Goal: Task Accomplishment & Management: Manage account settings

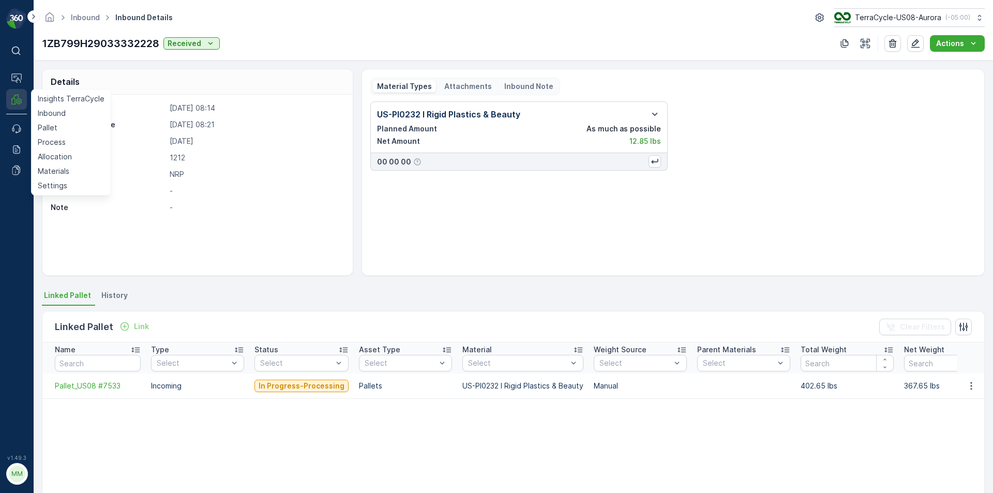
drag, startPoint x: 22, startPoint y: 96, endPoint x: 14, endPoint y: 95, distance: 8.3
click at [14, 95] on icon at bounding box center [16, 99] width 10 height 10
click at [43, 110] on p "Inbound" at bounding box center [52, 113] width 28 height 10
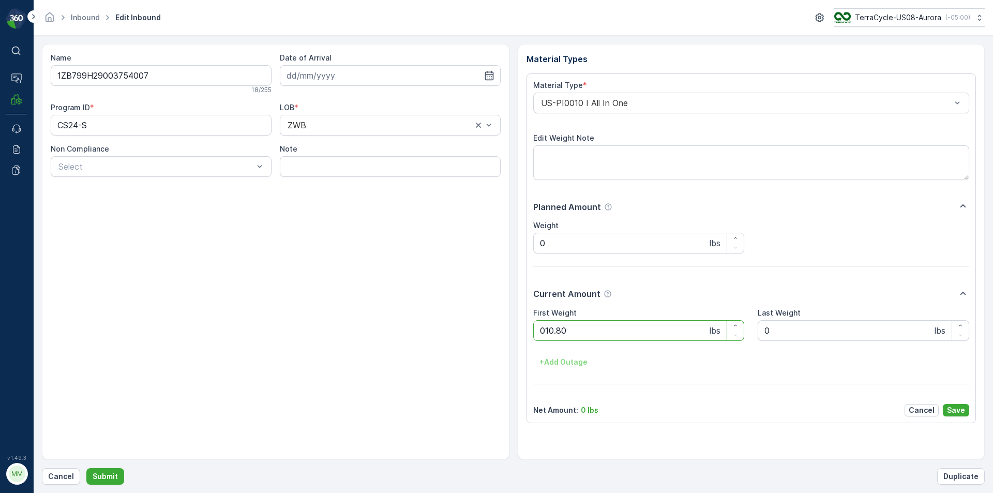
click at [86, 468] on button "Submit" at bounding box center [105, 476] width 38 height 17
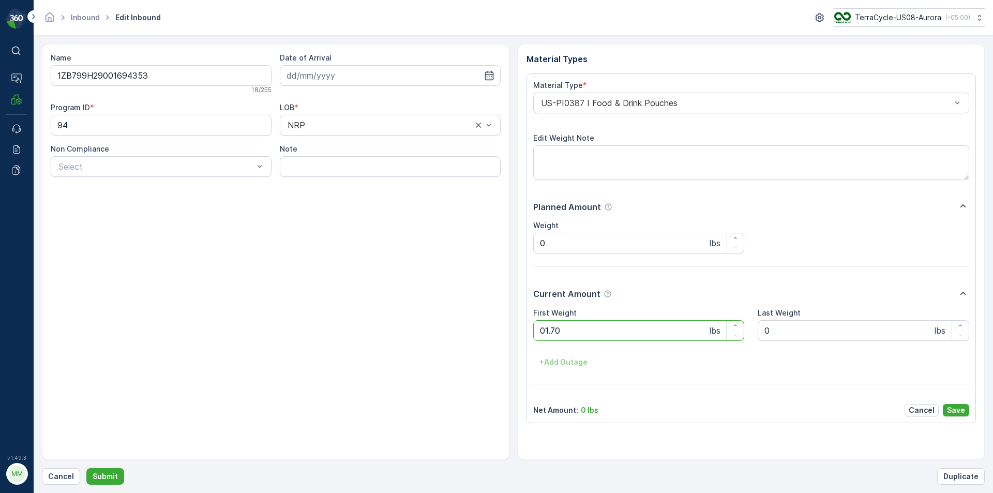
click at [86, 468] on button "Submit" at bounding box center [105, 476] width 38 height 17
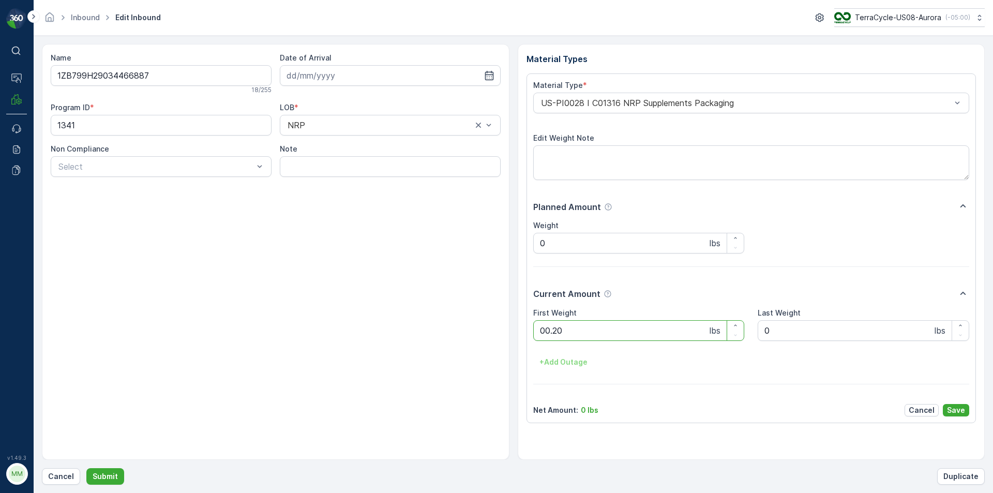
click at [86, 468] on button "Submit" at bounding box center [105, 476] width 38 height 17
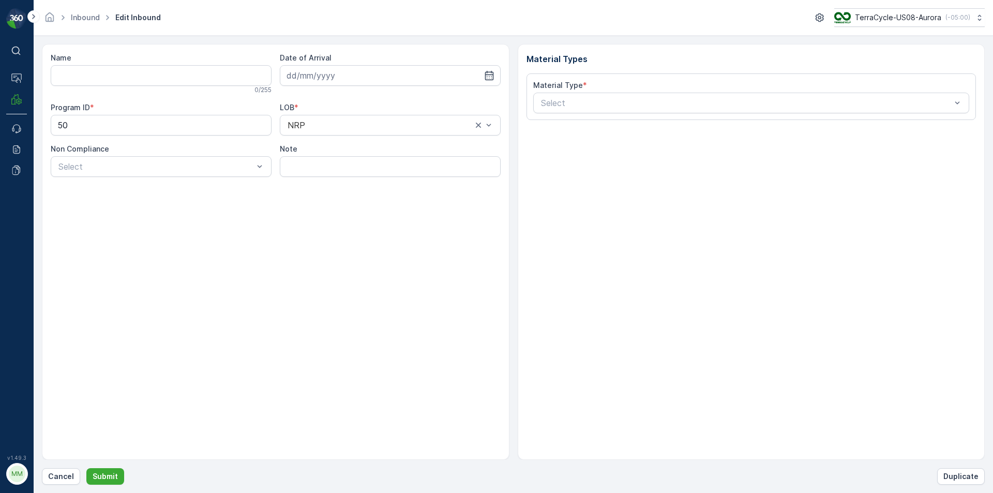
type input "1ZB799H29029244546"
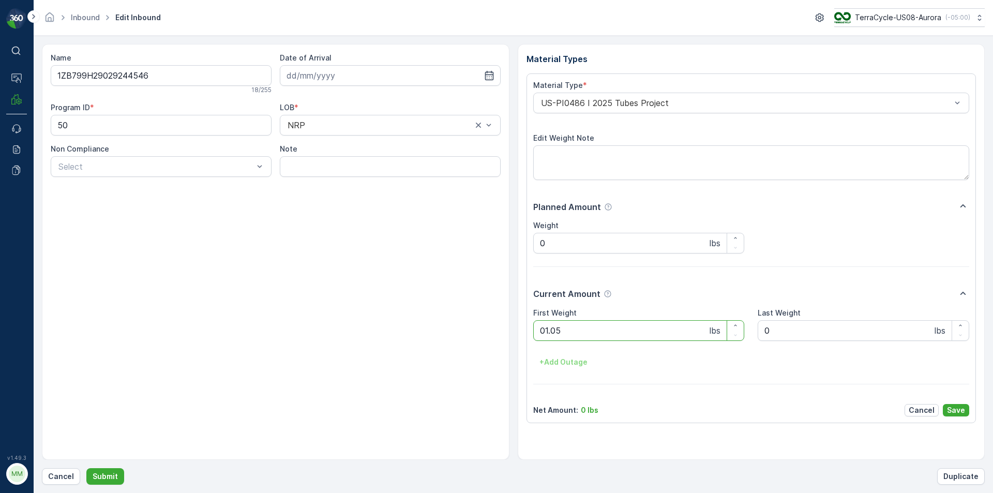
click at [86, 468] on button "Submit" at bounding box center [105, 476] width 38 height 17
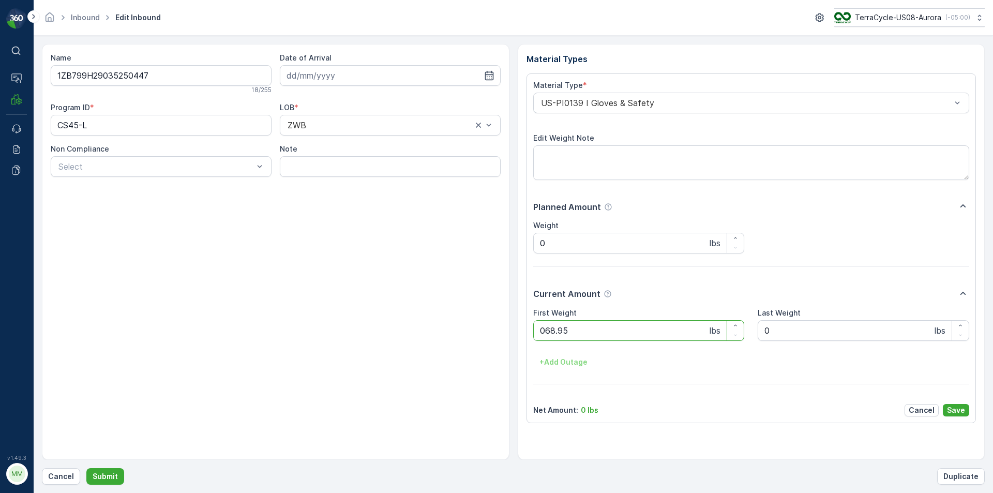
click at [86, 468] on button "Submit" at bounding box center [105, 476] width 38 height 17
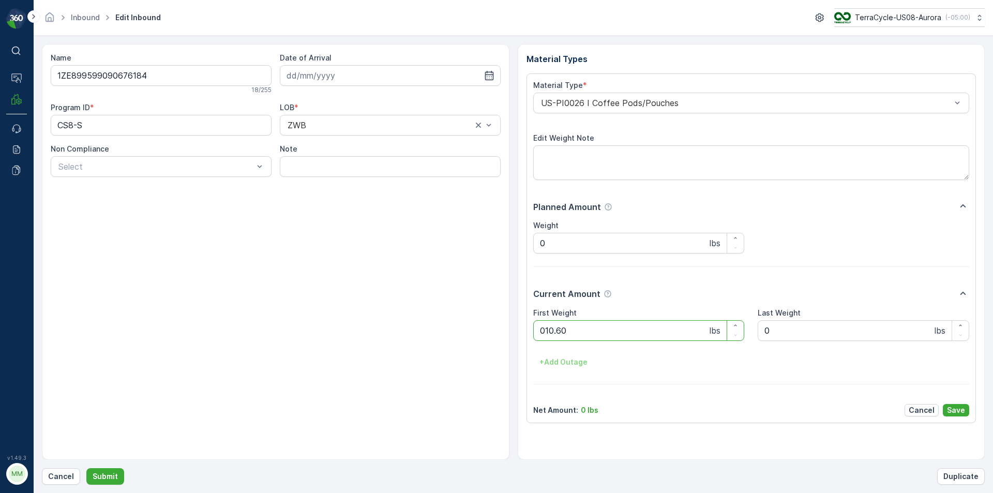
click at [86, 468] on button "Submit" at bounding box center [105, 476] width 38 height 17
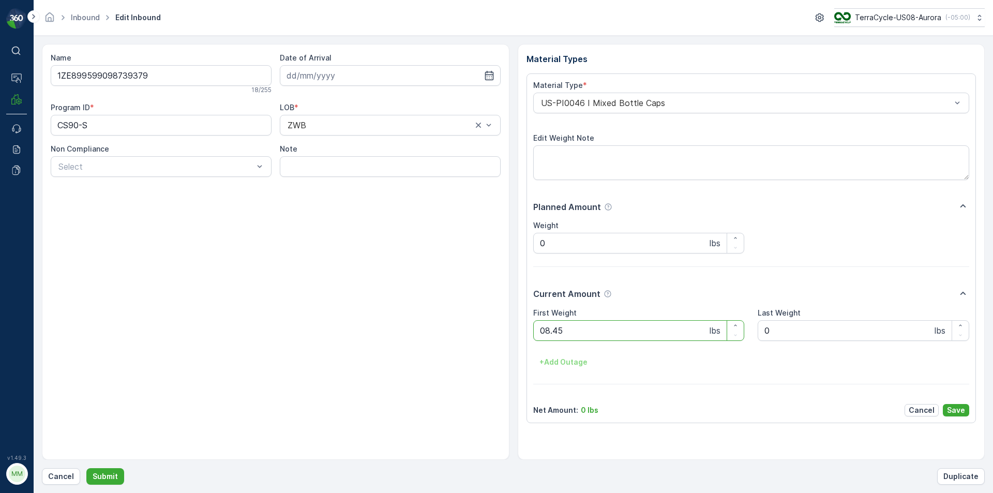
click at [86, 468] on button "Submit" at bounding box center [105, 476] width 38 height 17
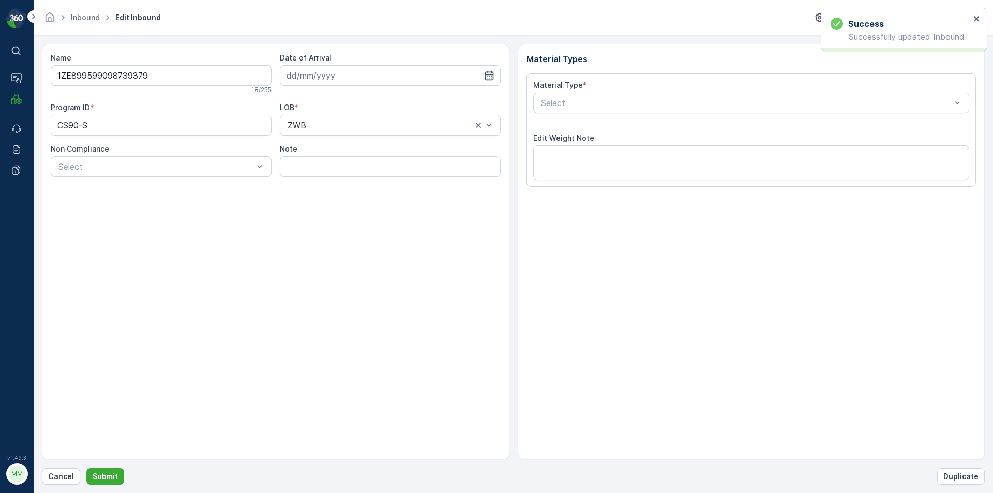
type input "04.09.2025"
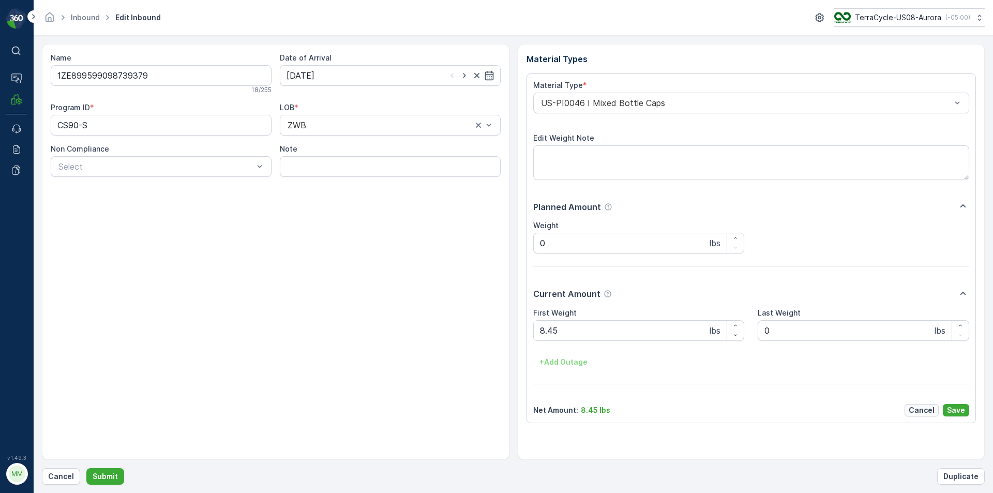
click at [923, 412] on p "Cancel" at bounding box center [922, 410] width 26 height 10
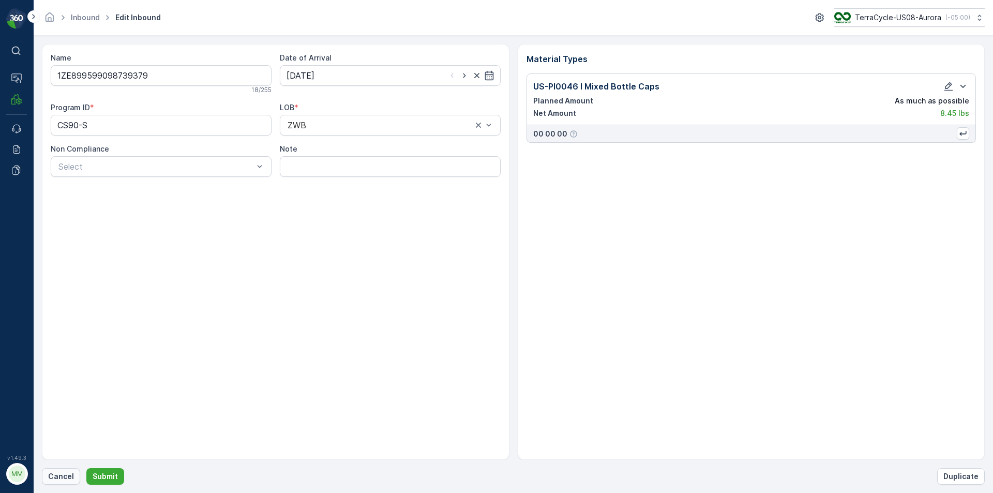
click at [64, 477] on p "Cancel" at bounding box center [61, 476] width 26 height 10
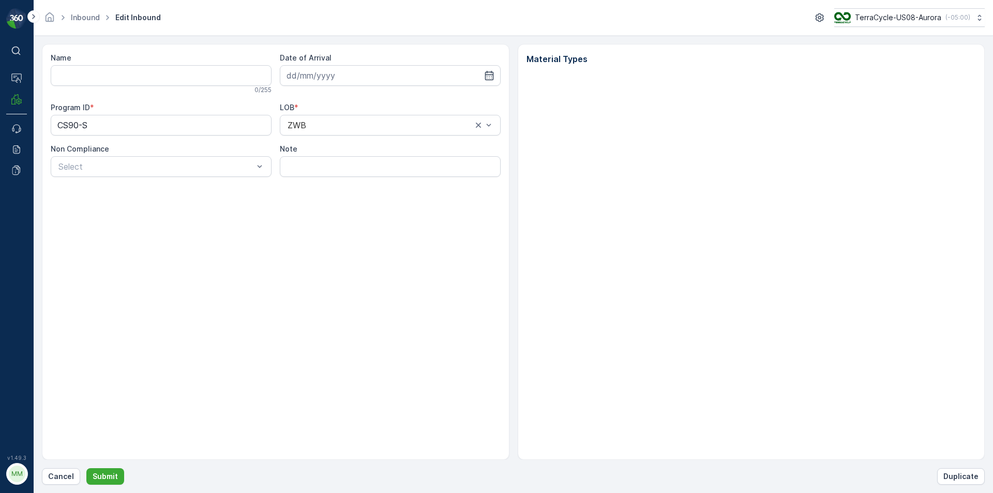
type input "1ZE899599098739379"
type input "04.09.2025"
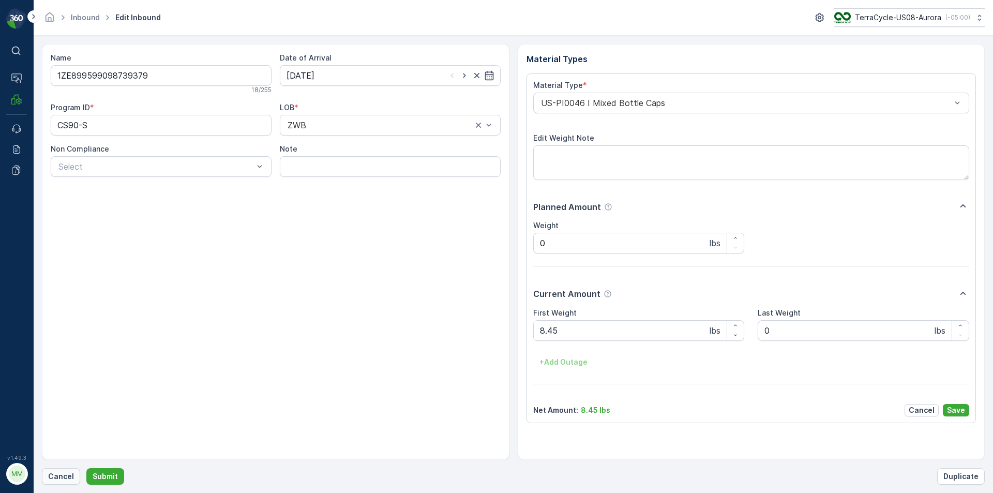
click at [57, 481] on p "Cancel" at bounding box center [61, 476] width 26 height 10
click at [86, 468] on button "Submit" at bounding box center [105, 476] width 38 height 17
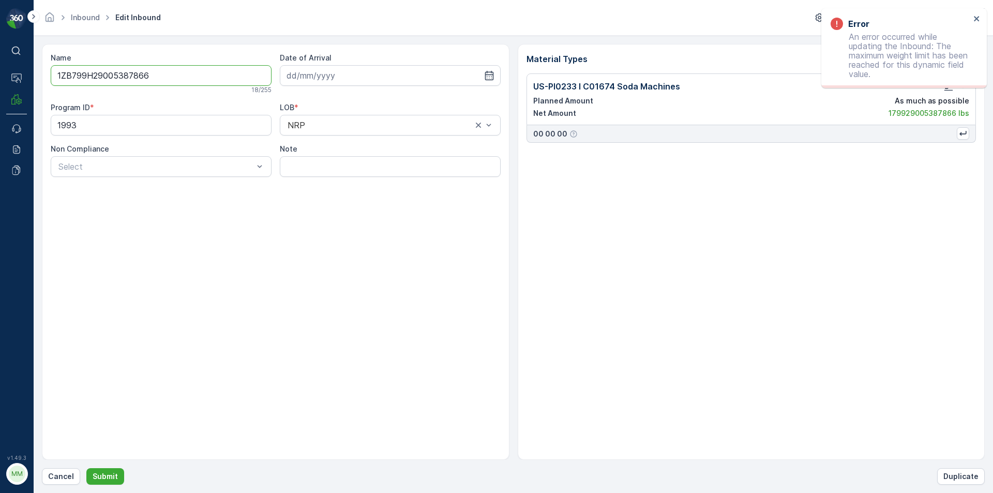
click at [68, 460] on div "Name 1ZB799H29005387866 18 / 255 Date of Arrival Program ID * 1993 LOB * NRP No…" at bounding box center [513, 264] width 943 height 441
click at [63, 481] on button "Cancel" at bounding box center [61, 476] width 38 height 17
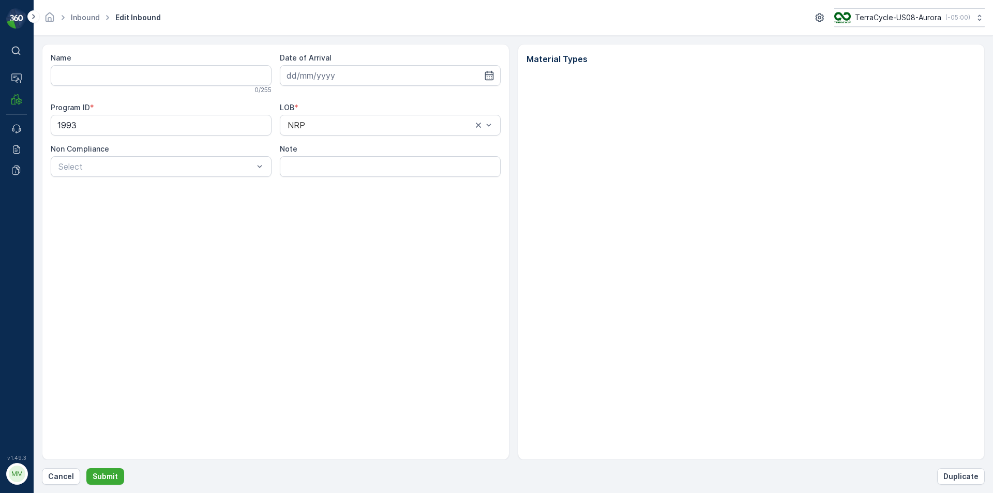
type input "1ZB799H29005387866"
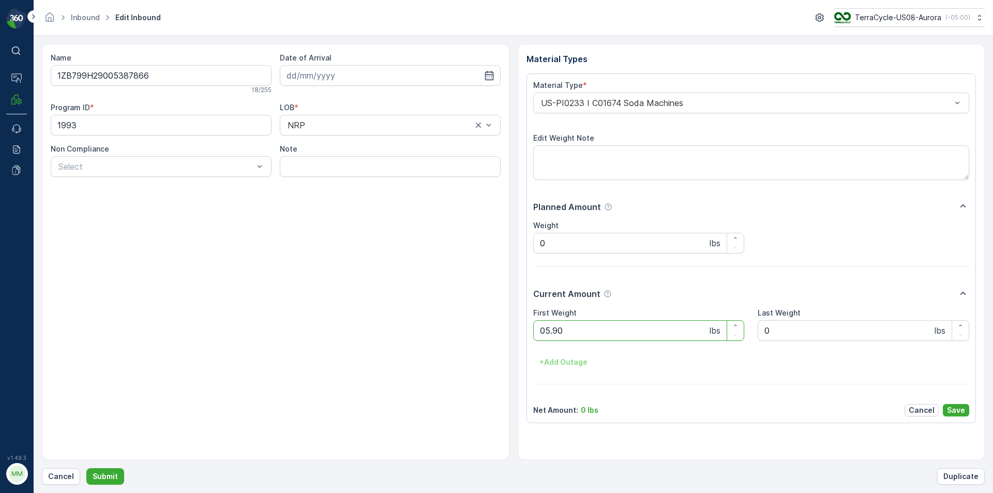
click at [86, 468] on button "Submit" at bounding box center [105, 476] width 38 height 17
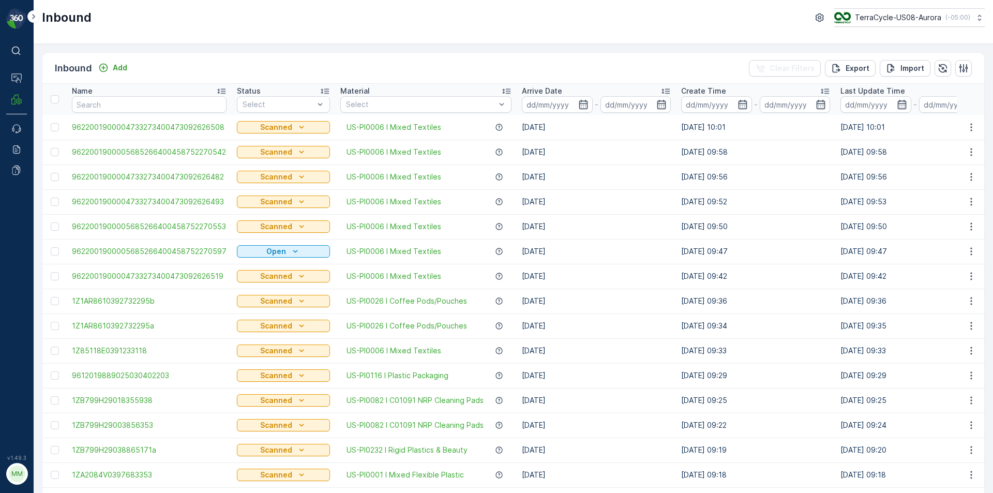
drag, startPoint x: 196, startPoint y: 50, endPoint x: 108, endPoint y: 105, distance: 103.5
click at [109, 105] on input "text" at bounding box center [149, 104] width 155 height 17
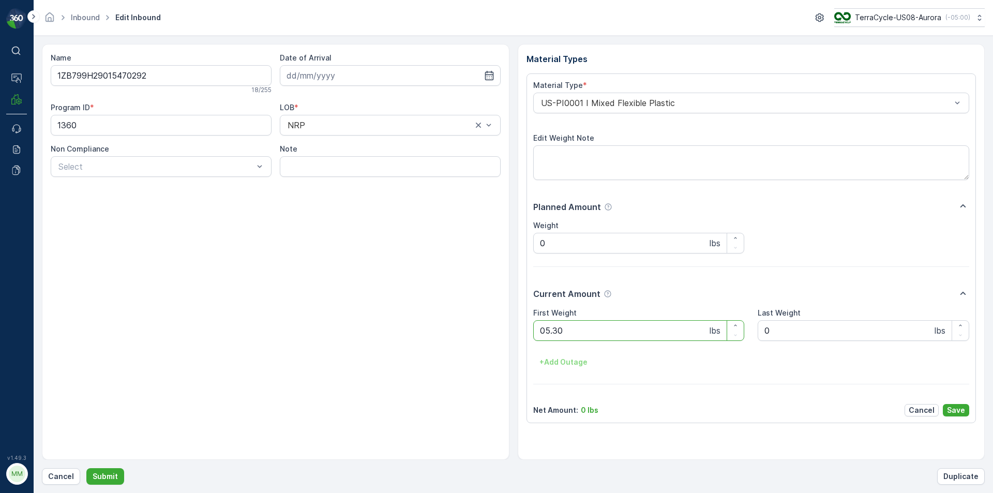
click at [86, 468] on button "Submit" at bounding box center [105, 476] width 38 height 17
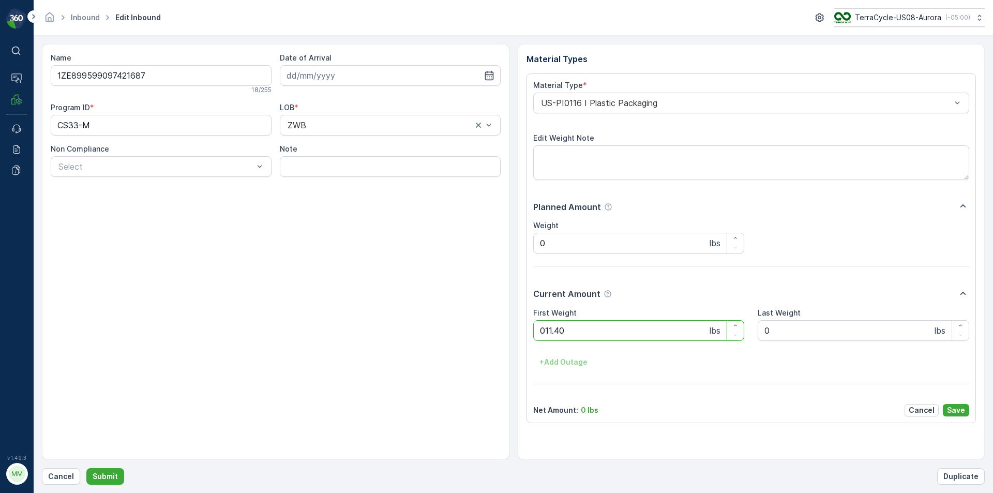
click at [86, 468] on button "Submit" at bounding box center [105, 476] width 38 height 17
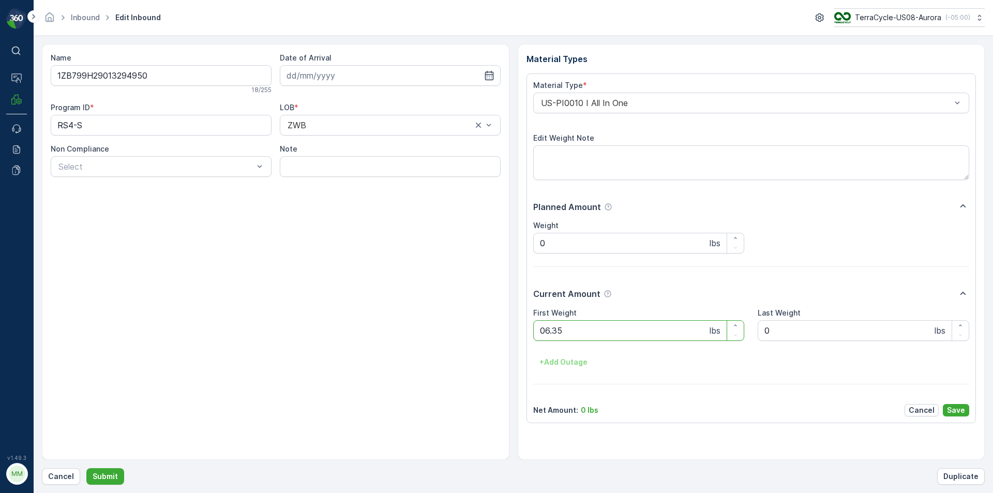
click at [86, 468] on button "Submit" at bounding box center [105, 476] width 38 height 17
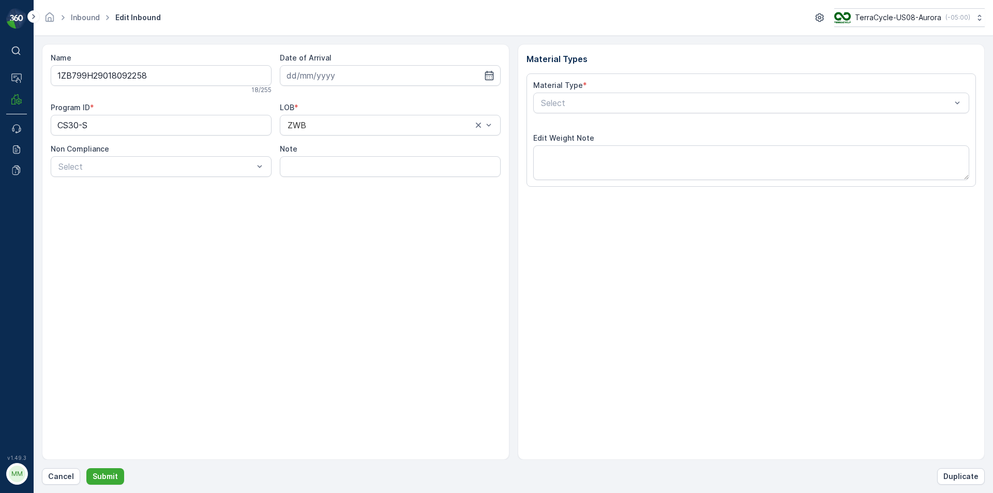
type input "04.09.2025"
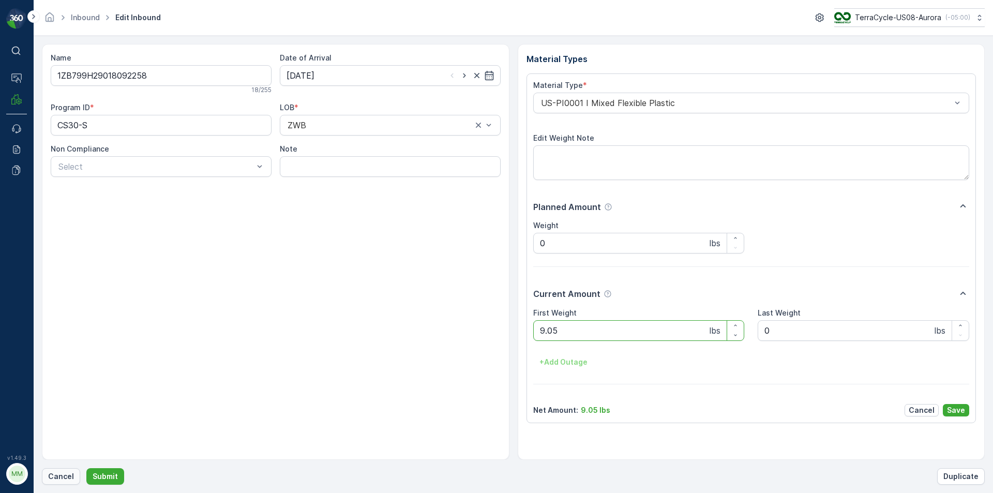
click at [58, 482] on button "Cancel" at bounding box center [61, 476] width 38 height 17
click at [86, 468] on button "Submit" at bounding box center [105, 476] width 38 height 17
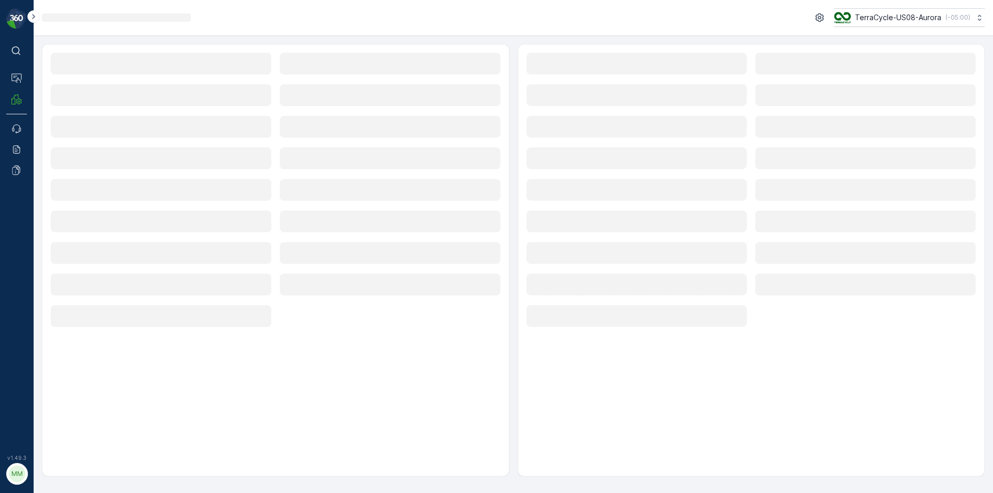
drag, startPoint x: 58, startPoint y: 482, endPoint x: 155, endPoint y: 465, distance: 98.6
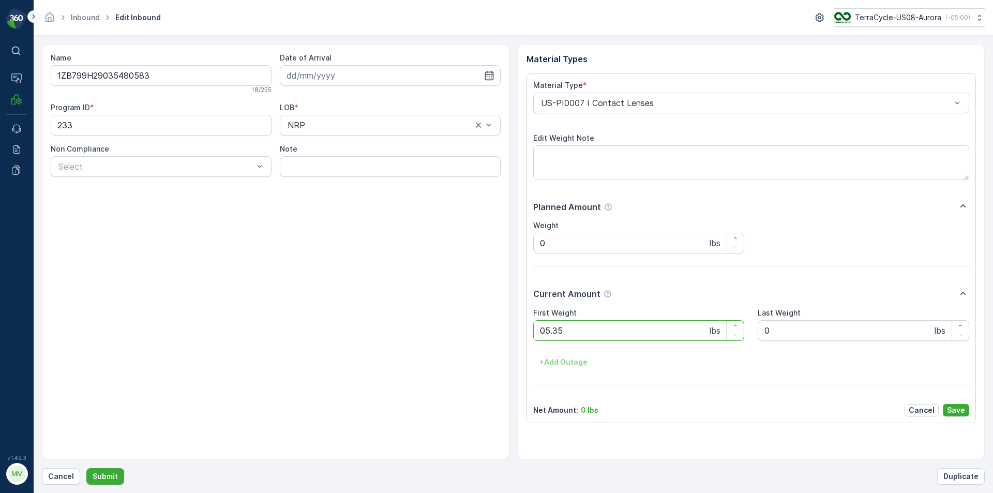
click at [86, 468] on button "Submit" at bounding box center [105, 476] width 38 height 17
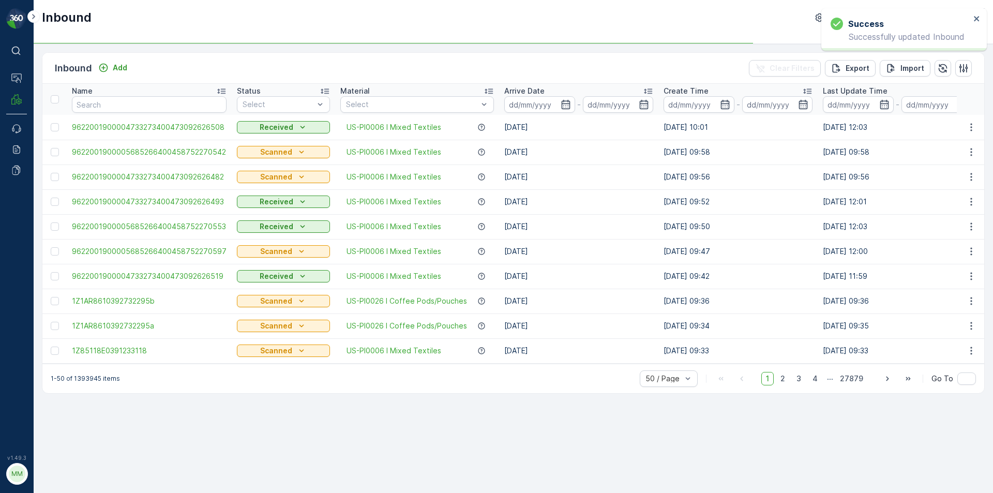
drag, startPoint x: 155, startPoint y: 465, endPoint x: 129, endPoint y: 513, distance: 54.9
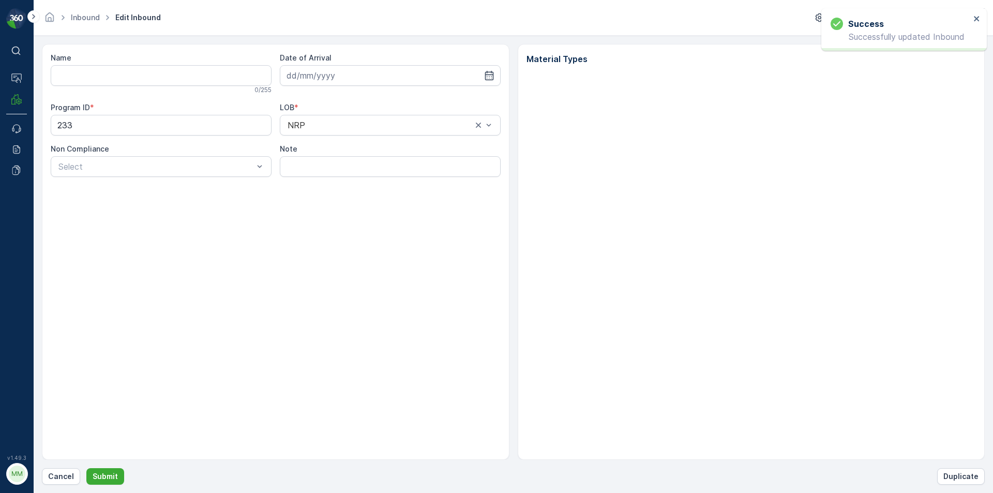
type input "1ZB799H29035480583"
type input "04.09.2025"
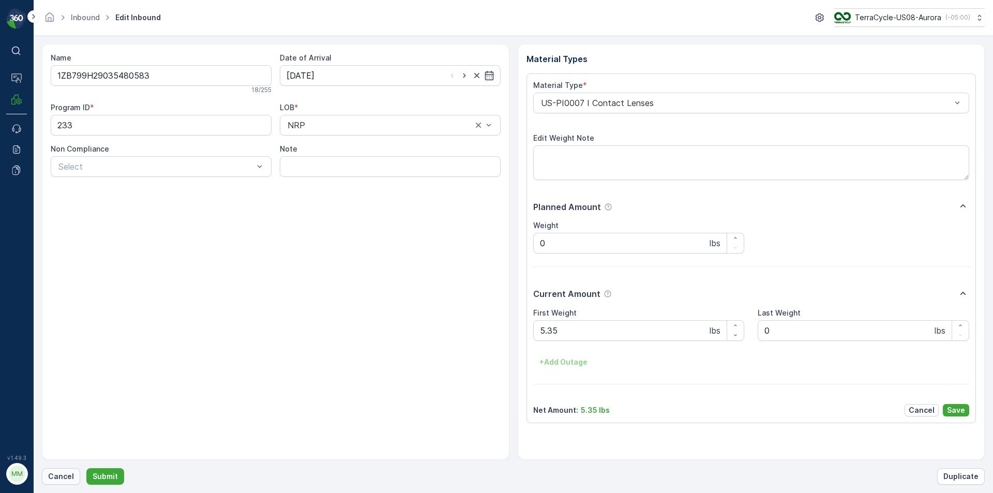
click at [47, 477] on button "Cancel" at bounding box center [61, 476] width 38 height 17
click at [86, 468] on button "Submit" at bounding box center [105, 476] width 38 height 17
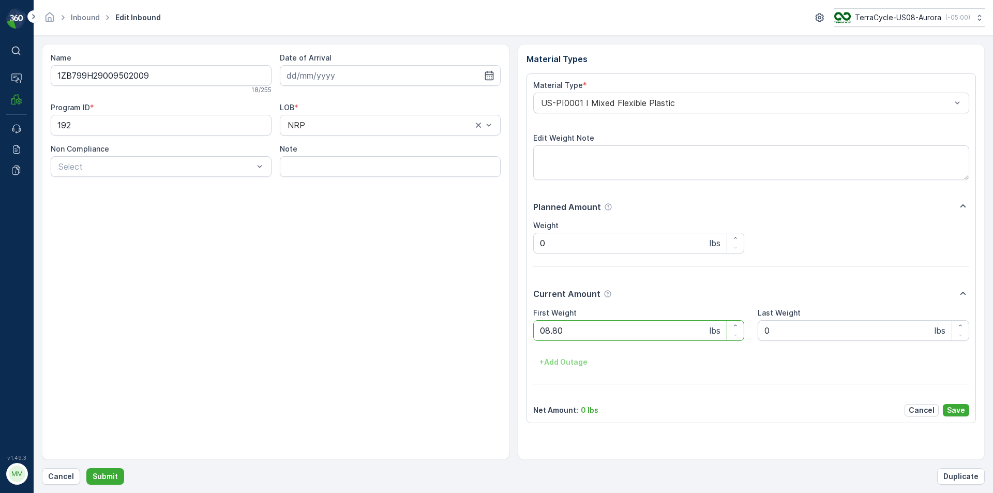
click at [86, 468] on button "Submit" at bounding box center [105, 476] width 38 height 17
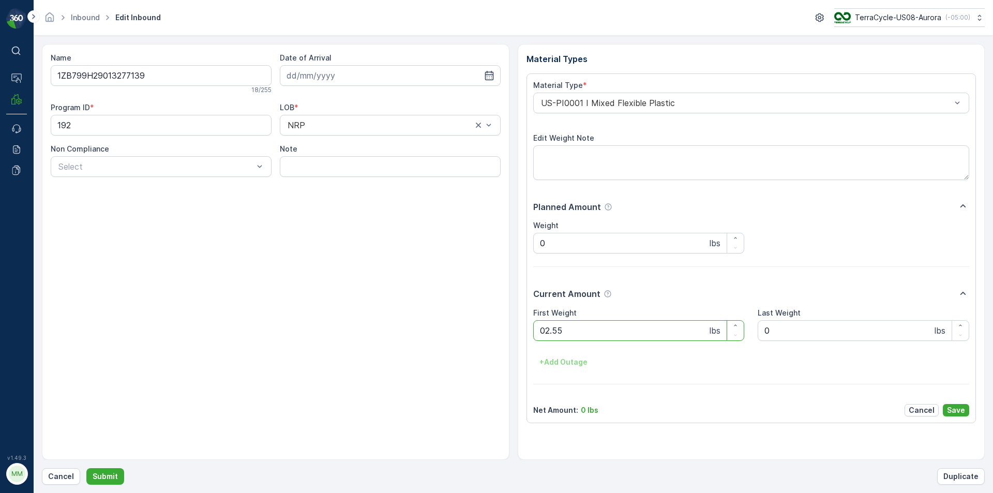
click at [86, 468] on button "Submit" at bounding box center [105, 476] width 38 height 17
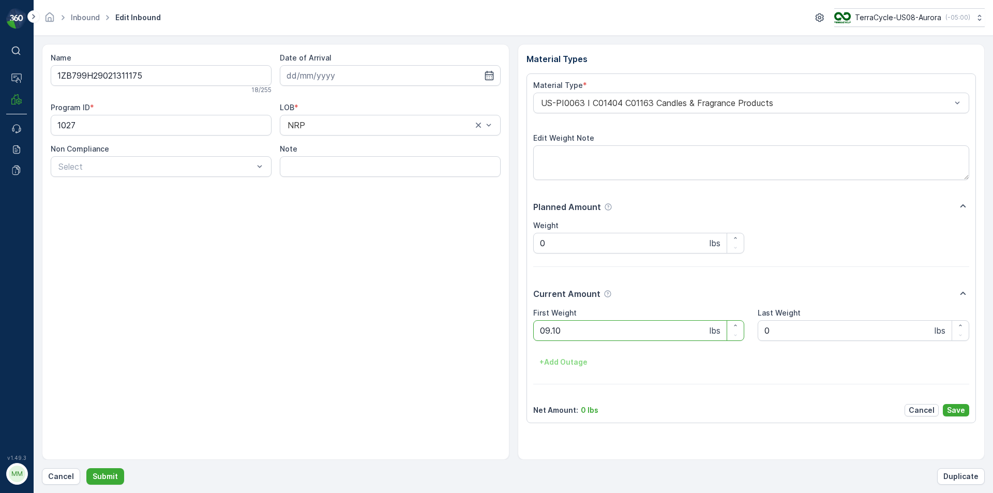
click at [86, 468] on button "Submit" at bounding box center [105, 476] width 38 height 17
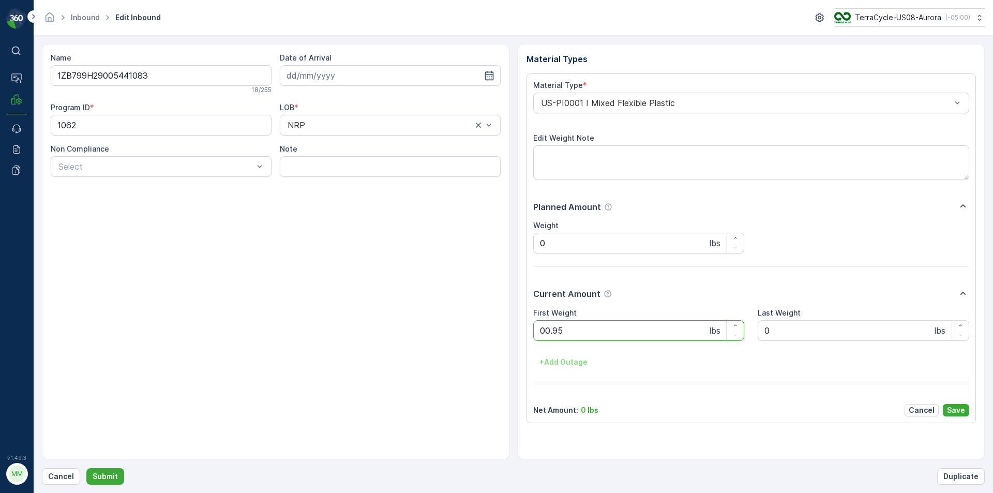
click at [86, 468] on button "Submit" at bounding box center [105, 476] width 38 height 17
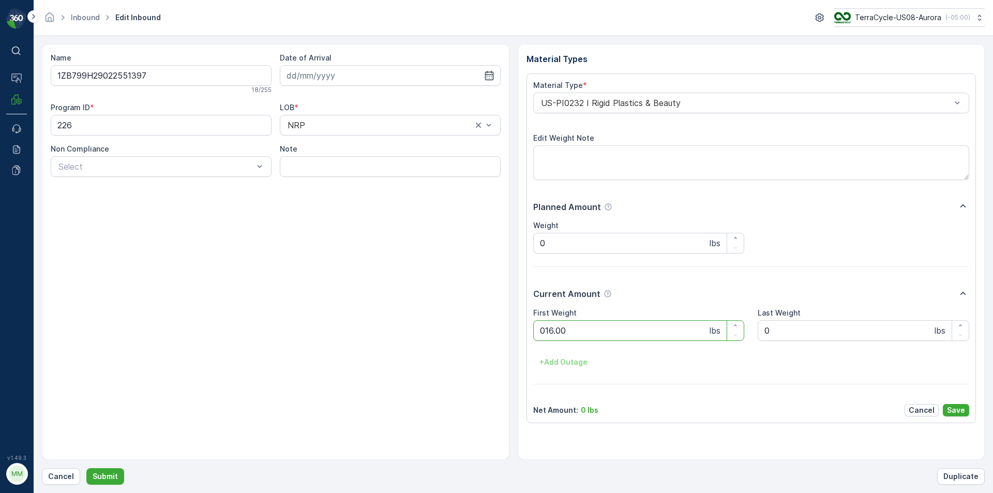
click at [86, 468] on button "Submit" at bounding box center [105, 476] width 38 height 17
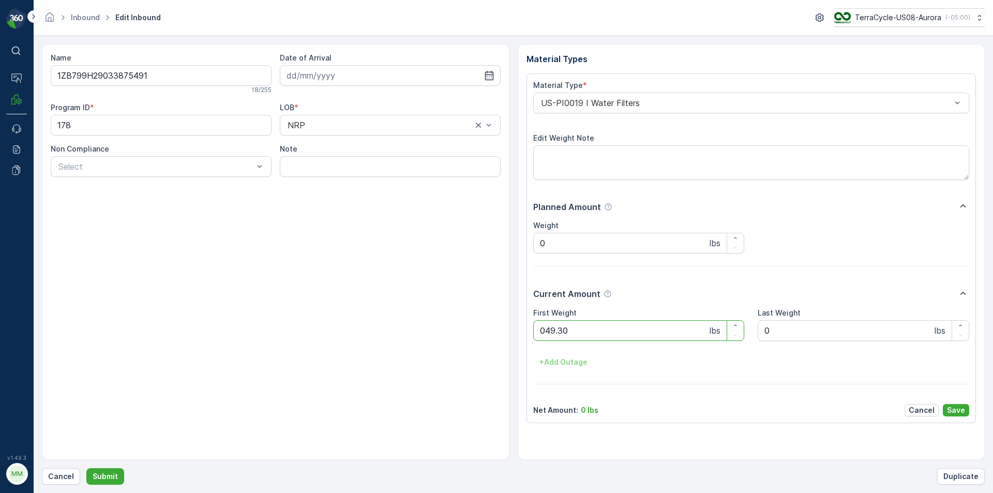
click at [86, 468] on button "Submit" at bounding box center [105, 476] width 38 height 17
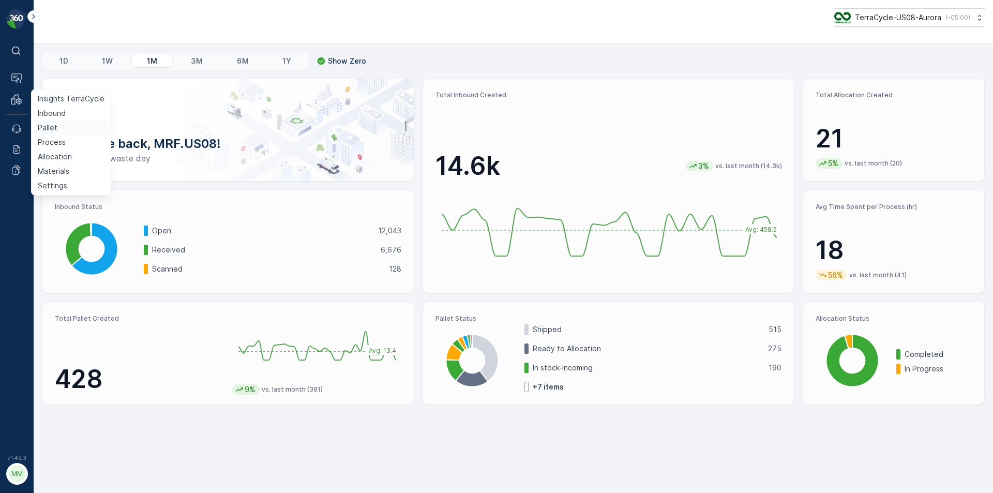
click at [44, 126] on p "Pallet" at bounding box center [48, 128] width 20 height 10
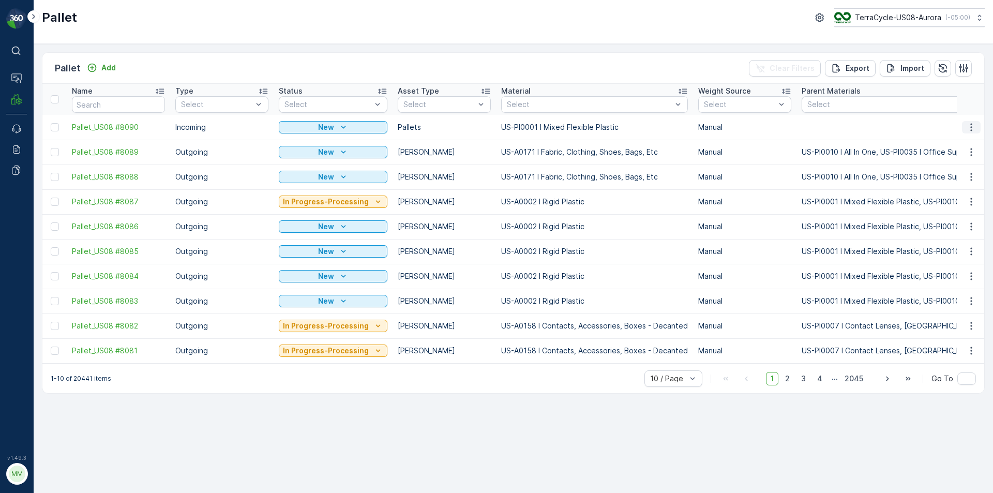
click at [971, 127] on icon "button" at bounding box center [971, 127] width 2 height 8
click at [954, 198] on span "Print QR" at bounding box center [943, 201] width 28 height 10
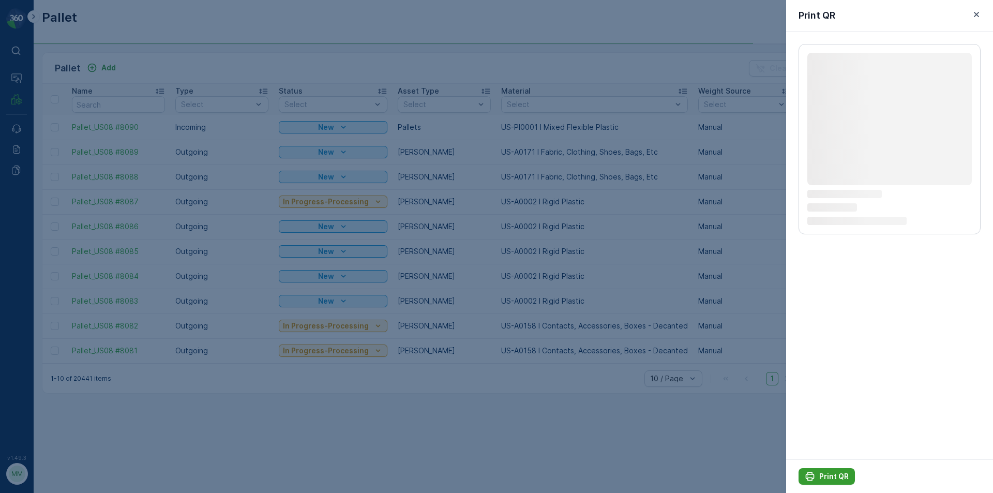
click at [819, 476] on div "Print QR" at bounding box center [827, 476] width 44 height 10
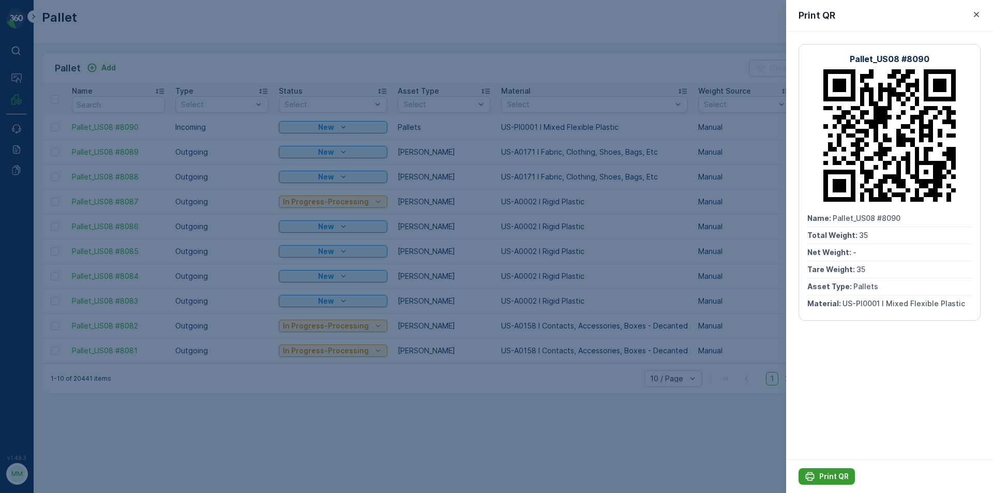
click at [819, 476] on div "Print QR" at bounding box center [827, 476] width 44 height 10
drag, startPoint x: 819, startPoint y: 476, endPoint x: 727, endPoint y: 382, distance: 131.7
click at [727, 382] on div at bounding box center [496, 246] width 993 height 493
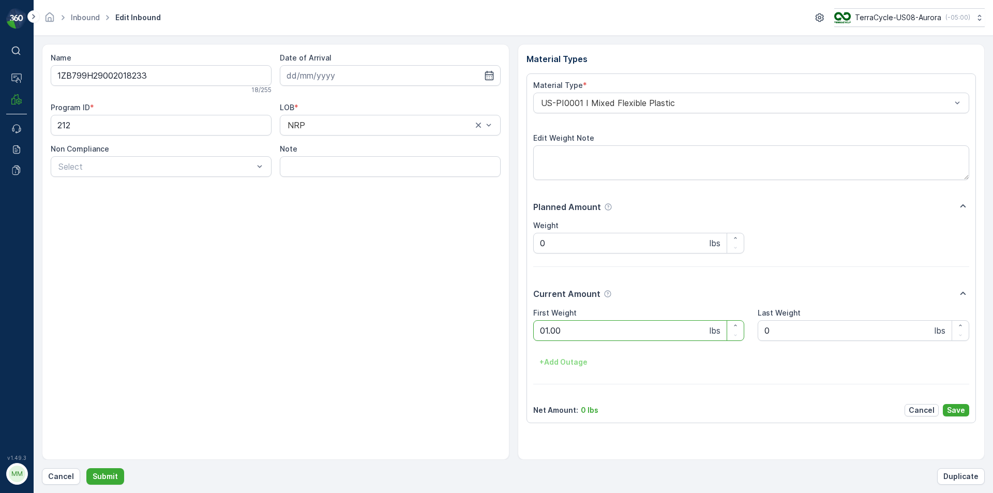
click at [86, 468] on button "Submit" at bounding box center [105, 476] width 38 height 17
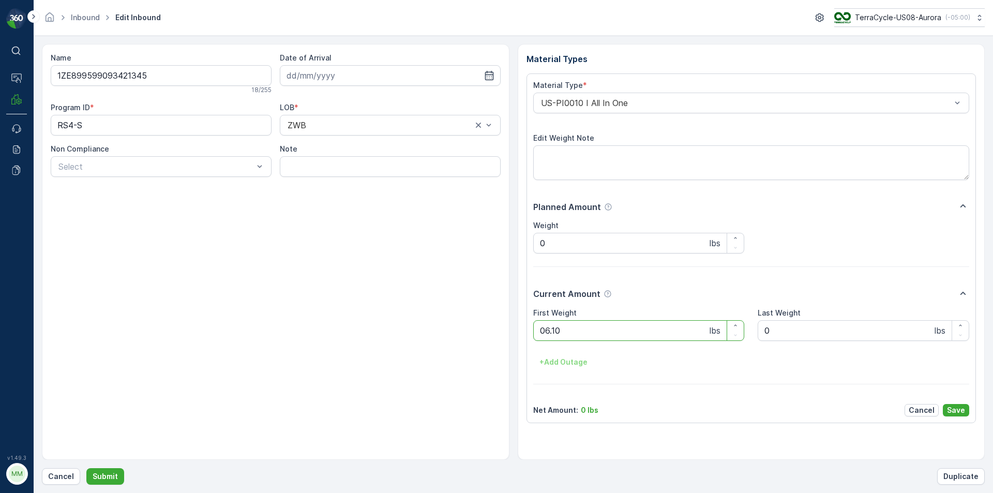
click at [86, 468] on button "Submit" at bounding box center [105, 476] width 38 height 17
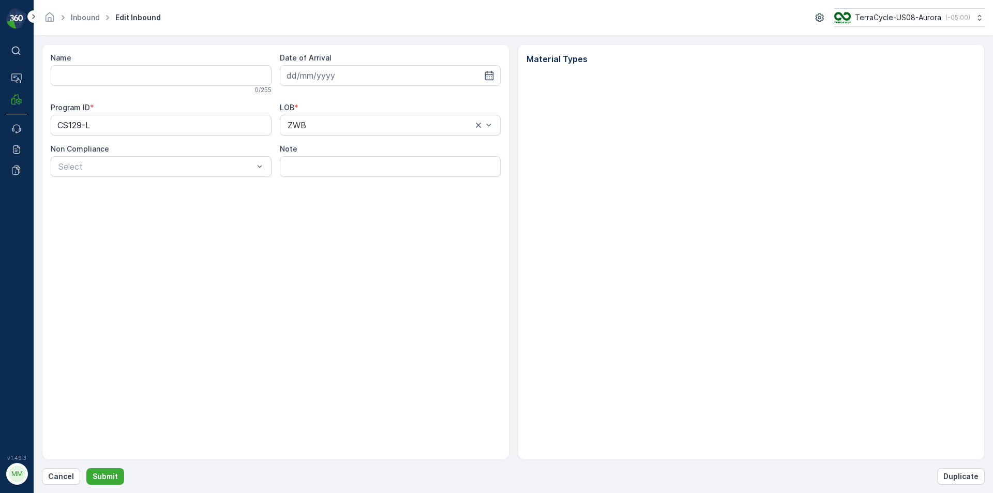
type input "1Z1AR8619097769173"
type input "04.09.2025"
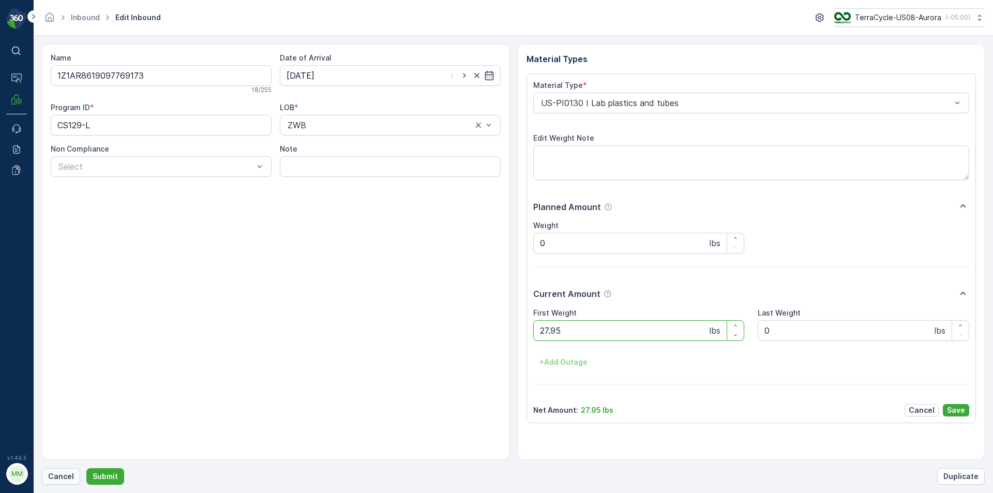
click at [58, 477] on p "Cancel" at bounding box center [61, 476] width 26 height 10
click at [86, 468] on button "Submit" at bounding box center [105, 476] width 38 height 17
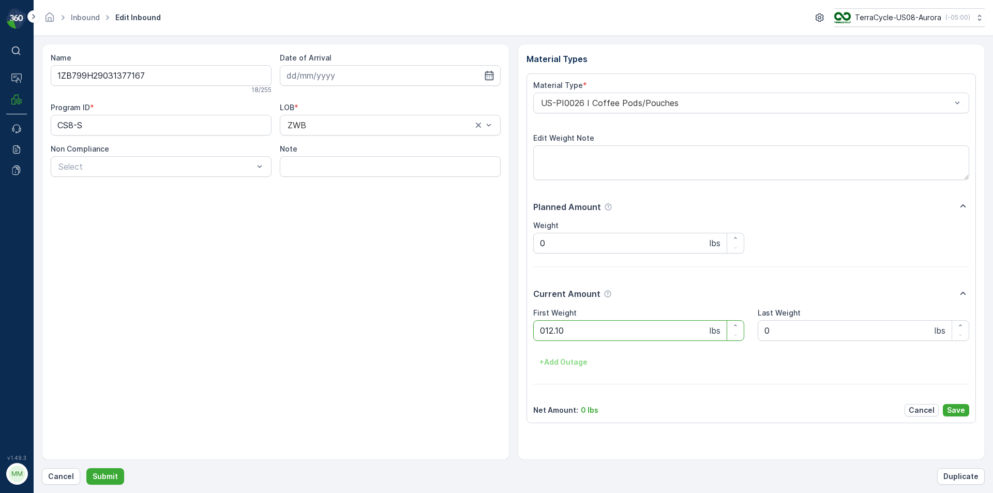
click at [86, 468] on button "Submit" at bounding box center [105, 476] width 38 height 17
click at [62, 480] on p "Cancel" at bounding box center [61, 476] width 26 height 10
click at [46, 474] on button "Cancel" at bounding box center [61, 476] width 38 height 17
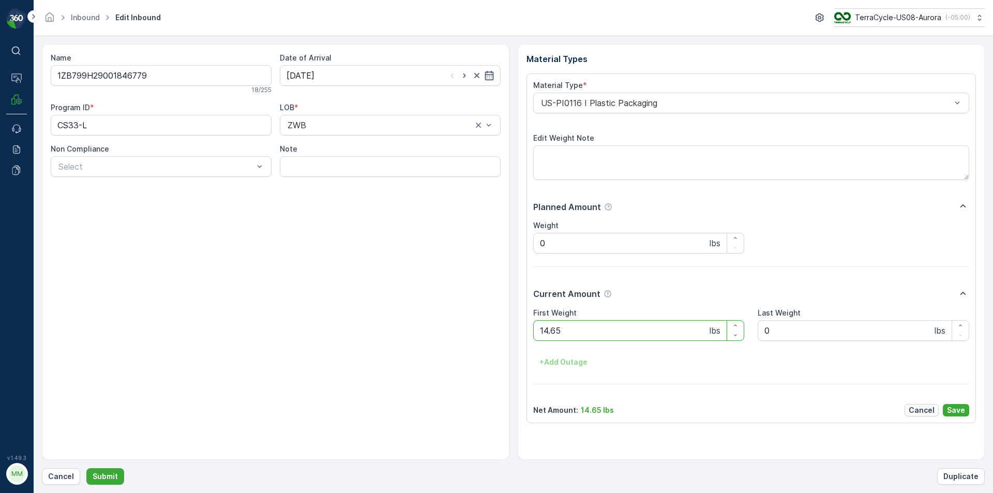
click at [934, 407] on p "Cancel" at bounding box center [922, 410] width 26 height 10
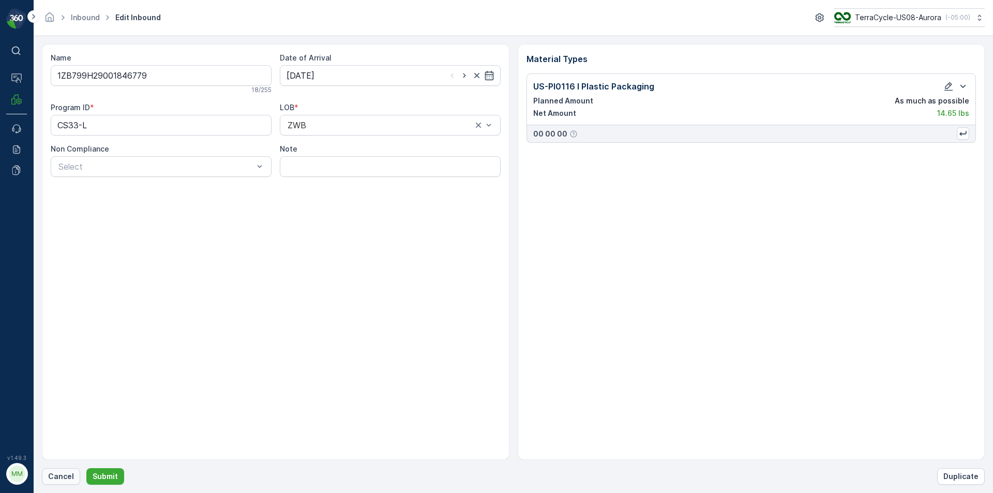
click at [57, 480] on p "Cancel" at bounding box center [61, 476] width 26 height 10
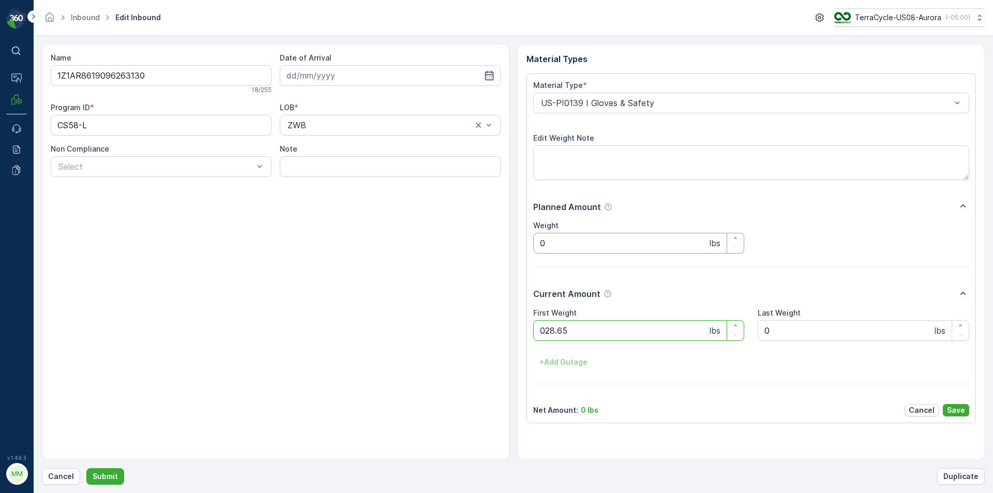
click at [86, 468] on button "Submit" at bounding box center [105, 476] width 38 height 17
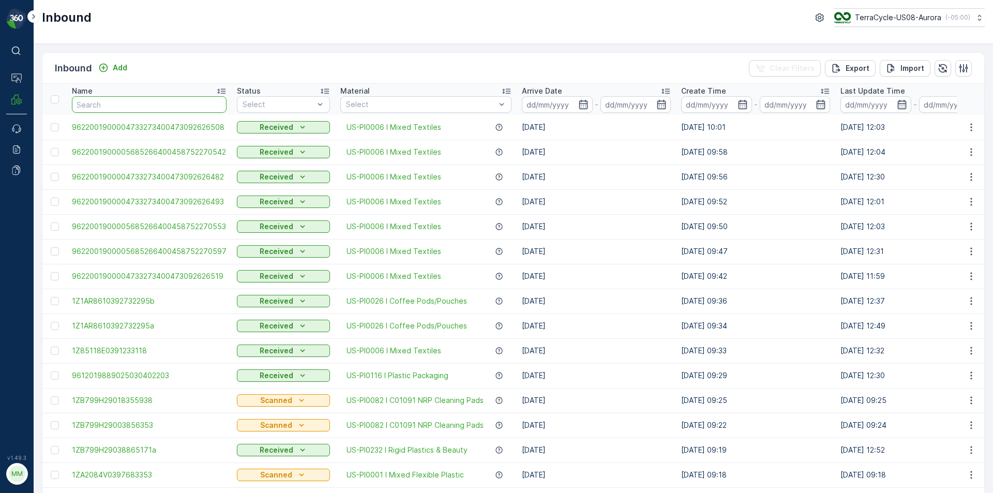
click at [97, 107] on input "text" at bounding box center [149, 104] width 155 height 17
type input "3710"
drag, startPoint x: 99, startPoint y: 106, endPoint x: 105, endPoint y: 111, distance: 8.0
click at [105, 111] on input "3710" at bounding box center [149, 104] width 155 height 17
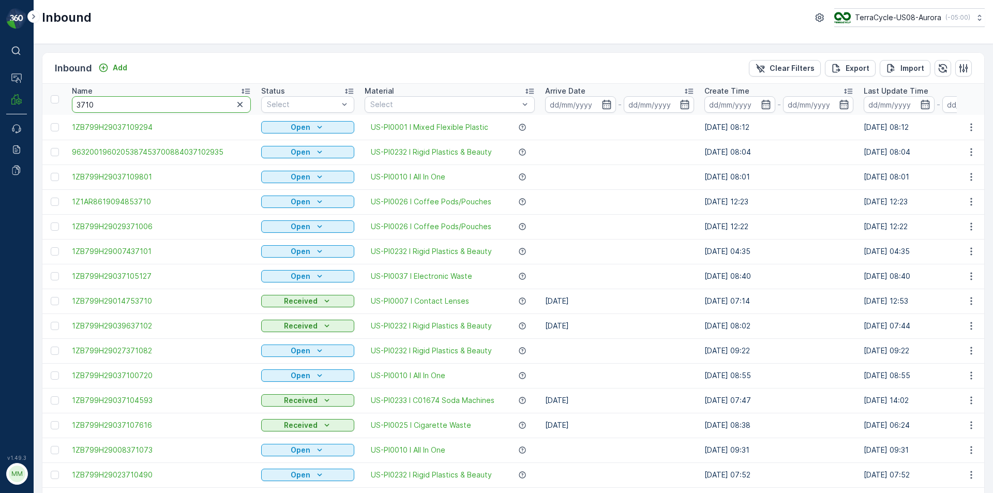
click at [175, 103] on input "3710" at bounding box center [161, 104] width 179 height 17
type input "37102935"
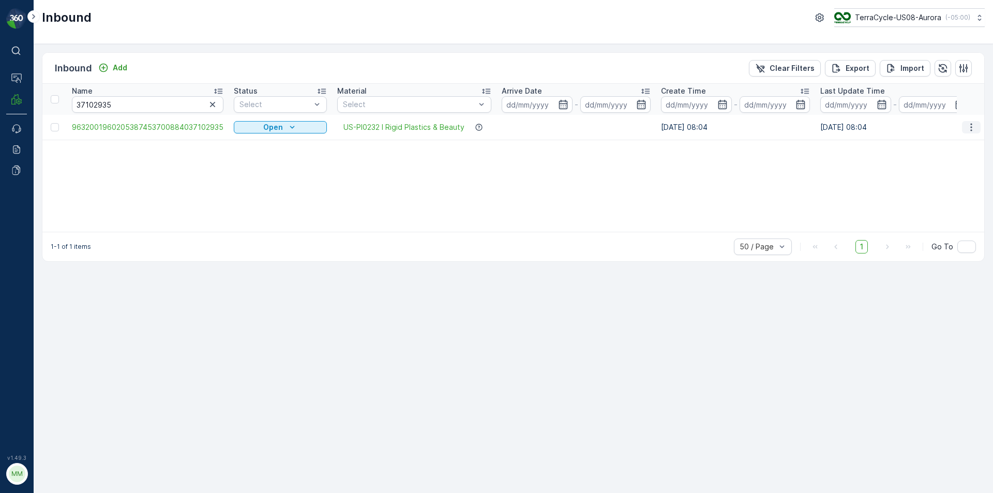
click at [971, 132] on button "button" at bounding box center [971, 127] width 19 height 12
click at [933, 201] on span "Print QR" at bounding box center [930, 201] width 28 height 10
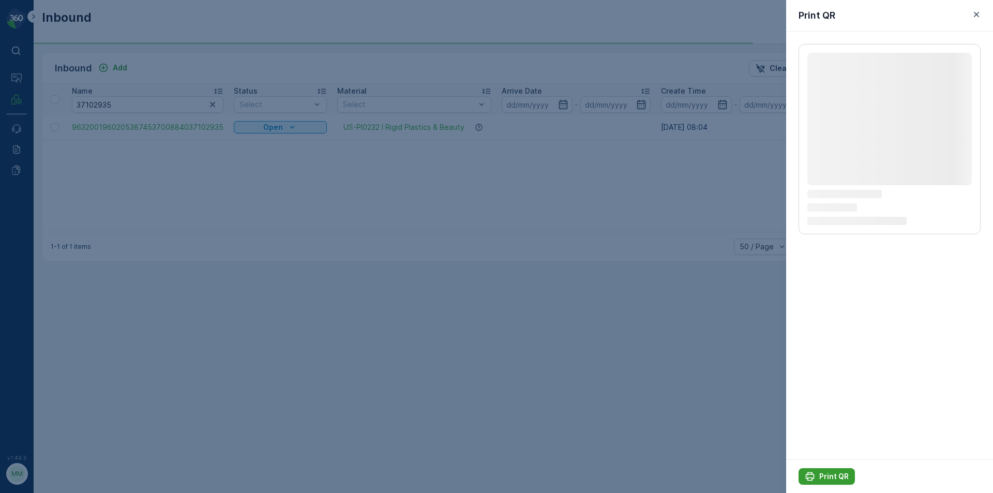
click at [826, 480] on p "Print QR" at bounding box center [833, 476] width 29 height 10
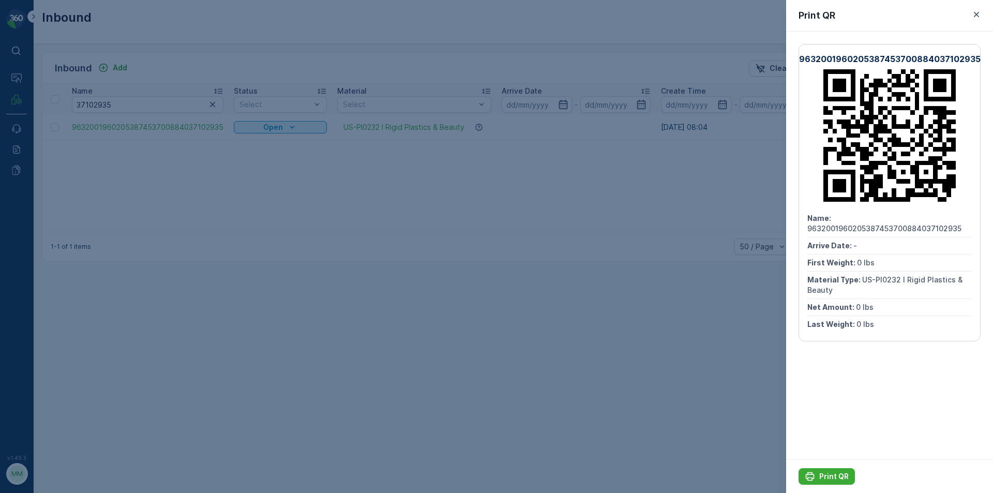
click at [495, 87] on div at bounding box center [496, 246] width 993 height 493
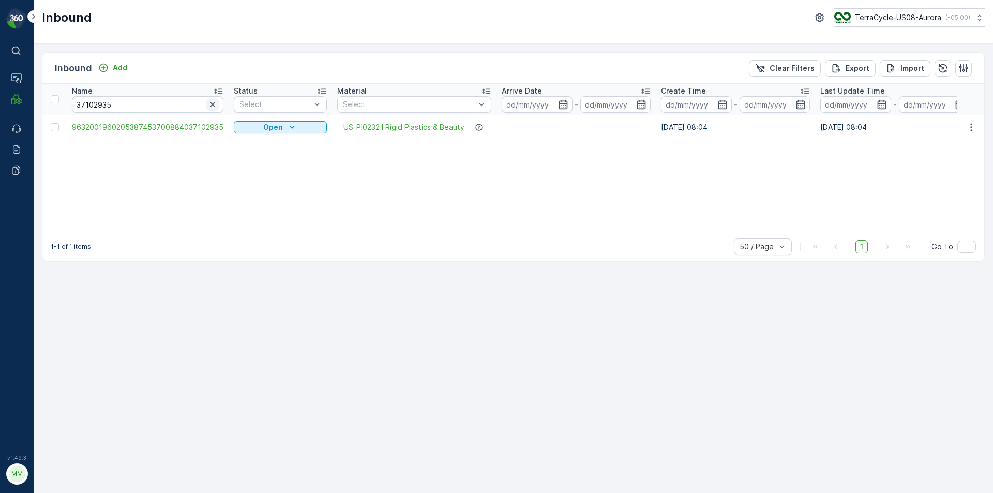
click at [207, 104] on icon "button" at bounding box center [212, 104] width 10 height 10
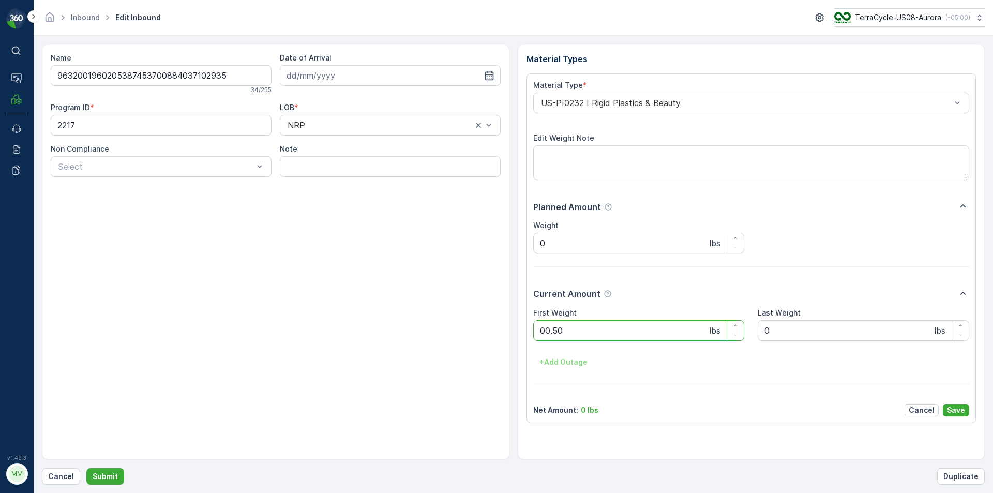
click at [86, 468] on button "Submit" at bounding box center [105, 476] width 38 height 17
click button "Submit" at bounding box center [105, 476] width 38 height 17
click at [56, 476] on p "Cancel" at bounding box center [61, 476] width 26 height 10
click button "Submit" at bounding box center [105, 476] width 38 height 17
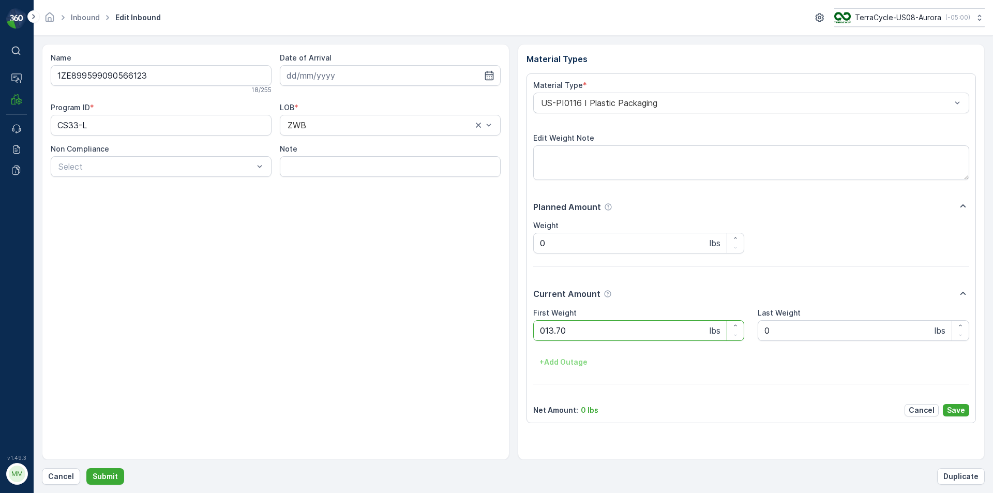
click button "Submit" at bounding box center [105, 476] width 38 height 17
click at [86, 468] on button "Submit" at bounding box center [105, 476] width 38 height 17
click button "Submit" at bounding box center [105, 476] width 38 height 17
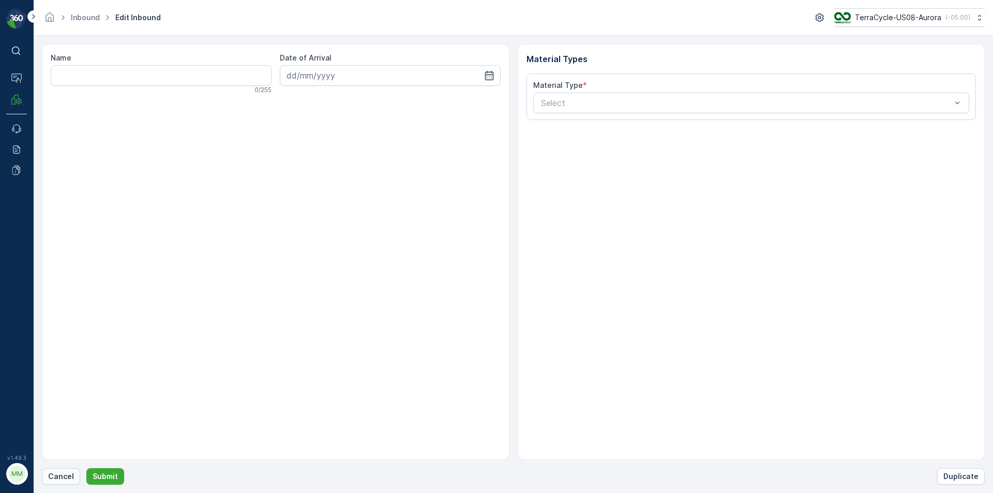
click at [63, 476] on p "Cancel" at bounding box center [61, 476] width 26 height 10
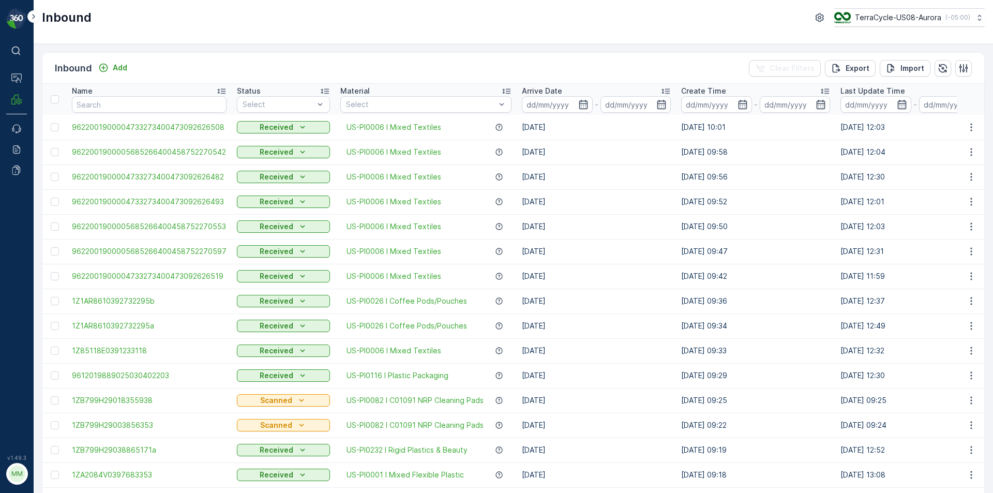
click at [208, 50] on div "Inbound Add Clear Filters Export Import Name Status Select Material Select Arri…" at bounding box center [514, 268] width 960 height 449
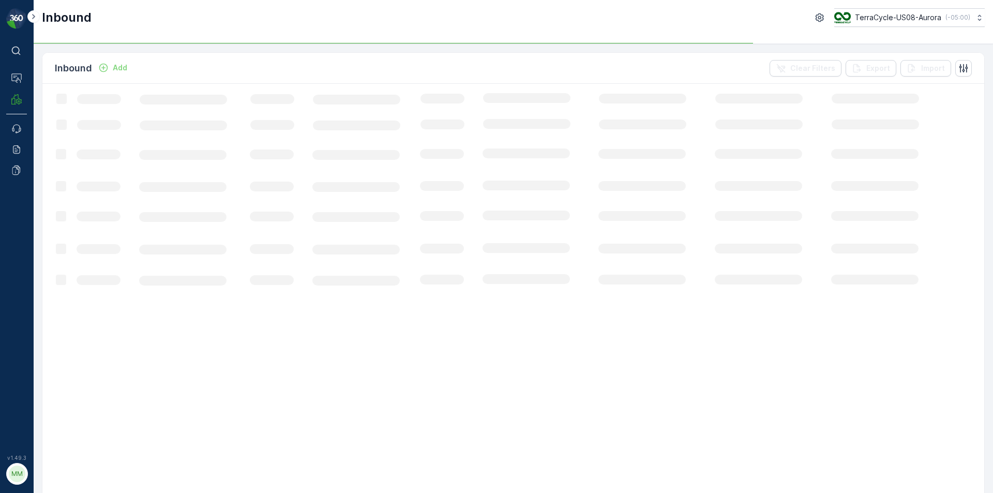
click at [114, 65] on p "Add" at bounding box center [120, 68] width 14 height 10
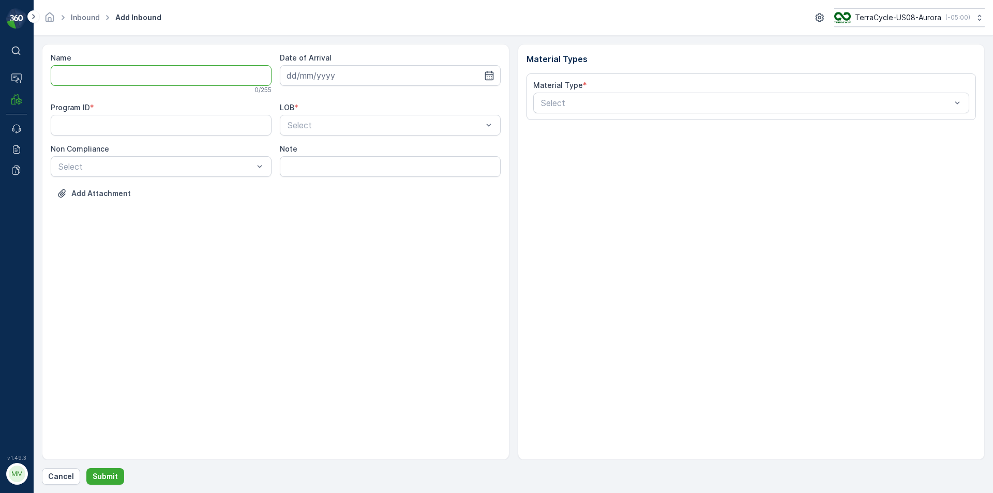
click at [124, 74] on input "Name" at bounding box center [161, 75] width 221 height 21
type input "9622001900004733273400473092626666"
click at [86, 468] on button "Submit" at bounding box center [105, 476] width 38 height 17
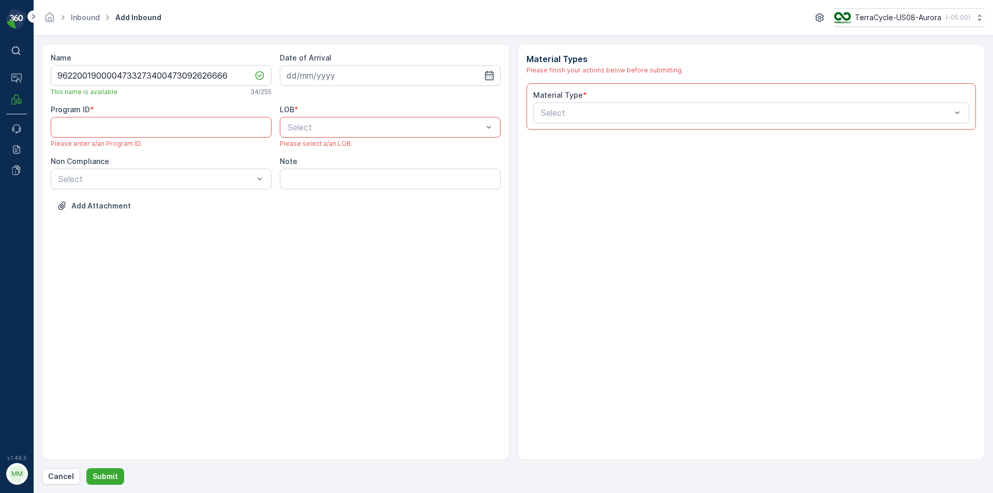
drag, startPoint x: 118, startPoint y: 101, endPoint x: 116, endPoint y: 114, distance: 13.1
drag, startPoint x: 116, startPoint y: 114, endPoint x: 96, endPoint y: 127, distance: 24.4
paste ID "1387"
type ID "1387"
click at [326, 162] on div "ZWB" at bounding box center [390, 170] width 221 height 18
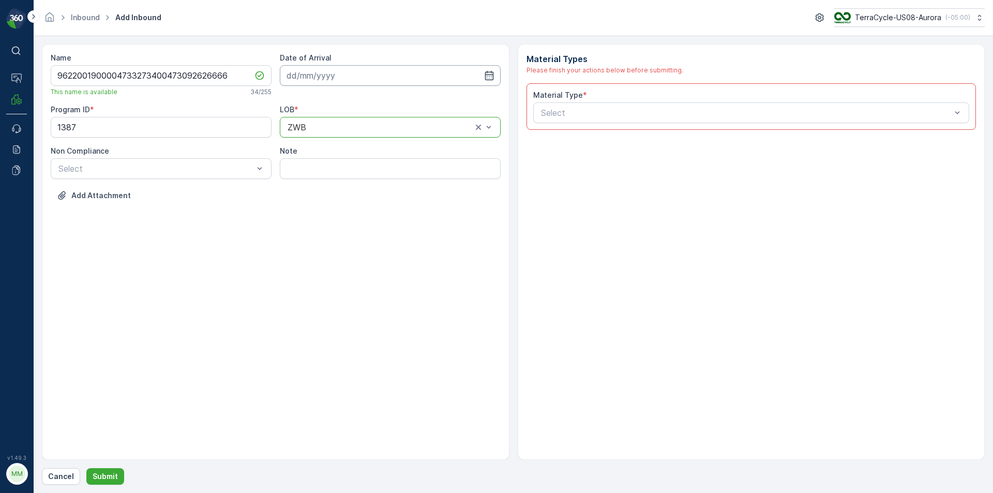
click at [420, 71] on input at bounding box center [390, 75] width 221 height 21
click at [370, 141] on div "4" at bounding box center [372, 141] width 17 height 17
type input "04.09.2025"
click at [593, 161] on div "US-PI0006 I Mixed Textiles" at bounding box center [751, 156] width 437 height 18
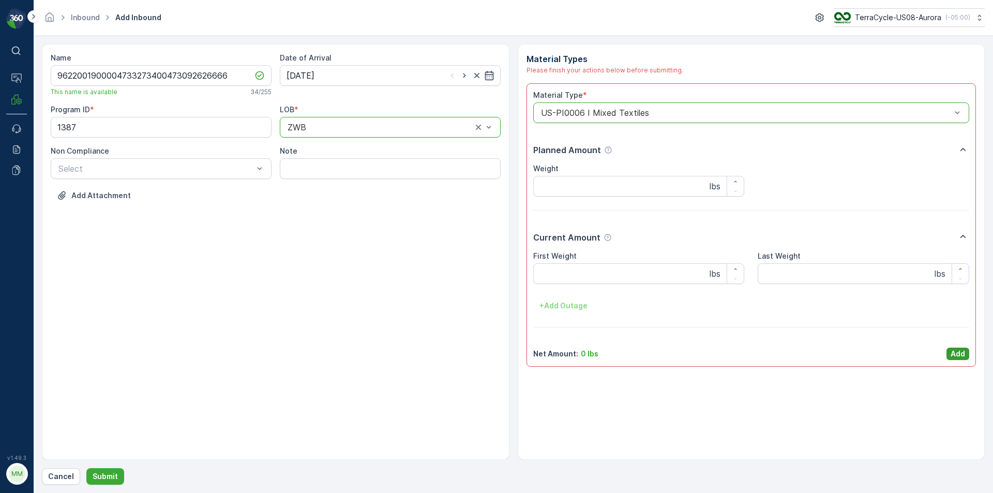
click at [960, 355] on p "Add" at bounding box center [958, 354] width 14 height 10
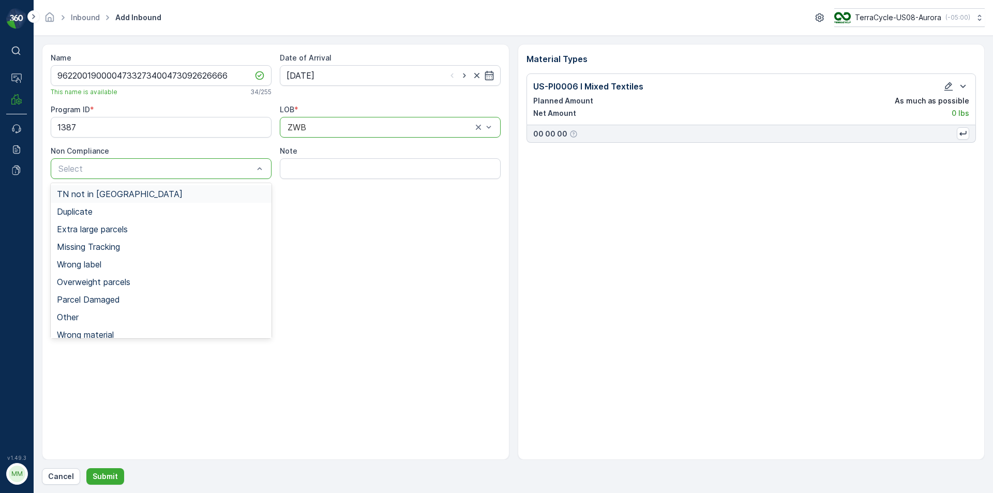
click at [158, 193] on div "TN not in Evreka" at bounding box center [161, 193] width 208 height 9
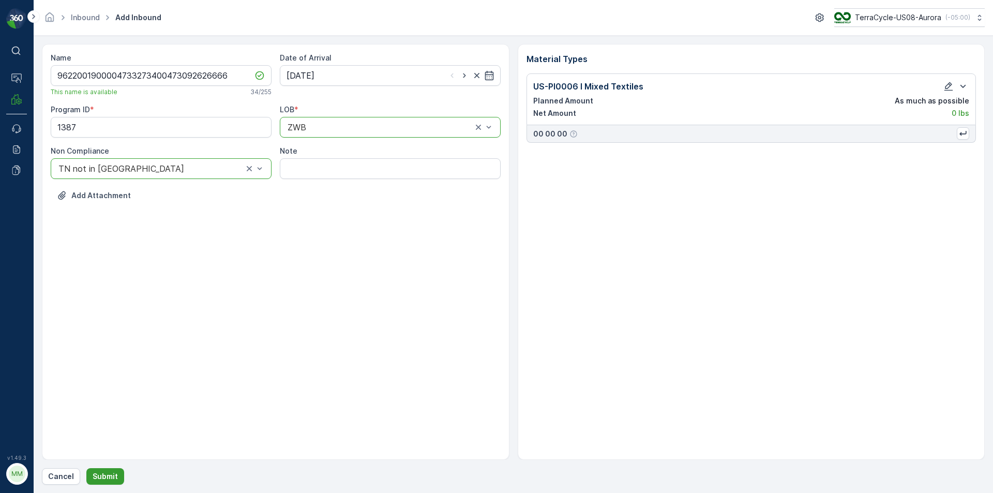
click at [106, 475] on p "Submit" at bounding box center [105, 476] width 25 height 10
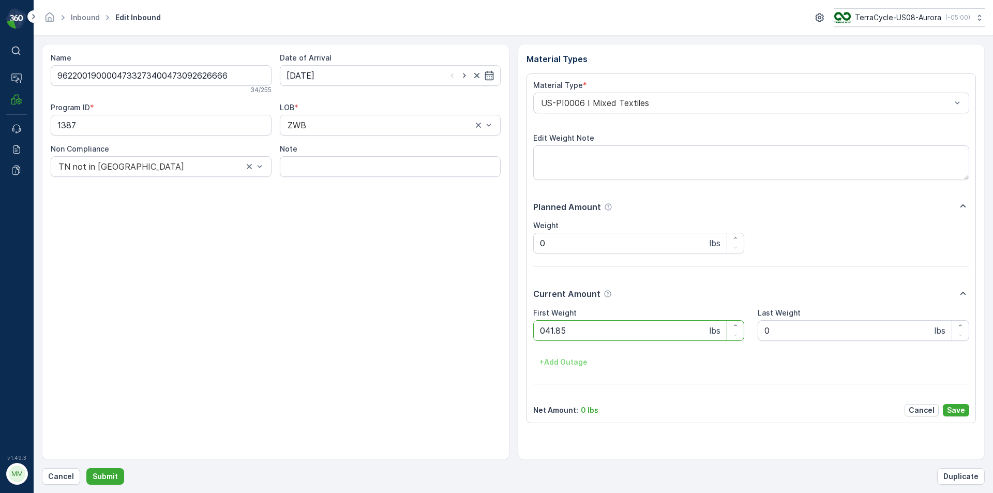
click at [86, 468] on button "Submit" at bounding box center [105, 476] width 38 height 17
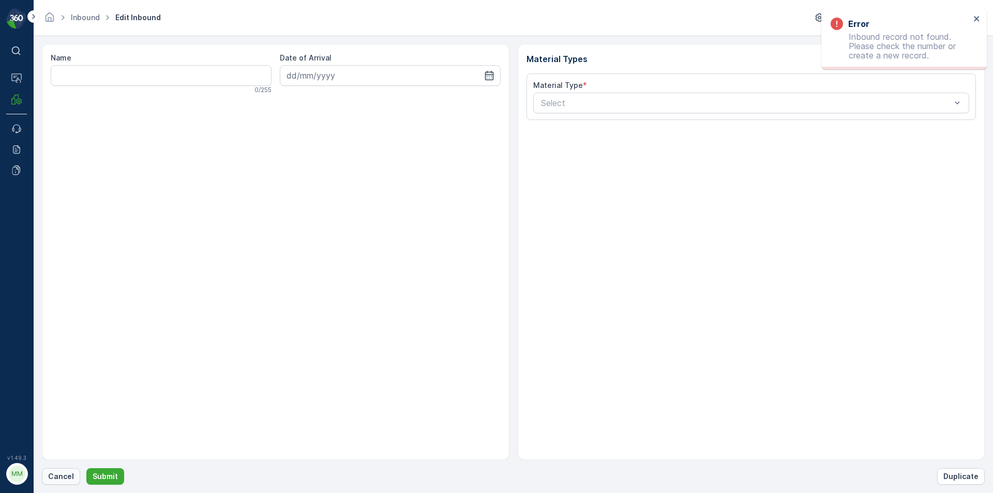
click at [55, 471] on div "Name 0 / 255 Date of Arrival Material Types Material Type * Select Cancel Submi…" at bounding box center [513, 264] width 943 height 441
click at [52, 481] on p "Cancel" at bounding box center [61, 476] width 26 height 10
click at [51, 476] on p "Cancel" at bounding box center [61, 476] width 26 height 10
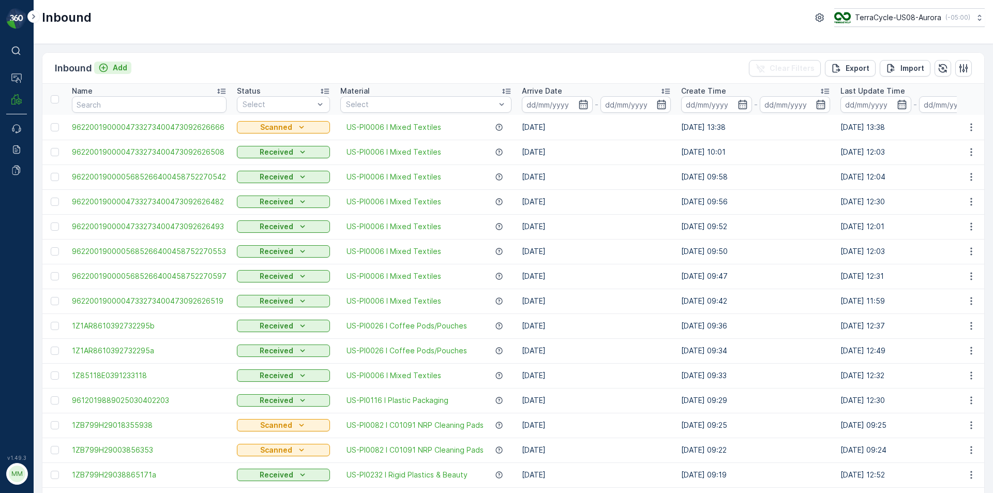
click at [121, 64] on p "Add" at bounding box center [120, 68] width 14 height 10
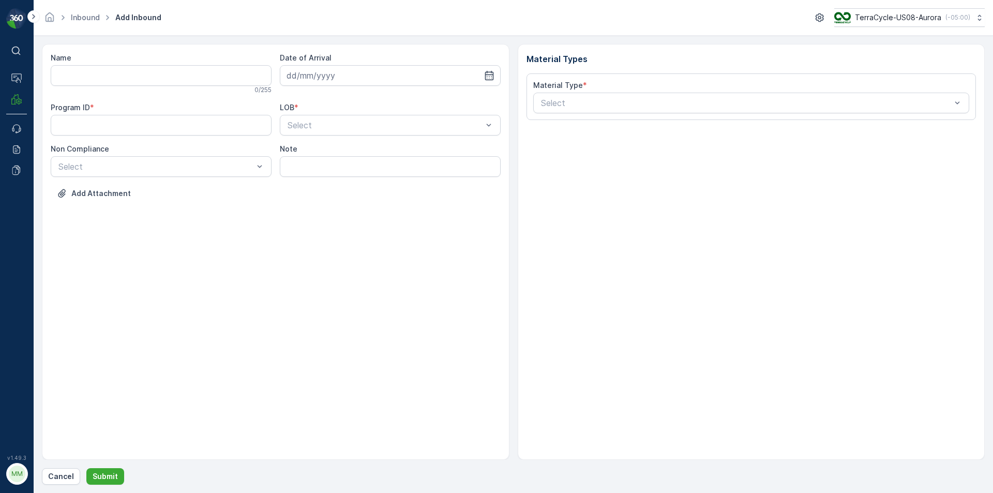
click at [133, 65] on div "Name 0 / 255" at bounding box center [161, 73] width 221 height 41
drag, startPoint x: 63, startPoint y: 82, endPoint x: 62, endPoint y: 77, distance: 5.2
click at [63, 80] on input "Name" at bounding box center [161, 75] width 221 height 21
type input "1ZA769V10387413124"
click at [86, 468] on button "Submit" at bounding box center [105, 476] width 38 height 17
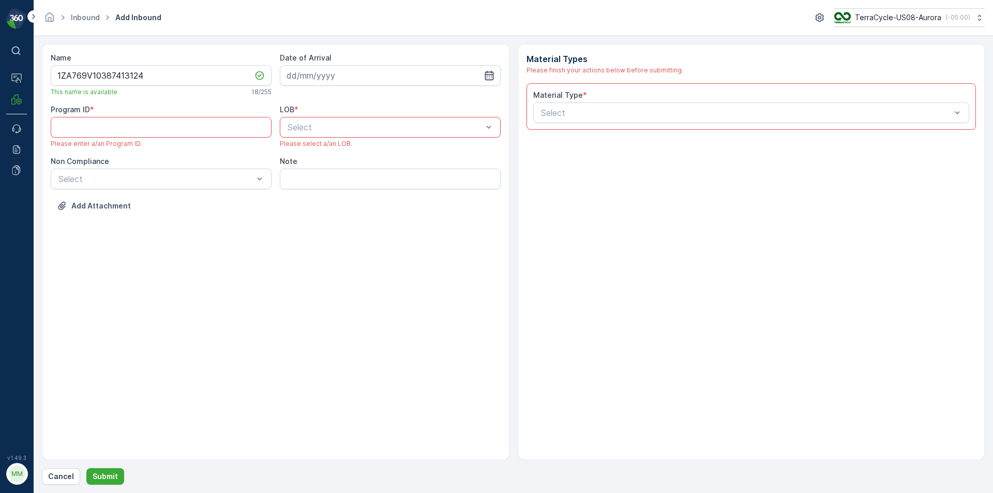
click at [485, 78] on icon "button" at bounding box center [489, 75] width 9 height 9
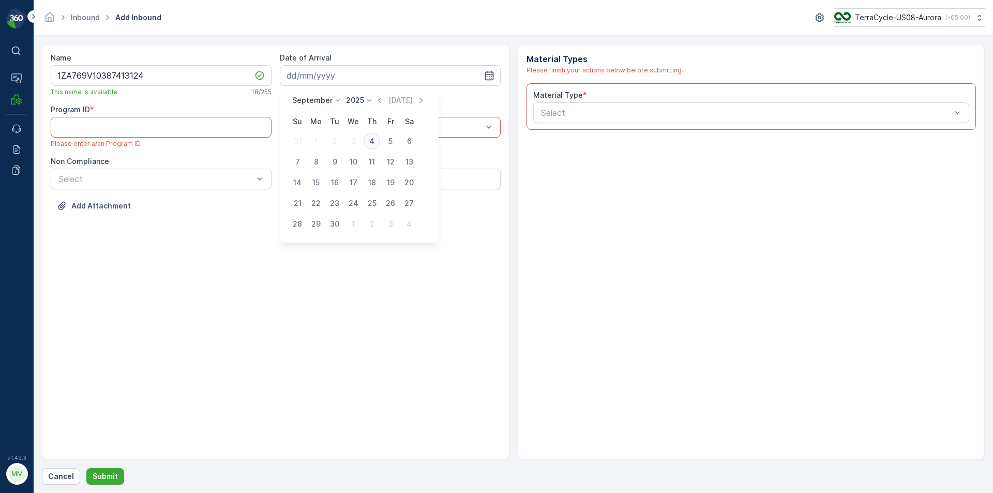
click at [367, 143] on div "4" at bounding box center [372, 141] width 17 height 17
type input "04.09.2025"
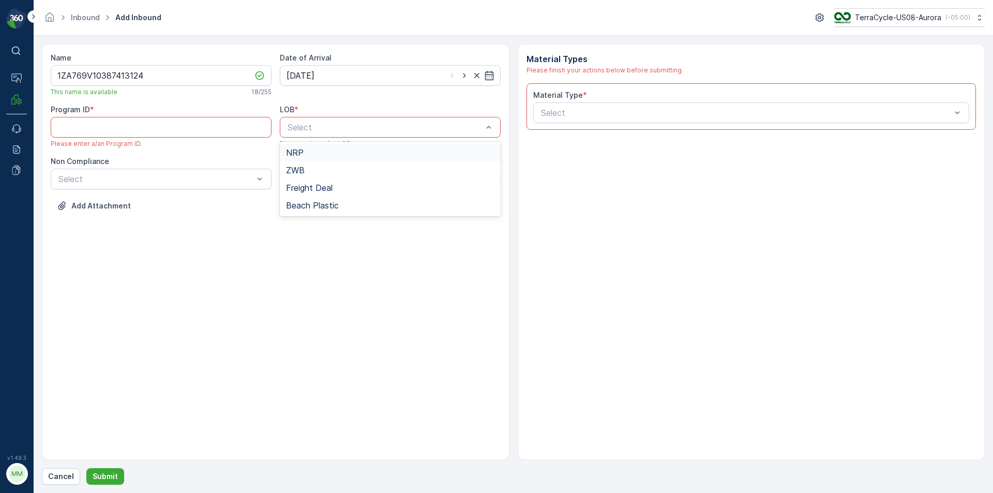
click at [343, 152] on div "NRP" at bounding box center [390, 152] width 208 height 9
click at [604, 106] on div "Select" at bounding box center [751, 112] width 437 height 21
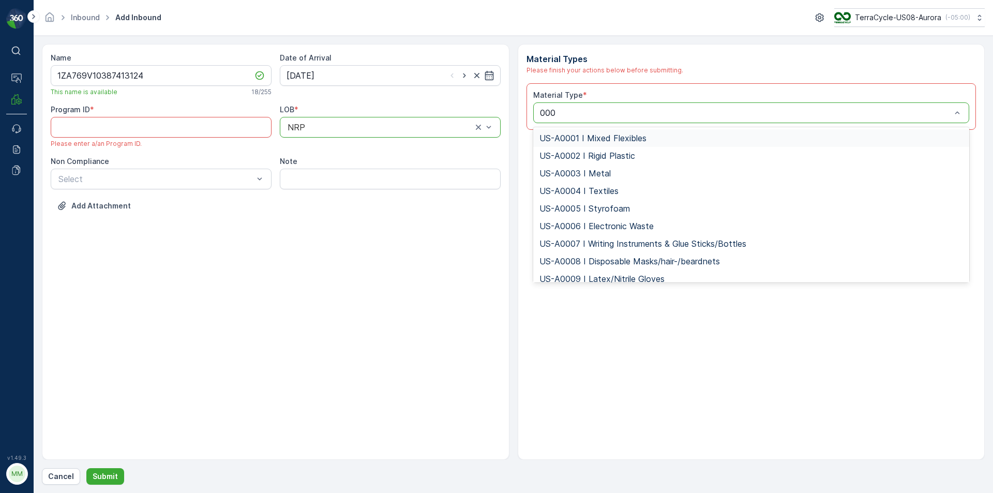
type input "0007"
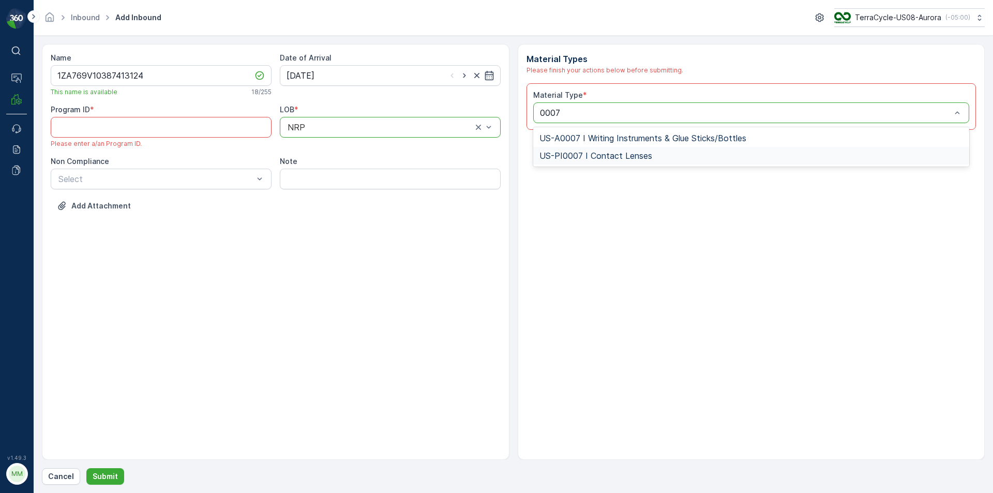
click at [622, 154] on span "US-PI0007 I Contact Lenses" at bounding box center [596, 155] width 113 height 9
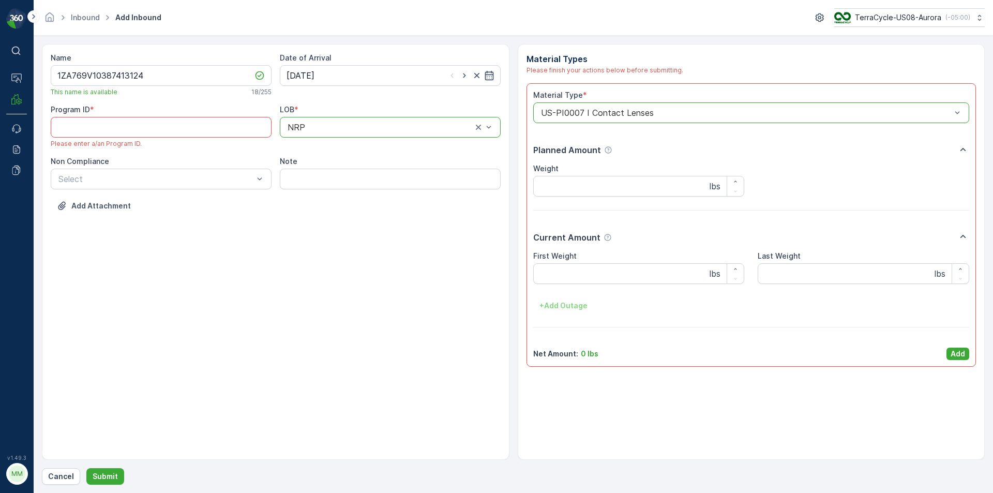
click at [956, 347] on div "Material Type * option US-PI0007 I Contact Lenses, selected. US-PI0007 I Contac…" at bounding box center [751, 225] width 437 height 270
click at [960, 350] on p "Add" at bounding box center [958, 354] width 14 height 10
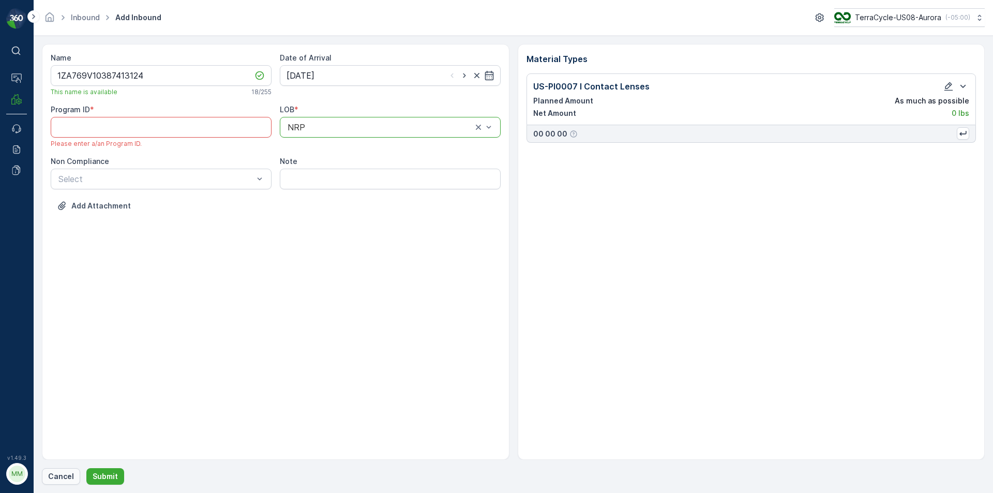
click at [54, 478] on p "Cancel" at bounding box center [61, 476] width 26 height 10
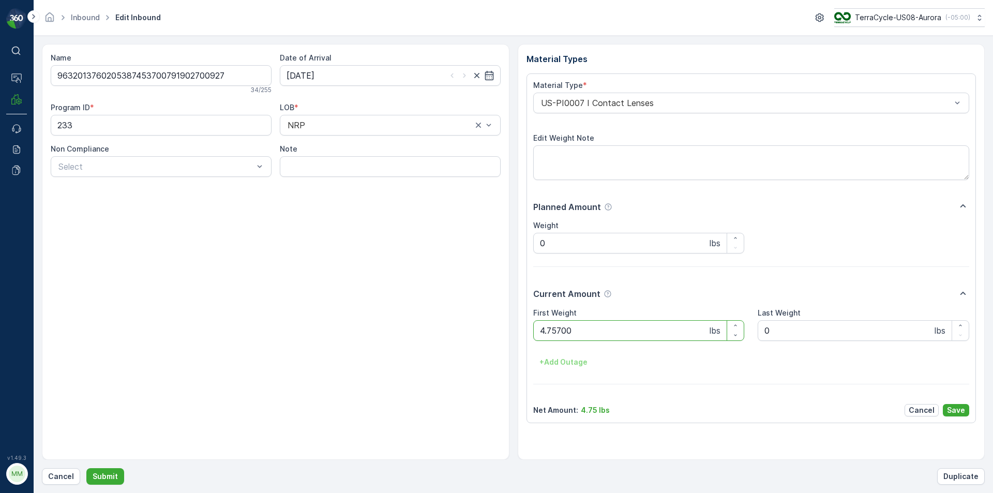
click at [86, 468] on button "Submit" at bounding box center [105, 476] width 38 height 17
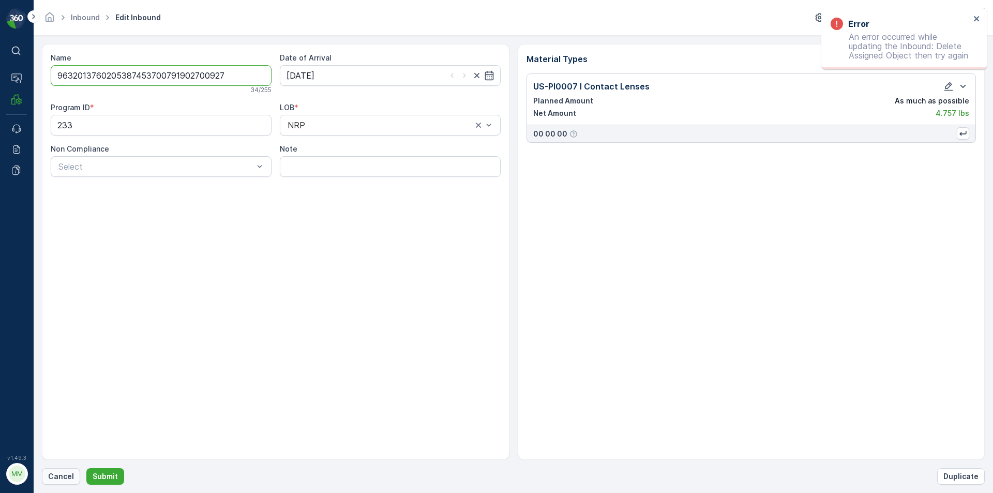
click at [52, 476] on p "Cancel" at bounding box center [61, 476] width 26 height 10
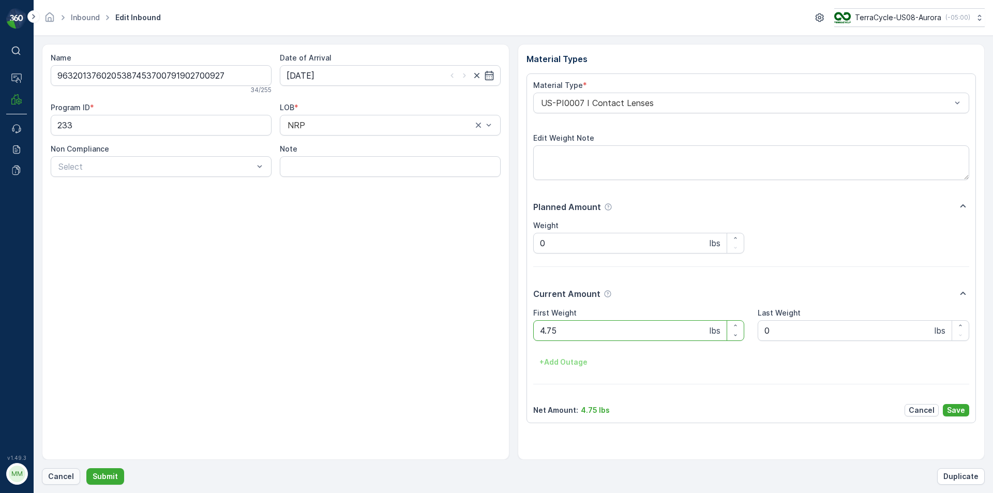
click at [48, 477] on p "Cancel" at bounding box center [61, 476] width 26 height 10
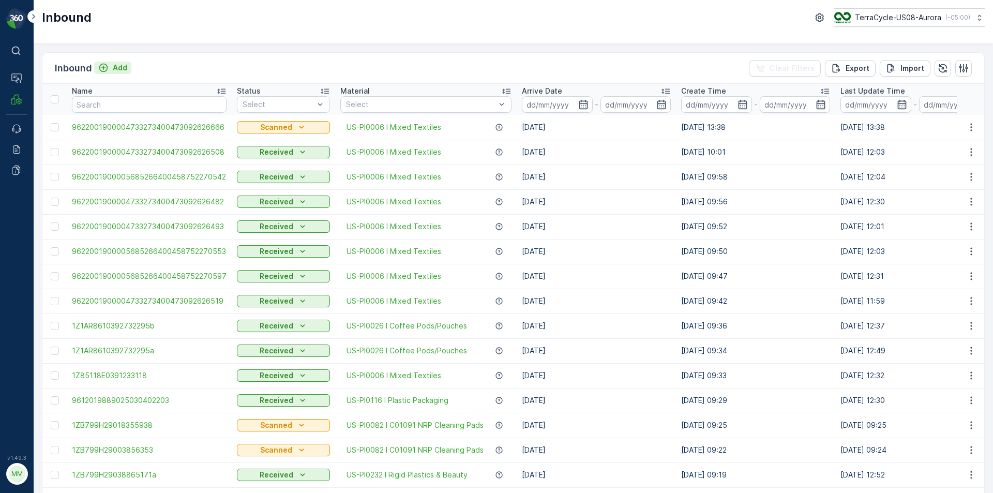
click at [118, 69] on p "Add" at bounding box center [120, 68] width 14 height 10
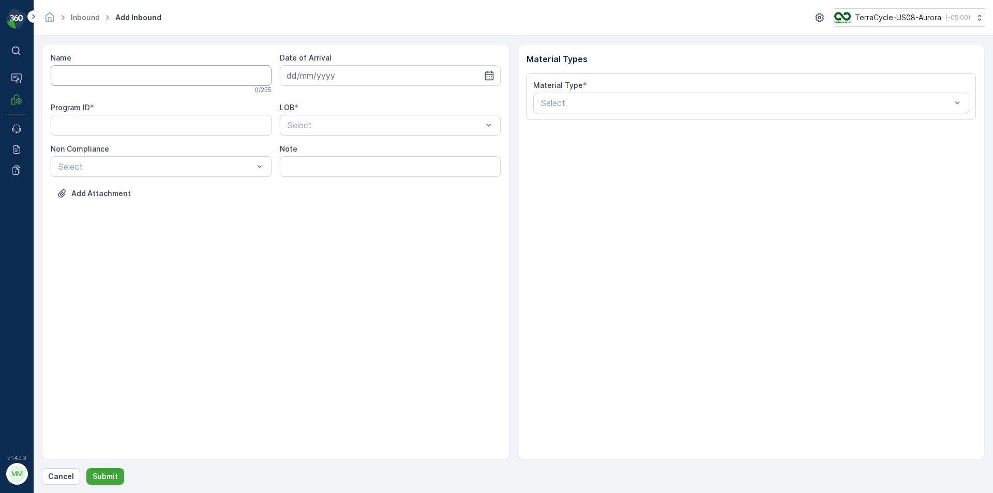
click at [148, 71] on input "Name" at bounding box center [161, 75] width 221 height 21
click at [86, 468] on button "Submit" at bounding box center [105, 476] width 38 height 17
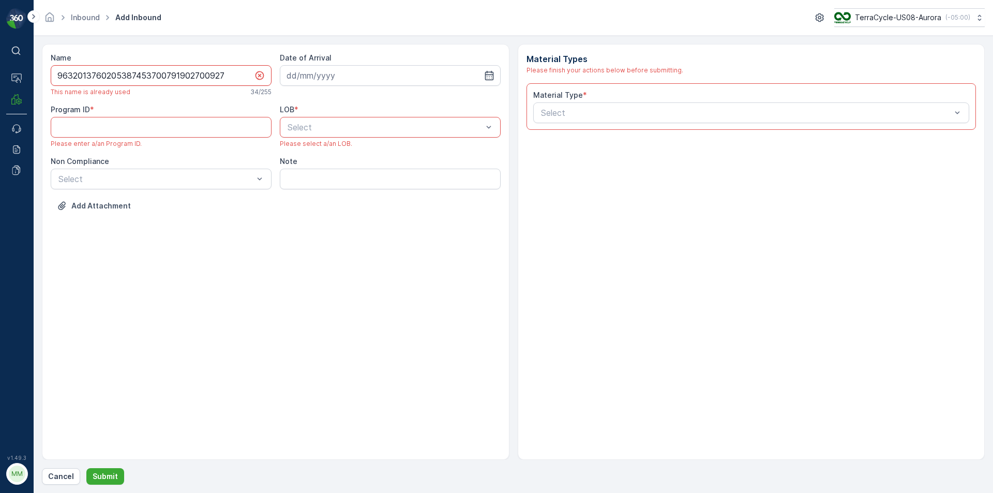
click at [236, 79] on input "9632013760205387453700791902700927" at bounding box center [161, 75] width 221 height 21
type input "9632013760205387453700791902700927a"
click at [489, 70] on input at bounding box center [390, 75] width 221 height 21
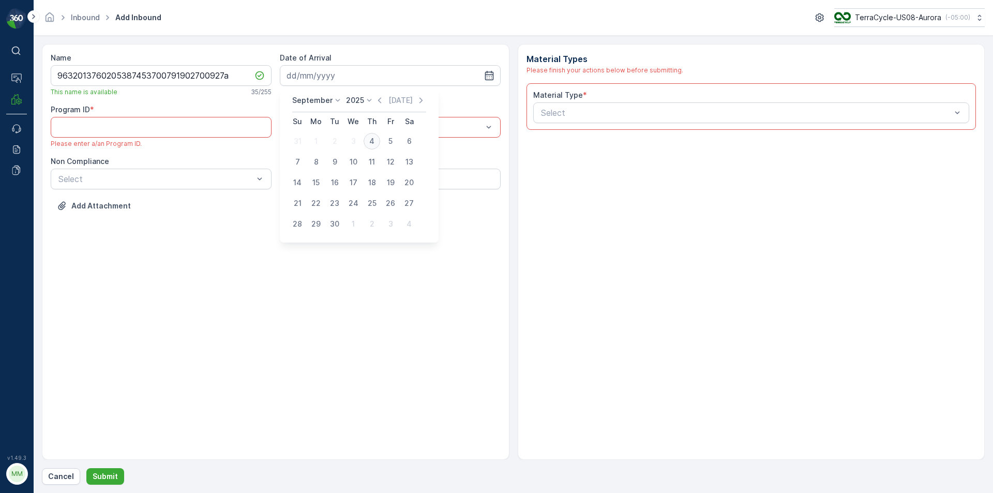
click at [365, 145] on div "4" at bounding box center [372, 141] width 17 height 17
type input "04.09.2025"
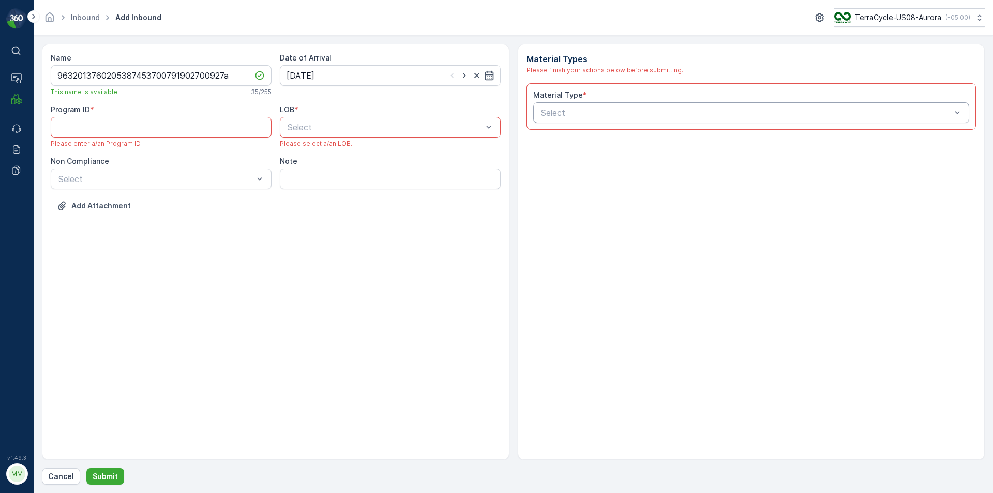
click at [637, 122] on div "Select" at bounding box center [751, 112] width 437 height 21
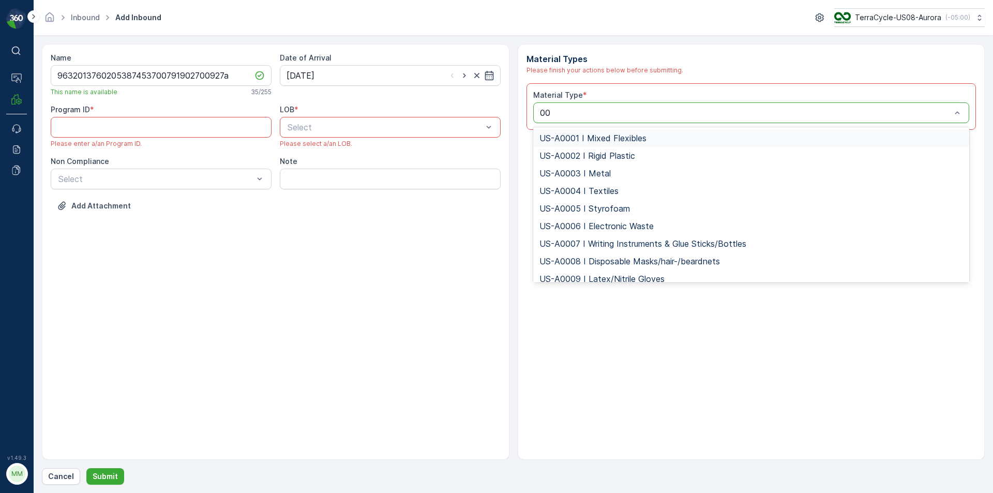
type input "000"
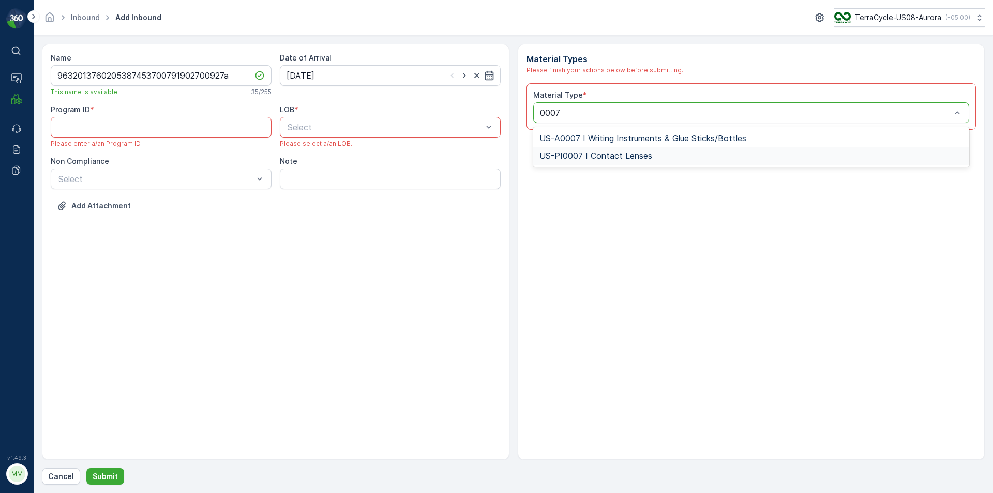
click at [591, 160] on span "US-PI0007 I Contact Lenses" at bounding box center [596, 155] width 113 height 9
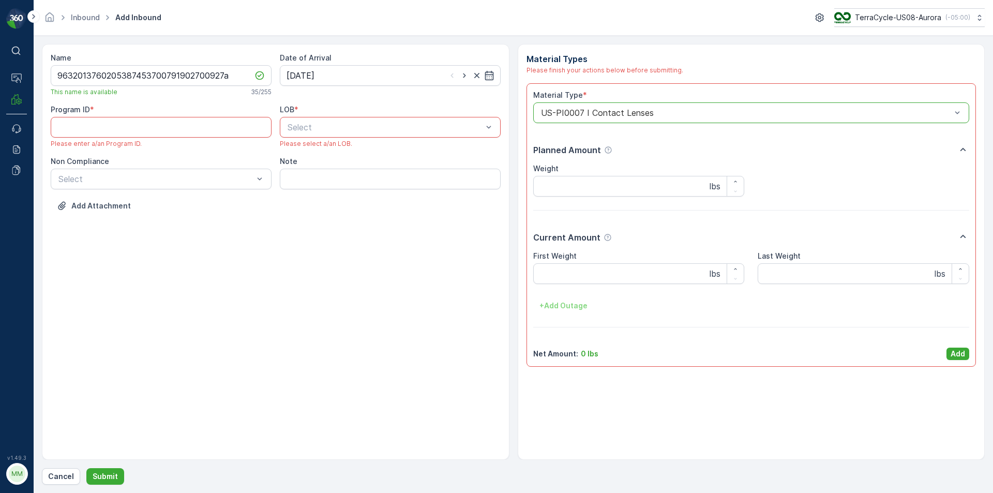
click at [419, 141] on div "Please select a/an LOB." at bounding box center [390, 144] width 221 height 8
click at [307, 156] on div "NRP" at bounding box center [390, 152] width 208 height 9
click at [82, 121] on ID "Program ID" at bounding box center [161, 127] width 221 height 21
type ID "233"
click at [151, 185] on div "Name 9632013760205387453700791902700927a This name is available 35 / 255 Date o…" at bounding box center [276, 134] width 450 height 163
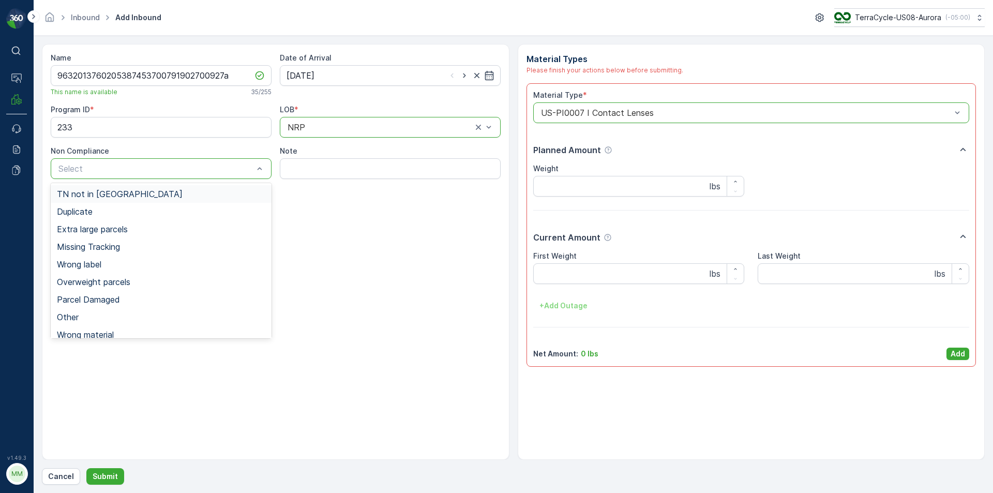
click at [135, 200] on div "TN not in Evreka" at bounding box center [161, 194] width 221 height 18
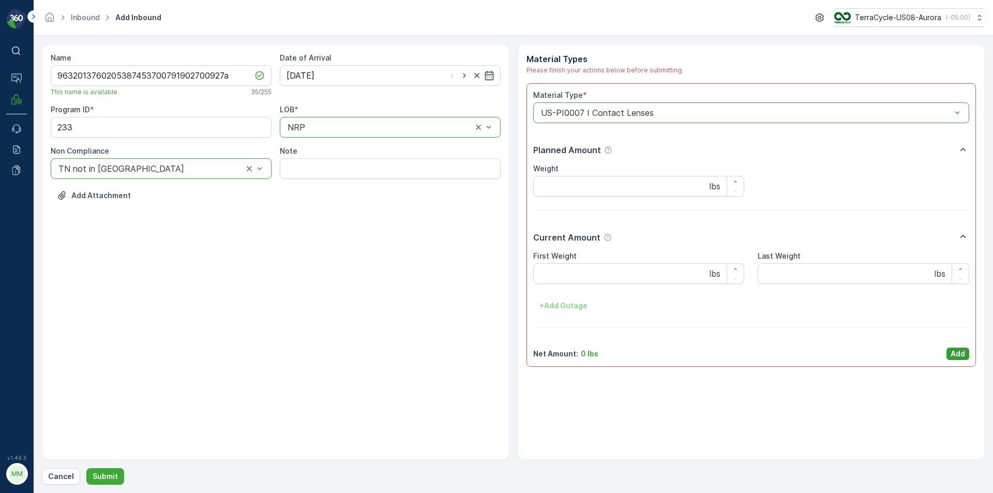
click at [958, 349] on p "Add" at bounding box center [958, 354] width 14 height 10
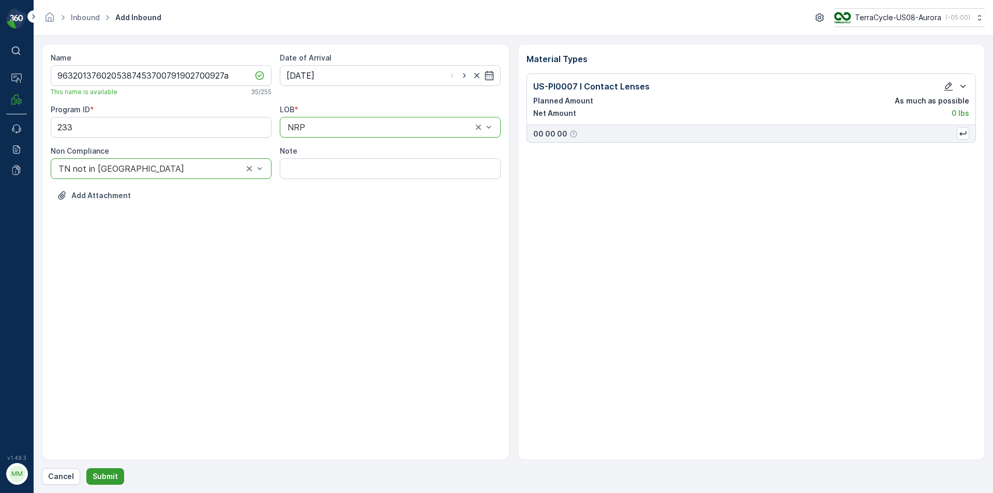
click at [113, 470] on button "Submit" at bounding box center [105, 476] width 38 height 17
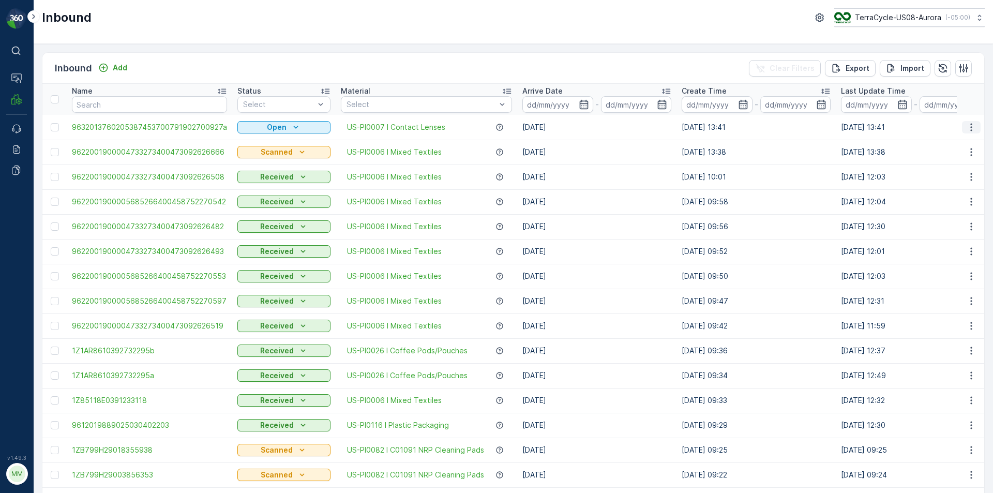
click at [966, 124] on icon "button" at bounding box center [971, 127] width 10 height 10
click at [924, 202] on span "Print QR" at bounding box center [930, 201] width 28 height 10
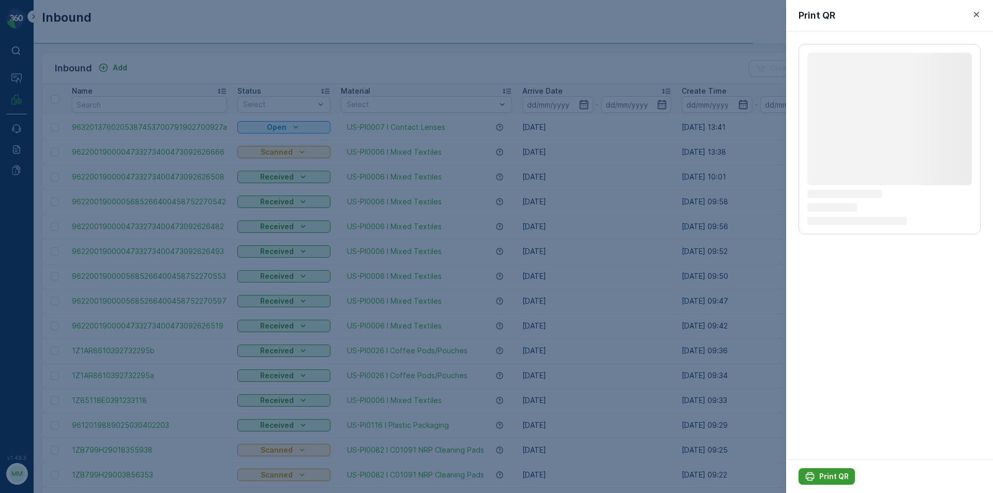
click at [822, 475] on p "Print QR" at bounding box center [833, 476] width 29 height 10
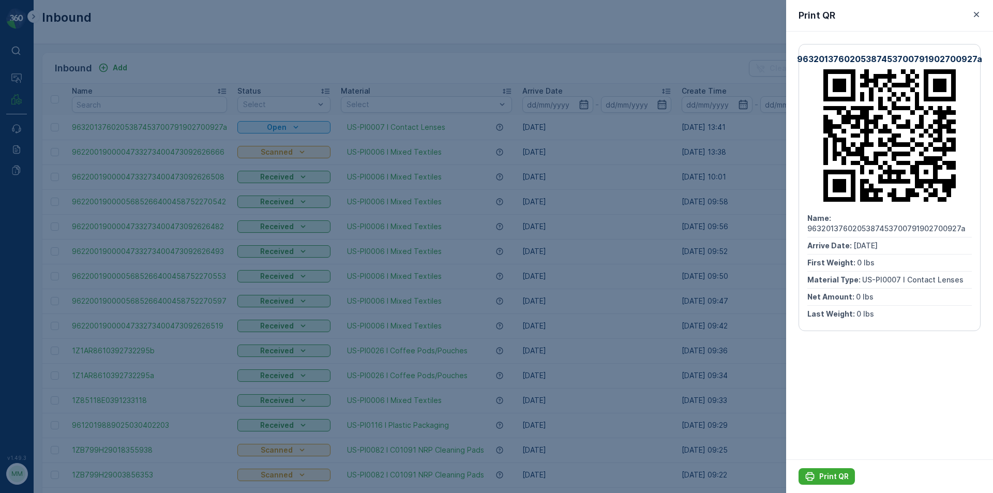
click at [765, 428] on div at bounding box center [496, 246] width 993 height 493
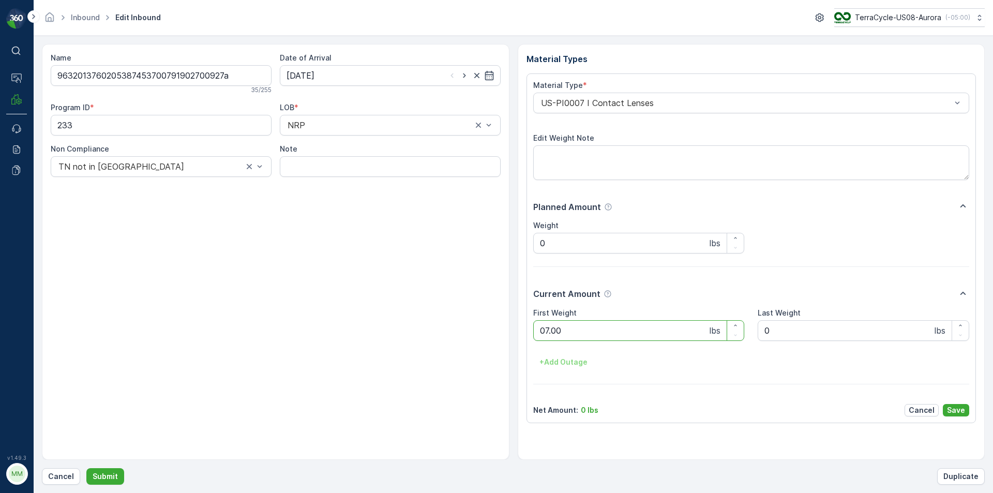
click button "Submit" at bounding box center [105, 476] width 38 height 17
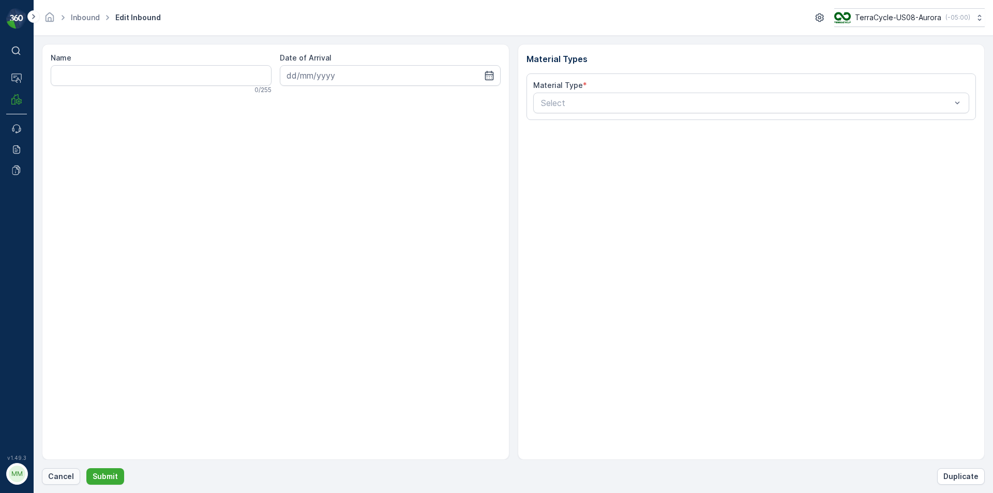
click at [65, 474] on p "Cancel" at bounding box center [61, 476] width 26 height 10
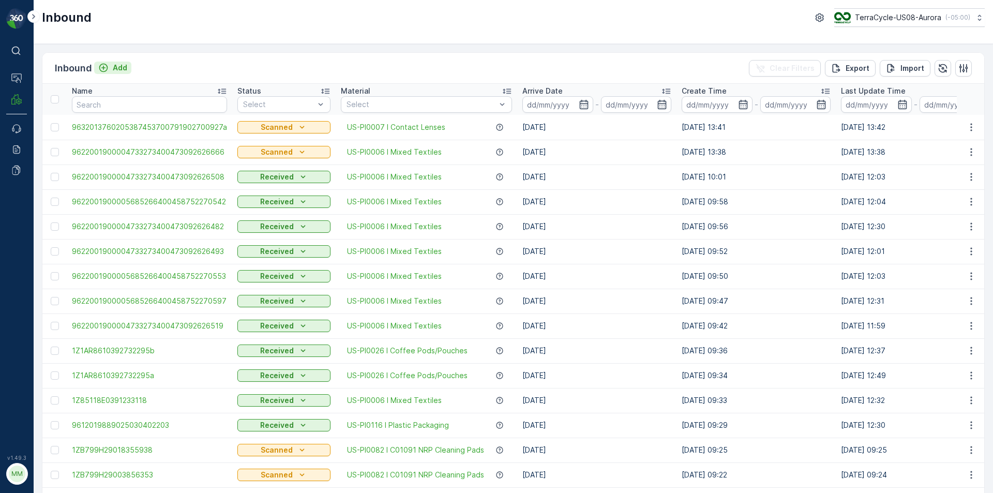
click at [112, 65] on div "Add" at bounding box center [112, 68] width 29 height 10
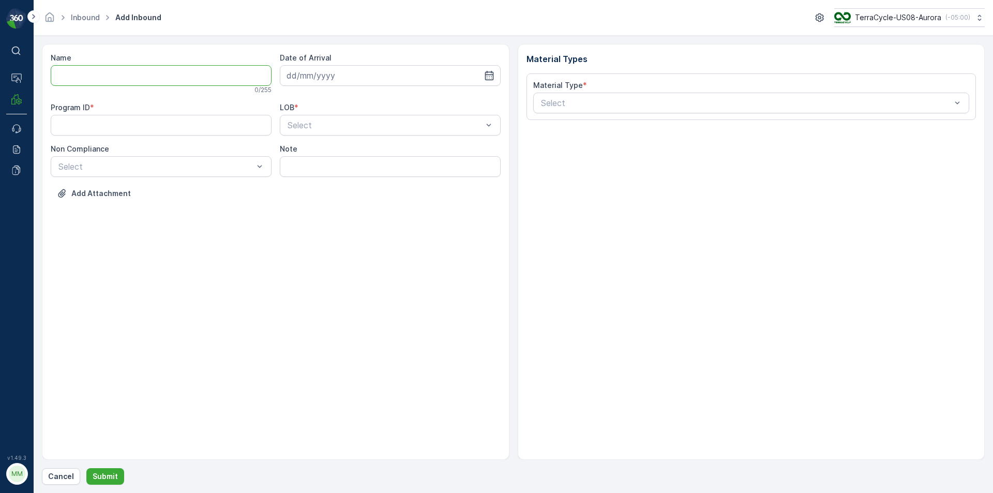
click at [237, 80] on input "Name" at bounding box center [161, 75] width 221 height 21
type input "9622001900004733273400473092626655"
click at [86, 468] on button "Submit" at bounding box center [105, 476] width 38 height 17
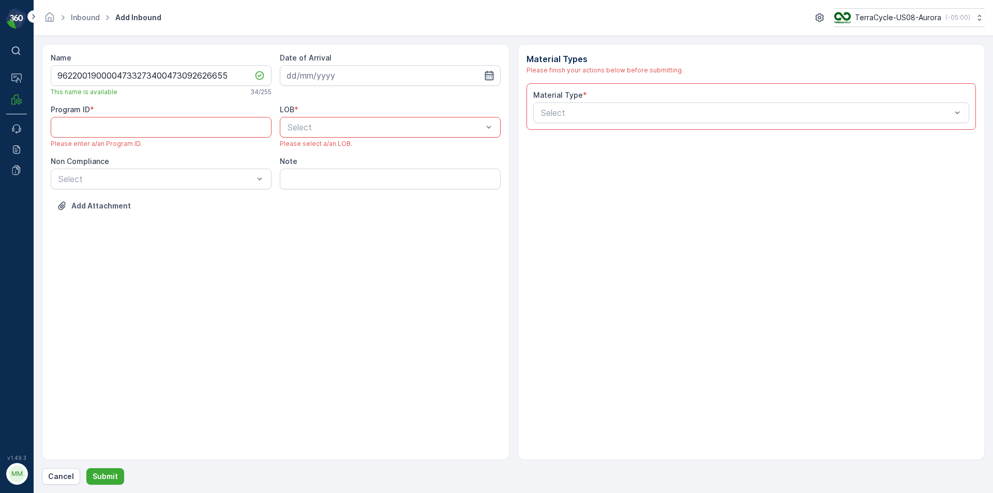
click at [486, 77] on icon "button" at bounding box center [489, 75] width 10 height 10
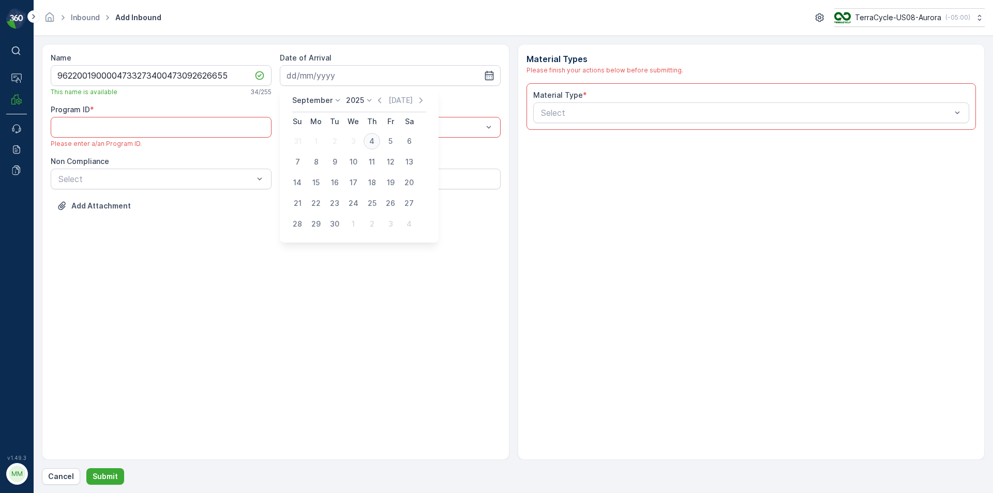
click at [369, 146] on div "4" at bounding box center [372, 141] width 17 height 17
type input "04.09.2025"
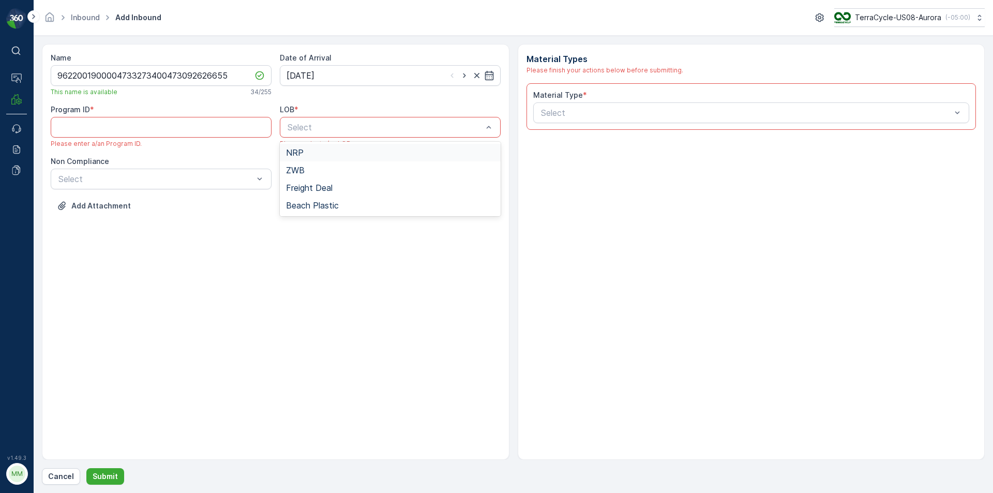
click at [392, 121] on div "Select" at bounding box center [390, 127] width 221 height 21
click at [350, 146] on div "NRP" at bounding box center [390, 153] width 221 height 18
click at [188, 131] on ID "Program ID" at bounding box center [161, 127] width 221 height 21
paste ID "1387"
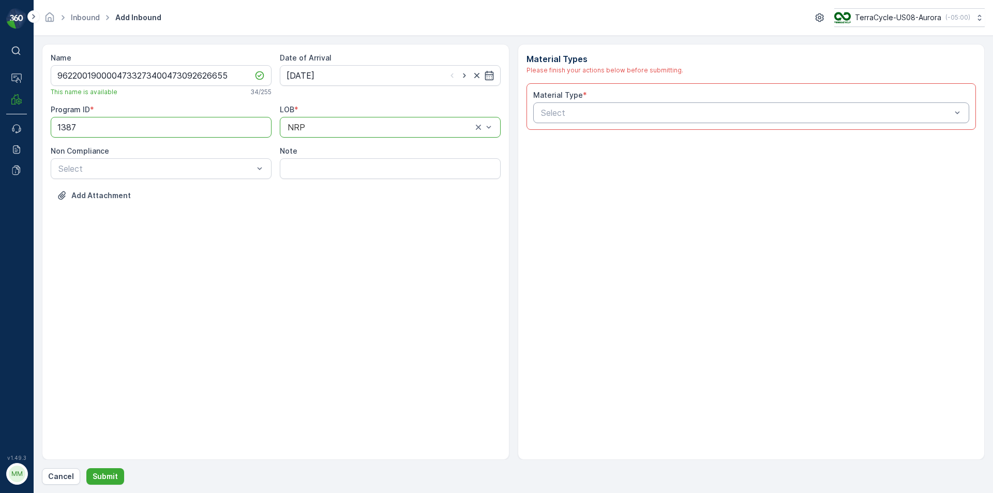
type ID "1387"
click at [754, 121] on div "Select" at bounding box center [751, 112] width 437 height 21
click at [770, 108] on p "Select" at bounding box center [746, 113] width 411 height 12
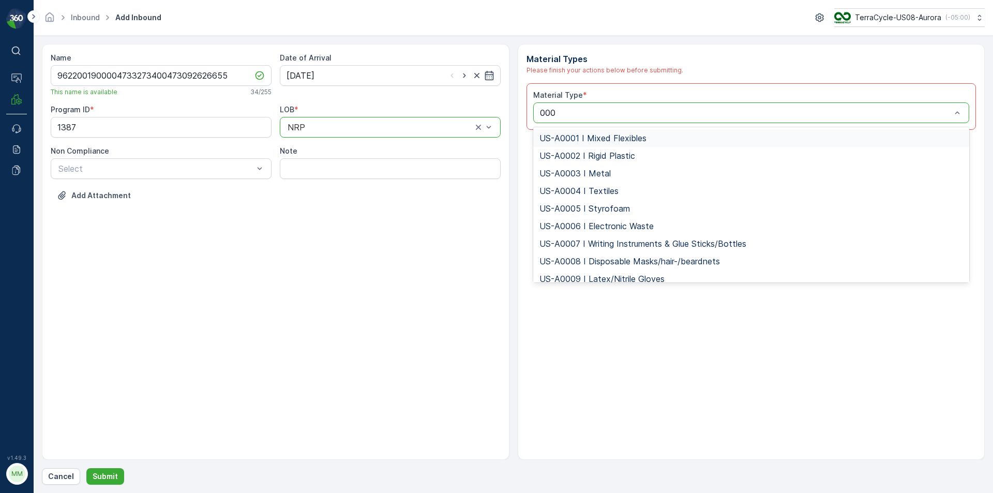
type input "0006"
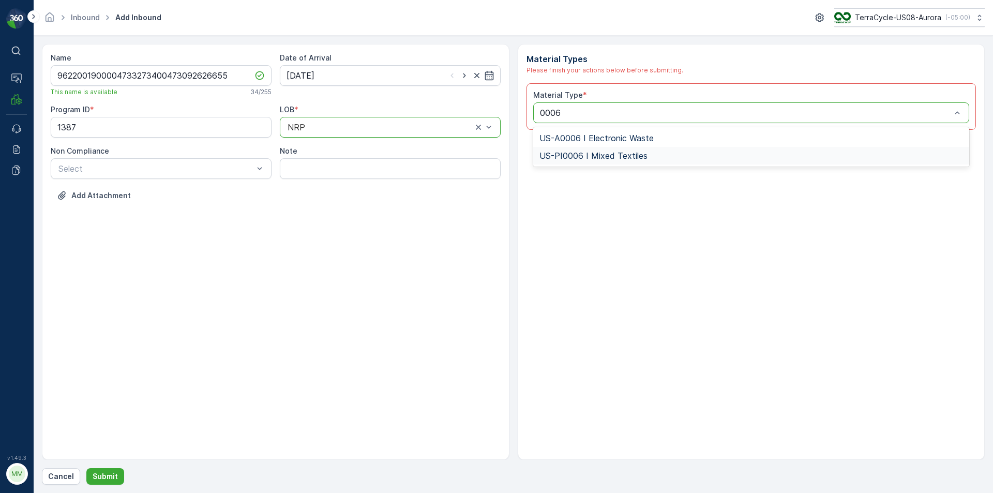
click at [763, 151] on div "US-PI0006 I Mixed Textiles" at bounding box center [751, 156] width 437 height 18
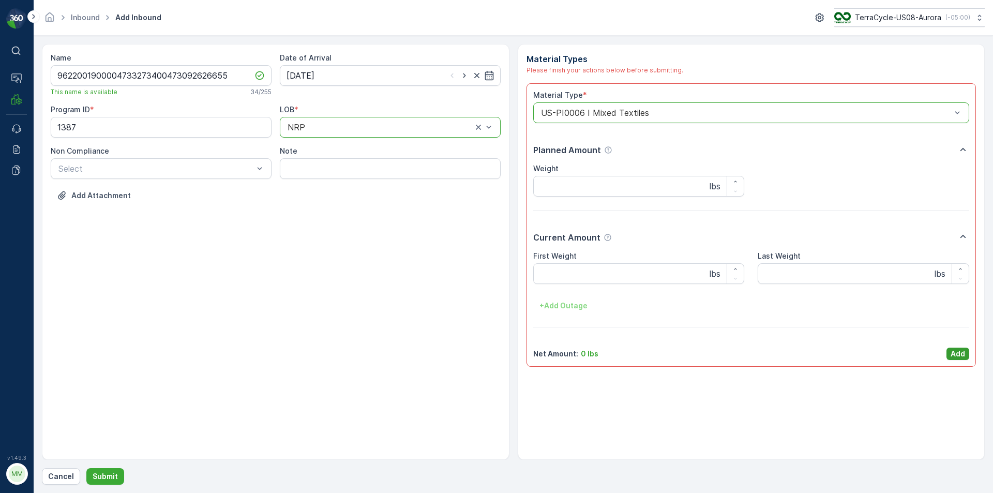
click at [959, 354] on p "Add" at bounding box center [958, 354] width 14 height 10
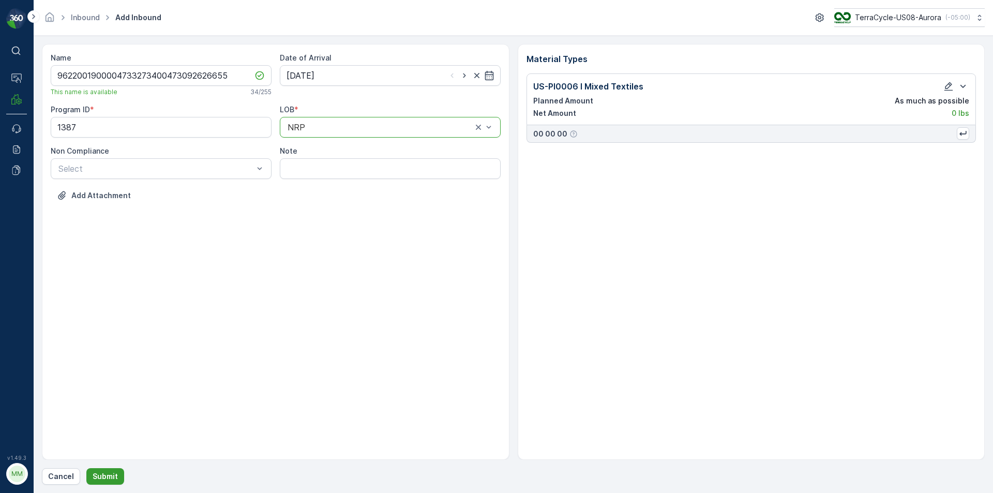
click at [99, 478] on p "Submit" at bounding box center [105, 476] width 25 height 10
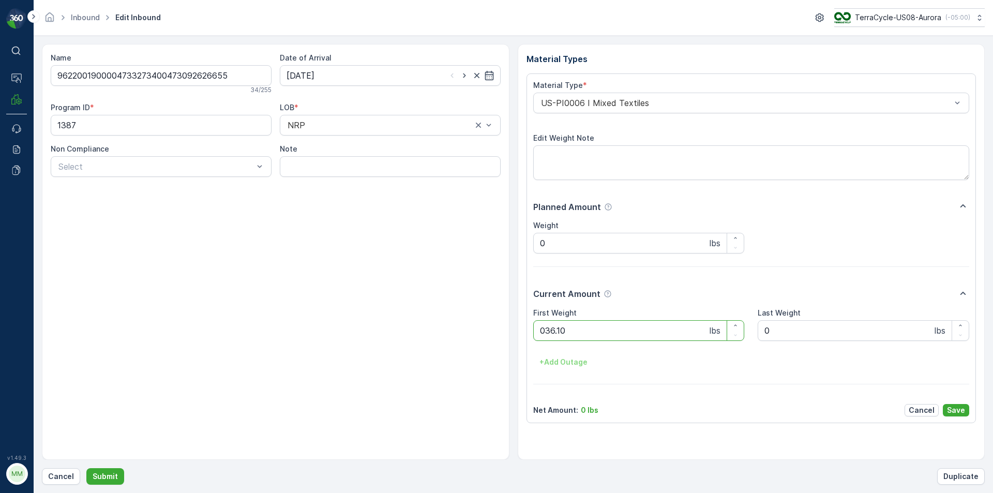
click button "Submit" at bounding box center [105, 476] width 38 height 17
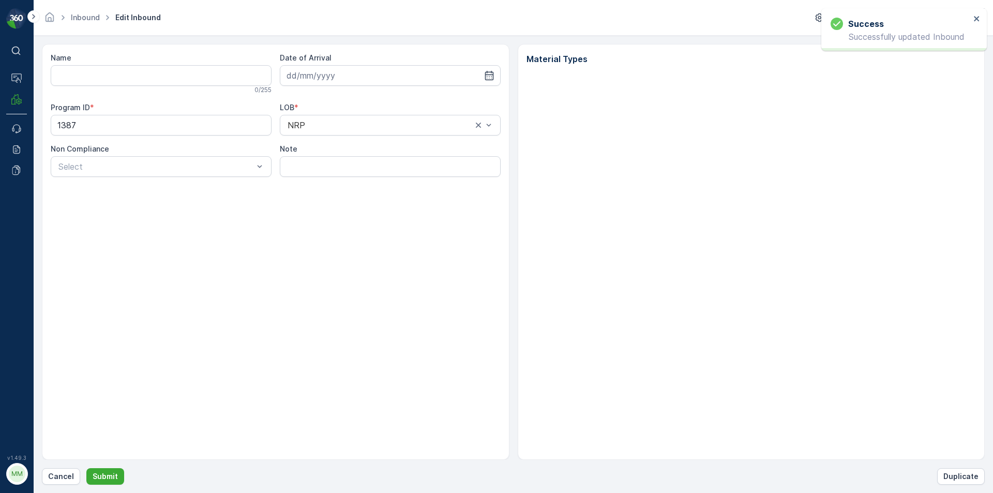
type input "9622001900004733273400473092626655"
type input "04.09.2025"
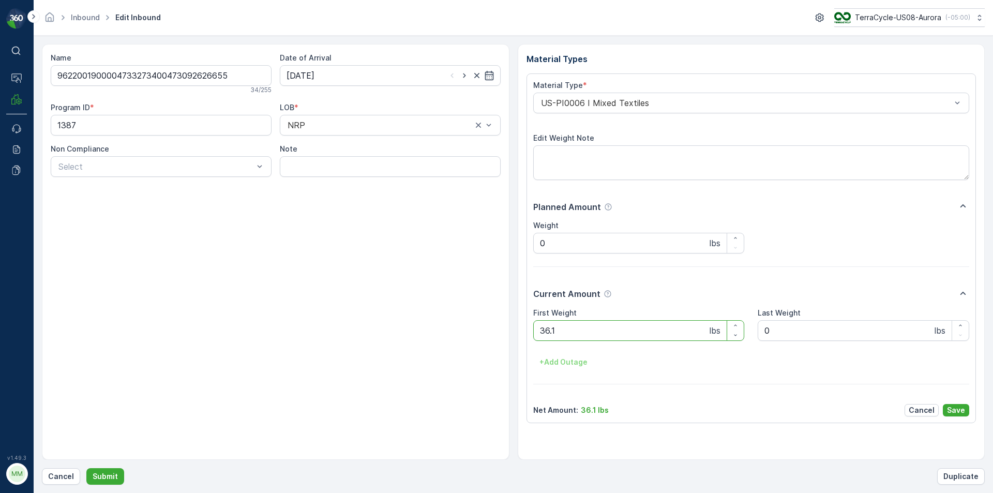
click at [85, 177] on div "Name 9622001900004733273400473092626655 34 / 255 Date of Arrival 04.09.2025 Pro…" at bounding box center [276, 252] width 468 height 416
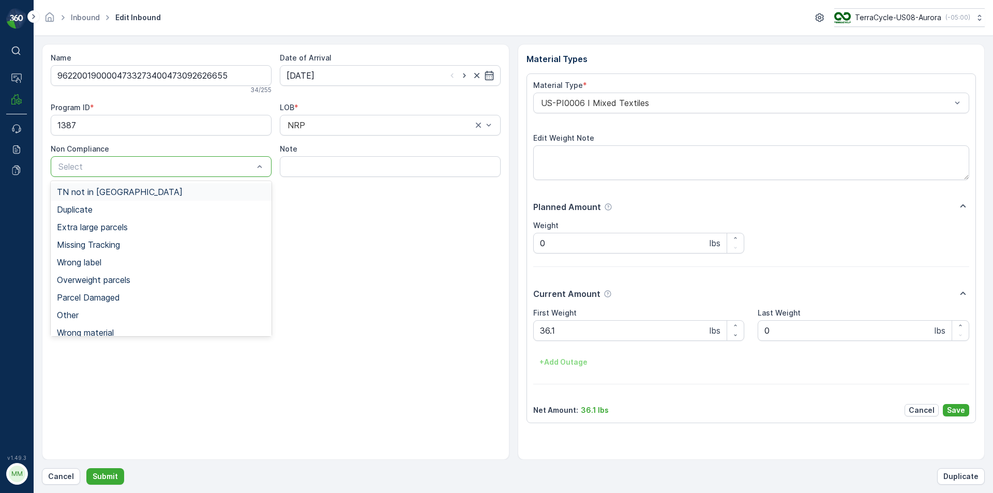
click at [82, 192] on span "TN not in Evreka" at bounding box center [120, 191] width 126 height 9
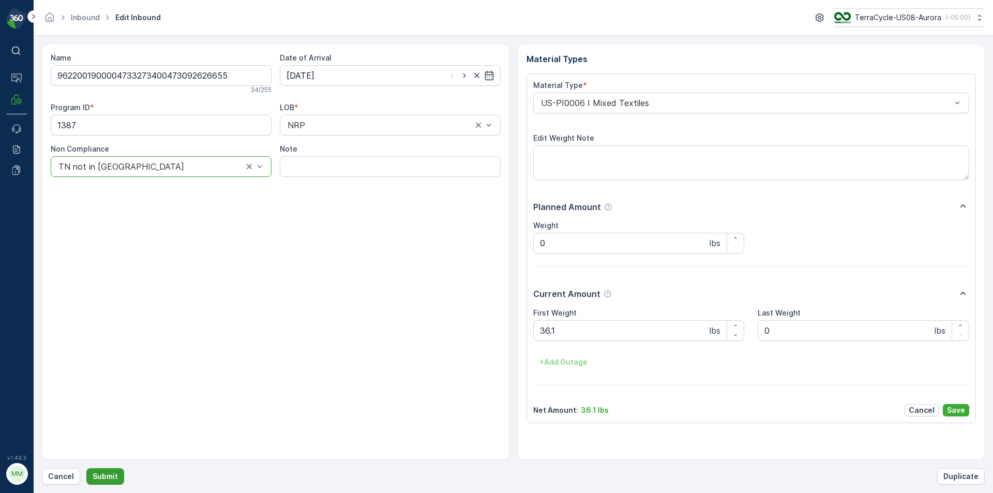
click at [114, 474] on p "Submit" at bounding box center [105, 476] width 25 height 10
click button "Submit" at bounding box center [105, 476] width 38 height 17
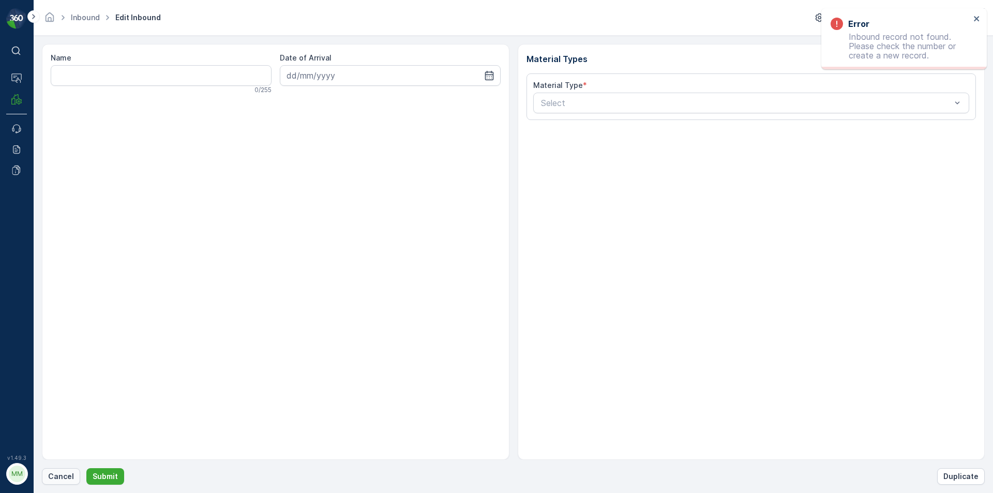
click at [52, 481] on p "Cancel" at bounding box center [61, 476] width 26 height 10
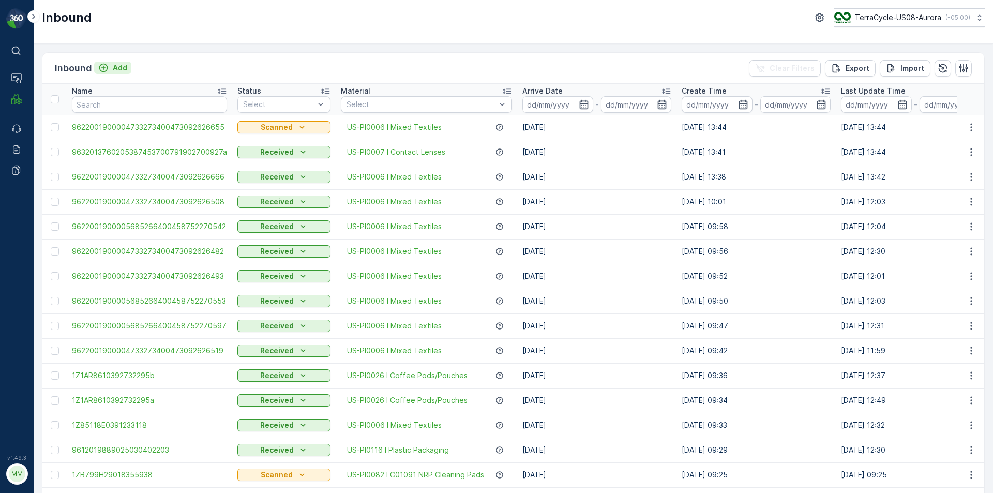
click at [116, 69] on p "Add" at bounding box center [120, 68] width 14 height 10
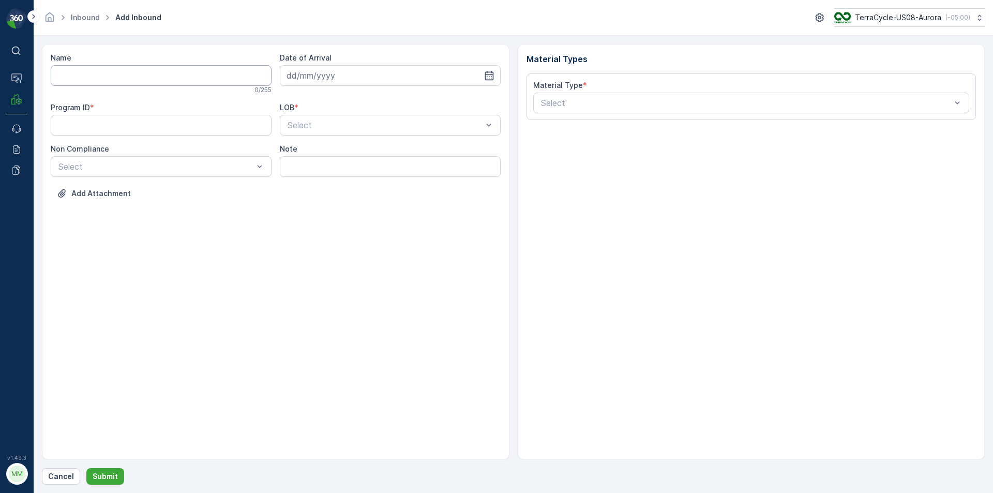
click at [172, 69] on input "Name" at bounding box center [161, 75] width 221 height 21
type input "9622001900004733273400473092626596"
click at [86, 468] on button "Submit" at bounding box center [105, 476] width 38 height 17
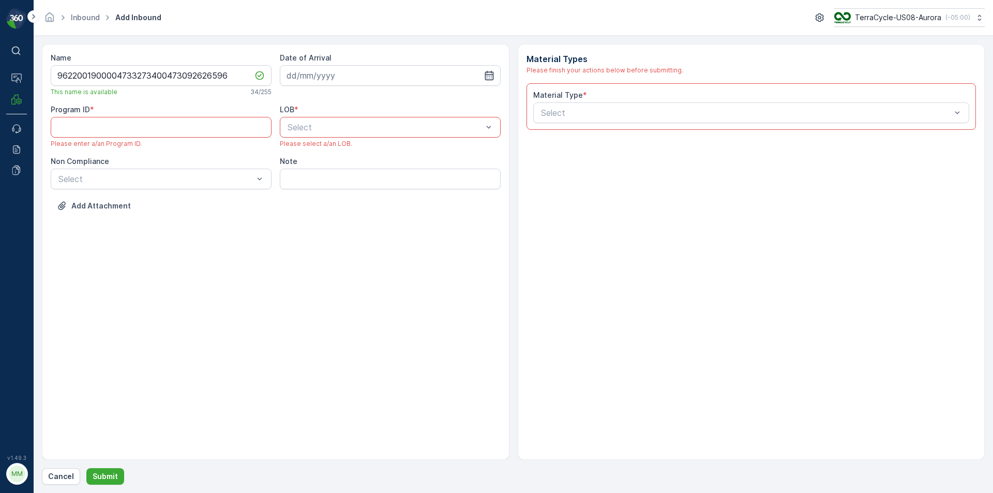
click at [489, 78] on icon "button" at bounding box center [489, 75] width 9 height 9
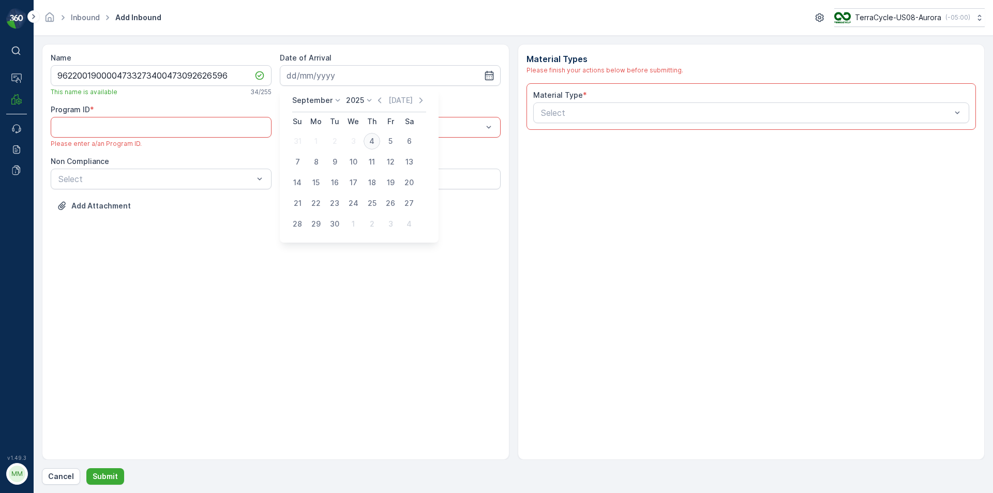
click at [368, 139] on div "4" at bounding box center [372, 141] width 17 height 17
type input "04.09.2025"
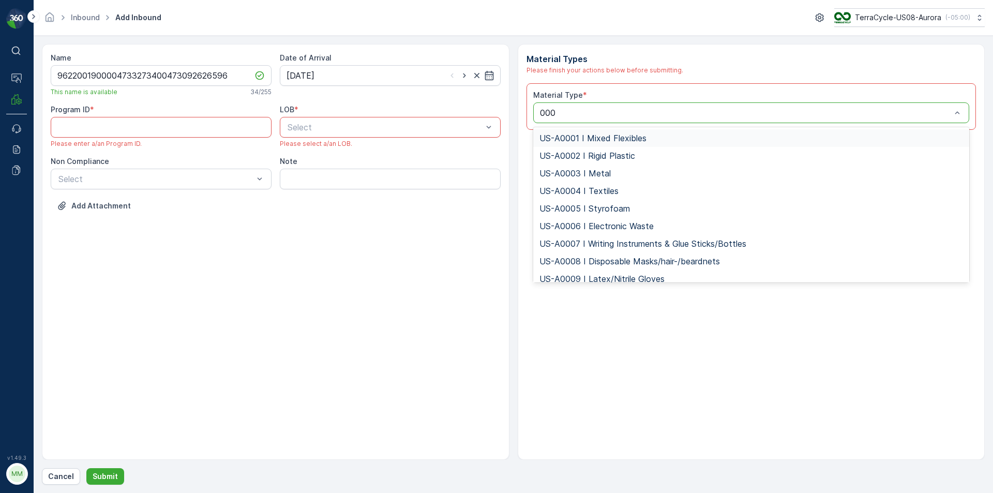
type input "0006"
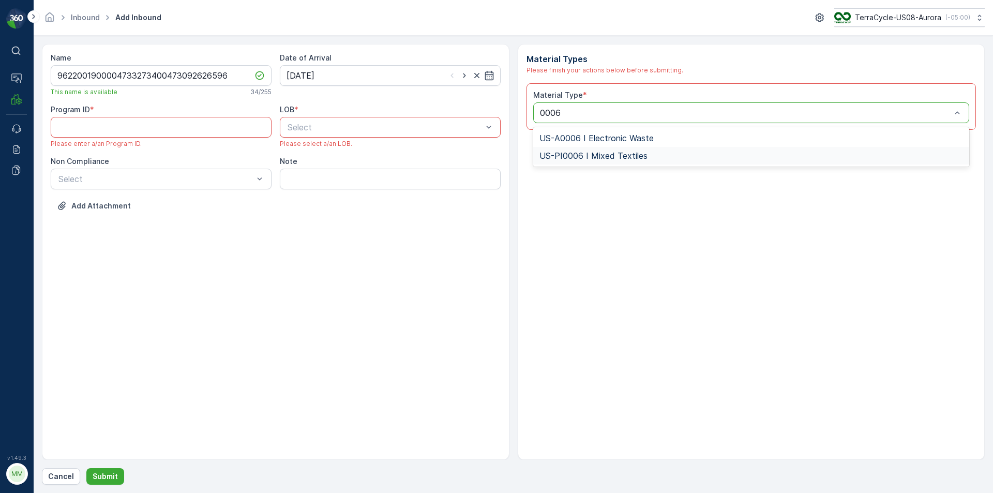
click at [627, 156] on span "US-PI0006 I Mixed Textiles" at bounding box center [594, 155] width 108 height 9
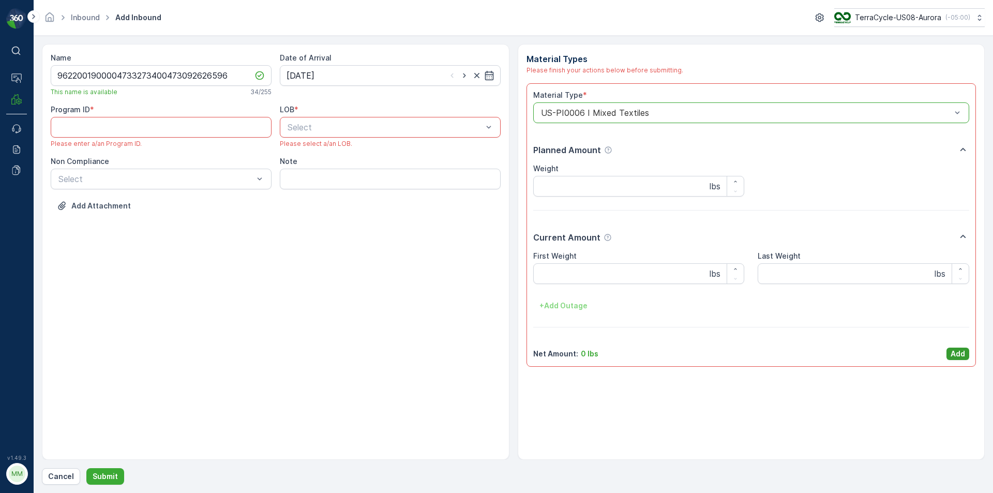
click at [956, 351] on p "Add" at bounding box center [958, 354] width 14 height 10
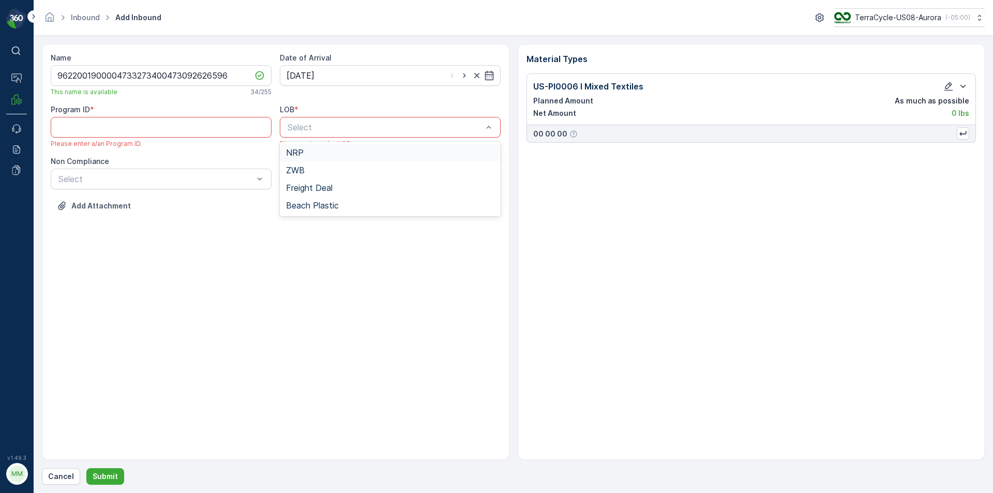
click at [339, 152] on div "NRP" at bounding box center [390, 152] width 208 height 9
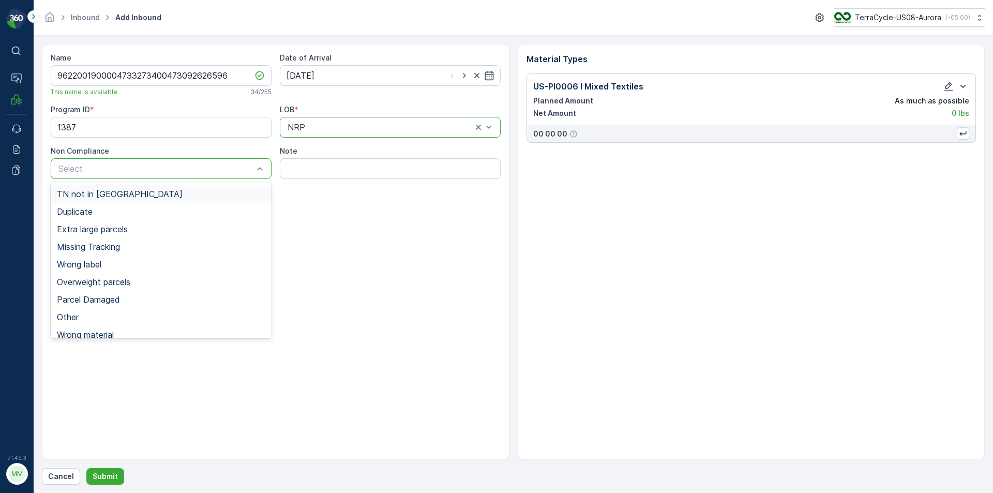
click at [167, 189] on div "TN not in Evreka" at bounding box center [161, 193] width 208 height 9
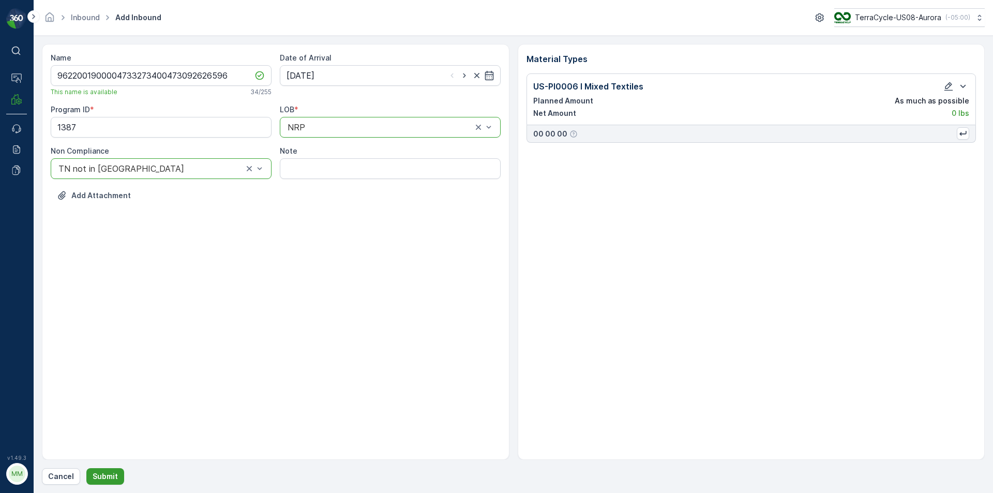
click at [113, 478] on p "Submit" at bounding box center [105, 476] width 25 height 10
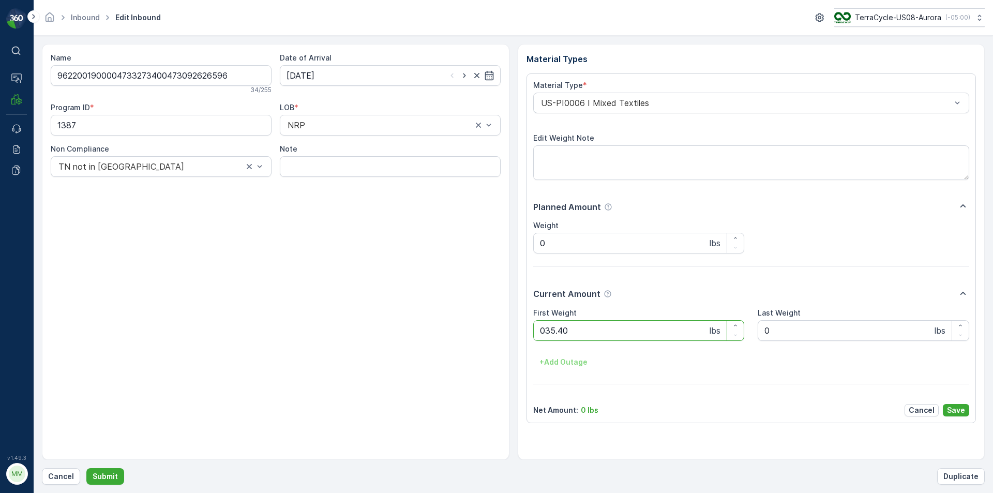
click button "Submit" at bounding box center [105, 476] width 38 height 17
click at [86, 468] on button "Submit" at bounding box center [105, 476] width 38 height 17
click button "Submit" at bounding box center [105, 476] width 38 height 17
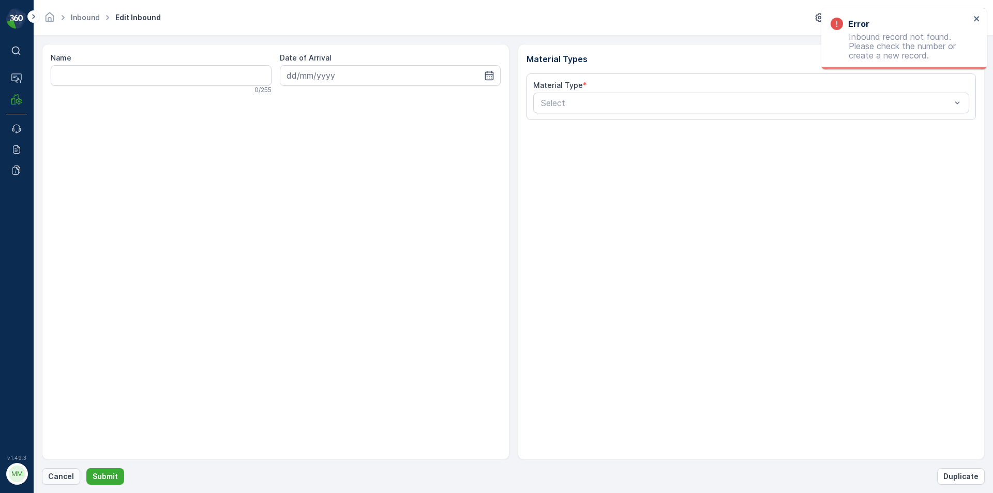
click at [65, 477] on p "Cancel" at bounding box center [61, 476] width 26 height 10
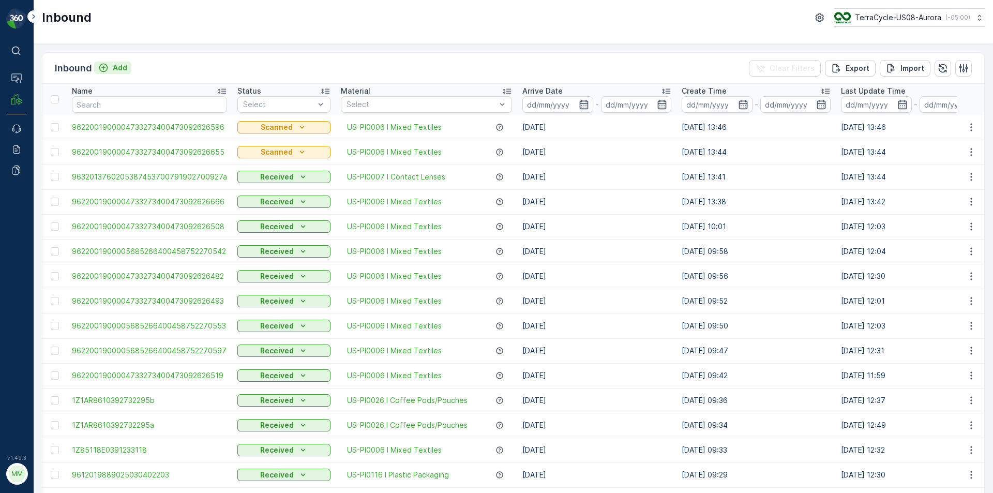
click at [113, 69] on p "Add" at bounding box center [120, 68] width 14 height 10
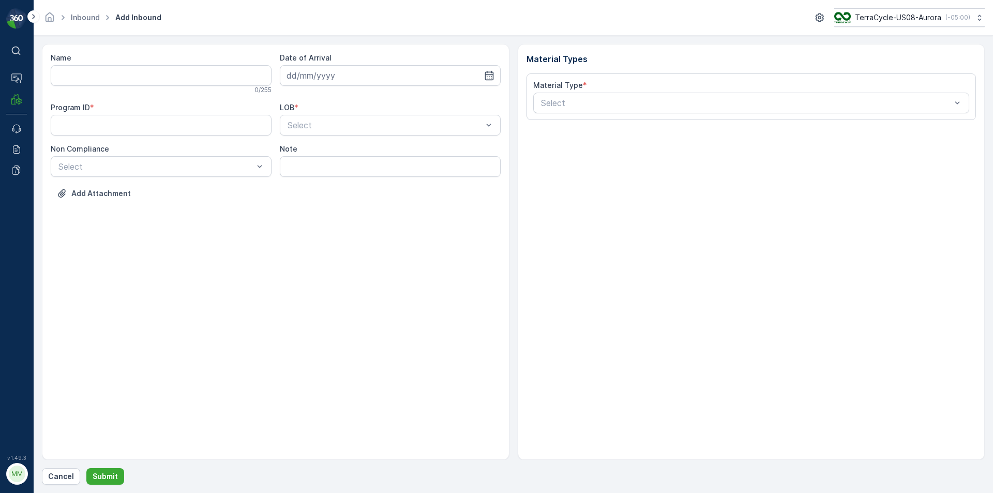
click at [185, 91] on div "0 / 255" at bounding box center [161, 90] width 221 height 8
click at [189, 84] on input "Name" at bounding box center [161, 75] width 221 height 21
type input "9622001900004733273400473092626677"
click at [86, 468] on button "Submit" at bounding box center [105, 476] width 38 height 17
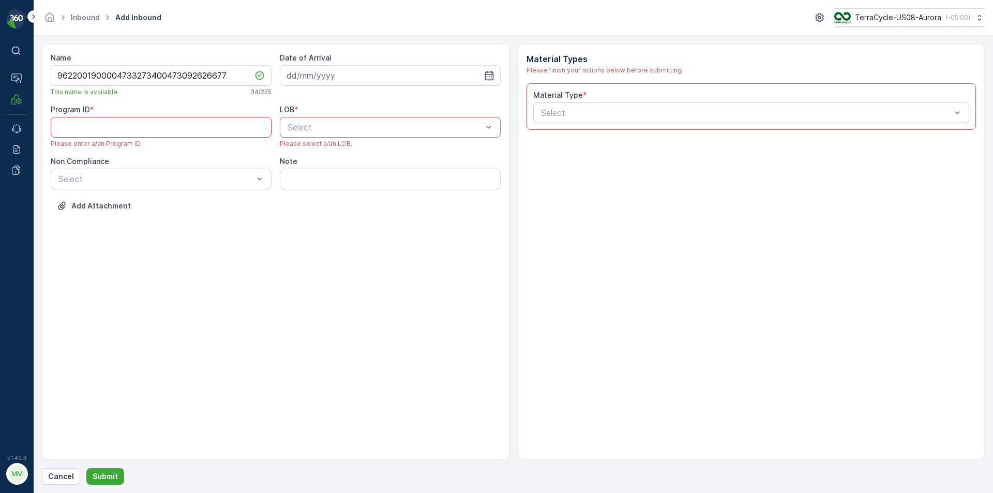
paste ID "1387"
type ID "1387"
click at [491, 73] on icon "button" at bounding box center [489, 75] width 10 height 10
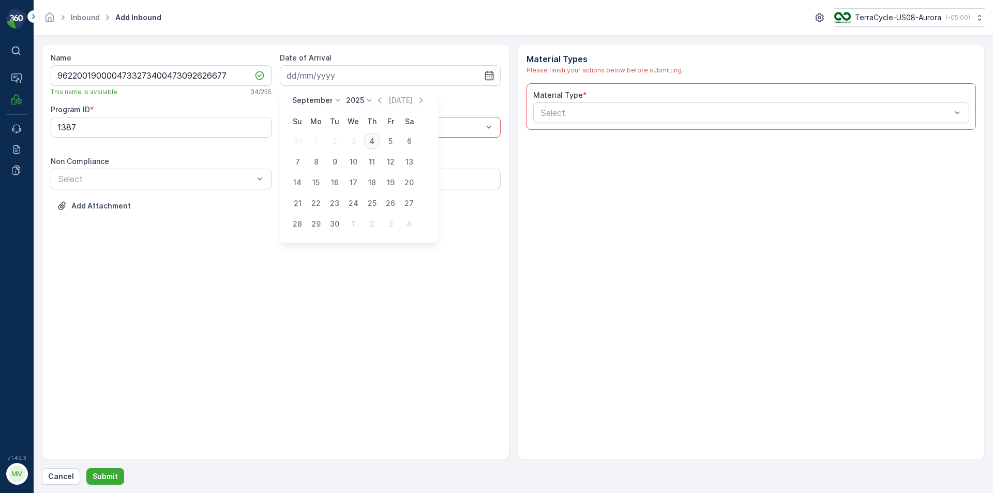
click at [376, 138] on div "4" at bounding box center [372, 141] width 17 height 17
type input "04.09.2025"
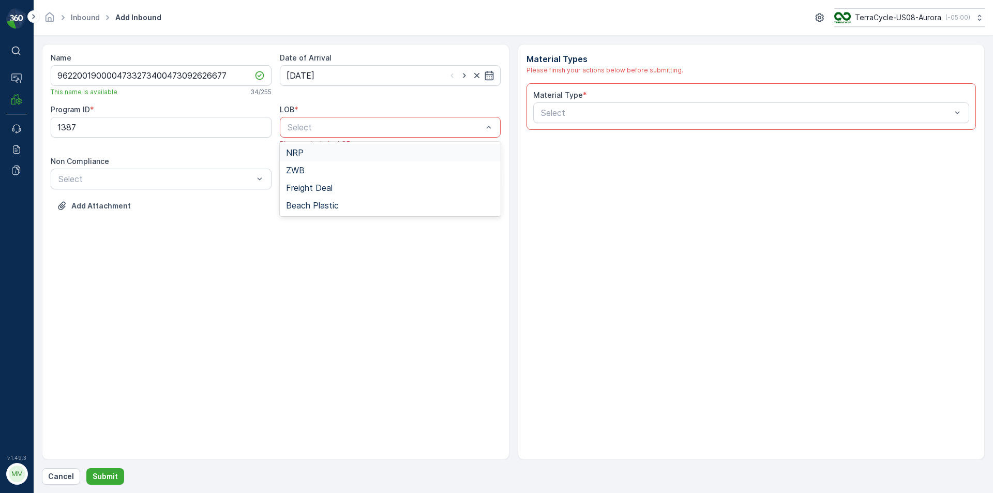
click at [363, 149] on div "NRP" at bounding box center [390, 152] width 208 height 9
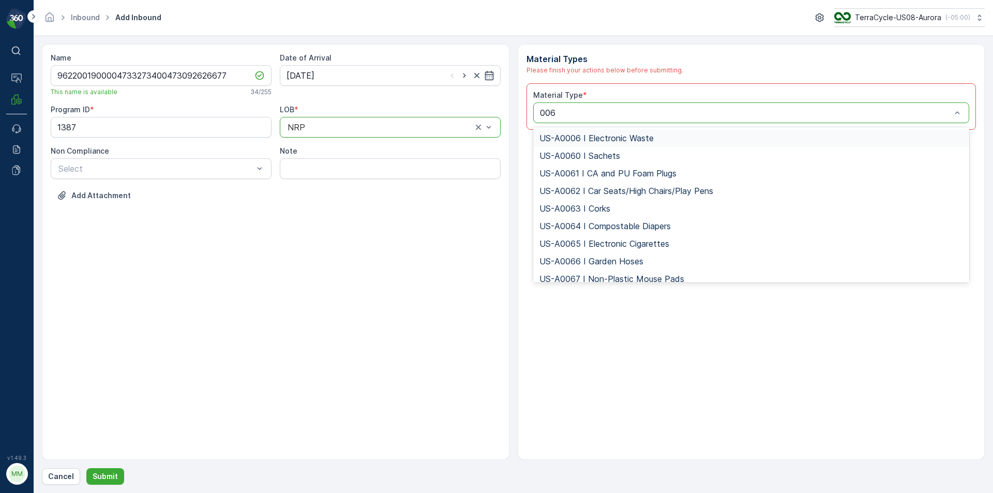
type input "00"
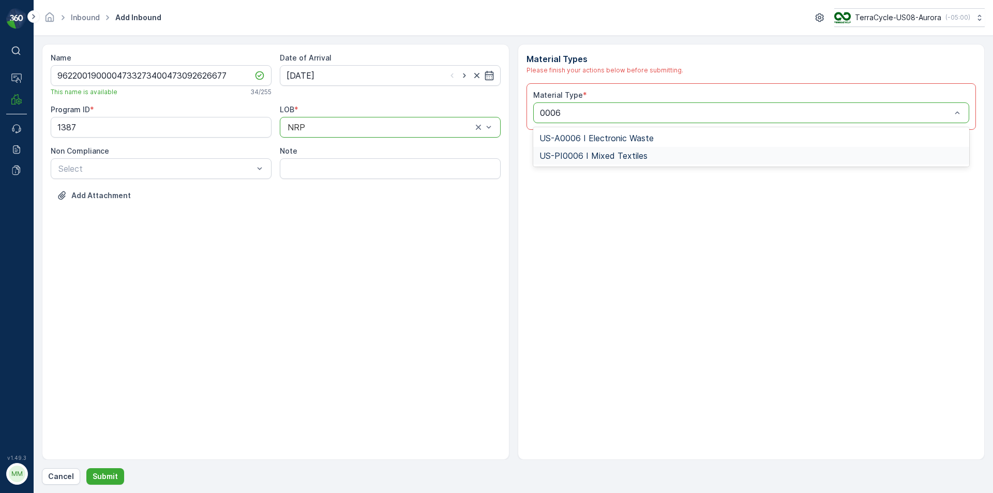
click at [580, 154] on span "US-PI0006 I Mixed Textiles" at bounding box center [594, 155] width 108 height 9
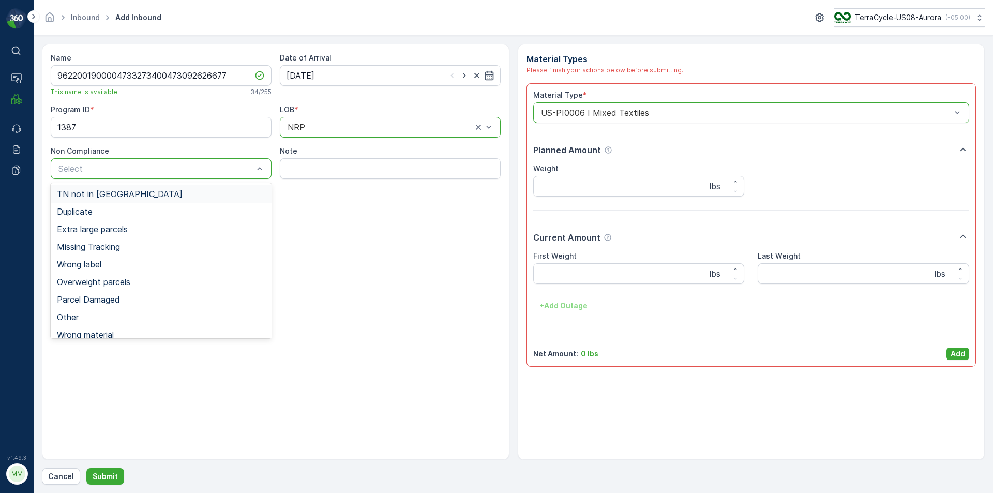
click at [217, 162] on div "Select" at bounding box center [161, 168] width 221 height 21
click at [161, 188] on div "TN not in Evreka" at bounding box center [161, 194] width 221 height 18
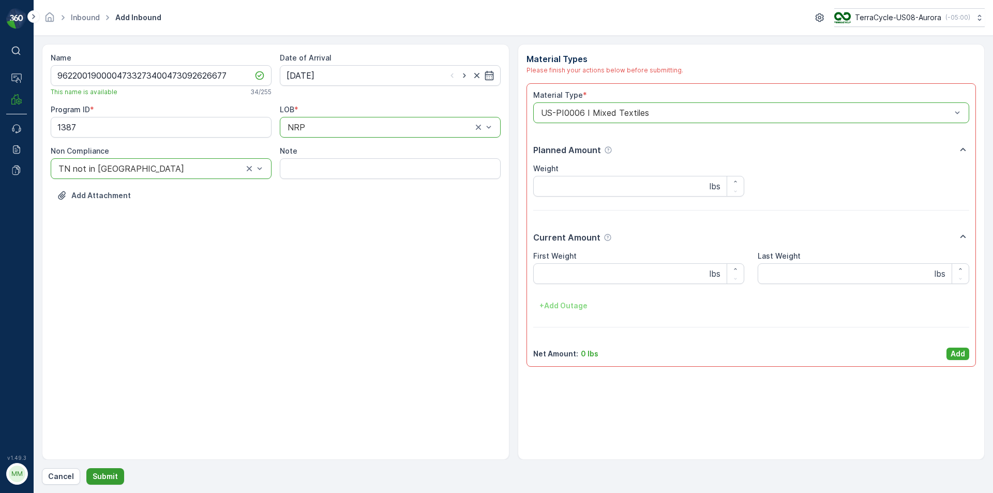
click at [102, 474] on p "Submit" at bounding box center [105, 476] width 25 height 10
click at [114, 472] on p "Submit" at bounding box center [105, 476] width 25 height 10
drag, startPoint x: 107, startPoint y: 480, endPoint x: 167, endPoint y: 477, distance: 60.0
click at [112, 480] on p "Submit" at bounding box center [105, 476] width 25 height 10
click at [956, 357] on p "Add" at bounding box center [958, 354] width 14 height 10
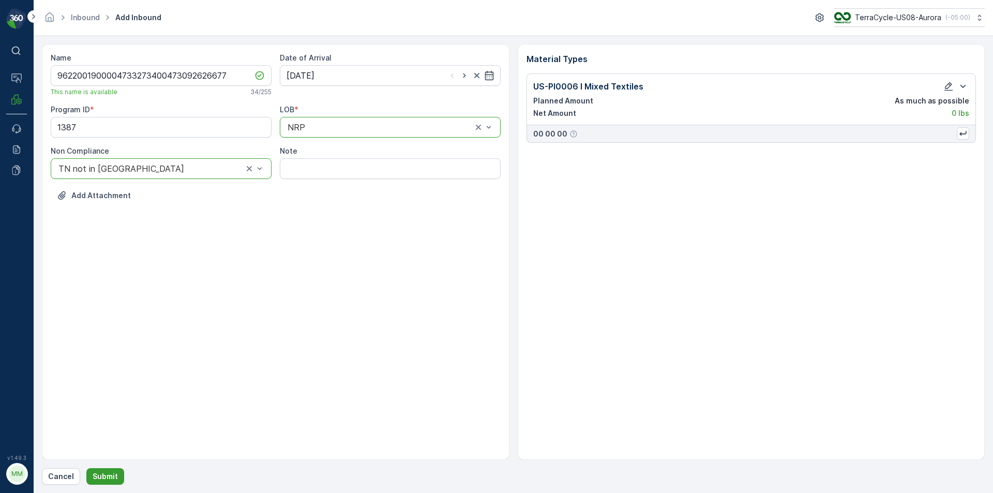
click at [92, 482] on button "Submit" at bounding box center [105, 476] width 38 height 17
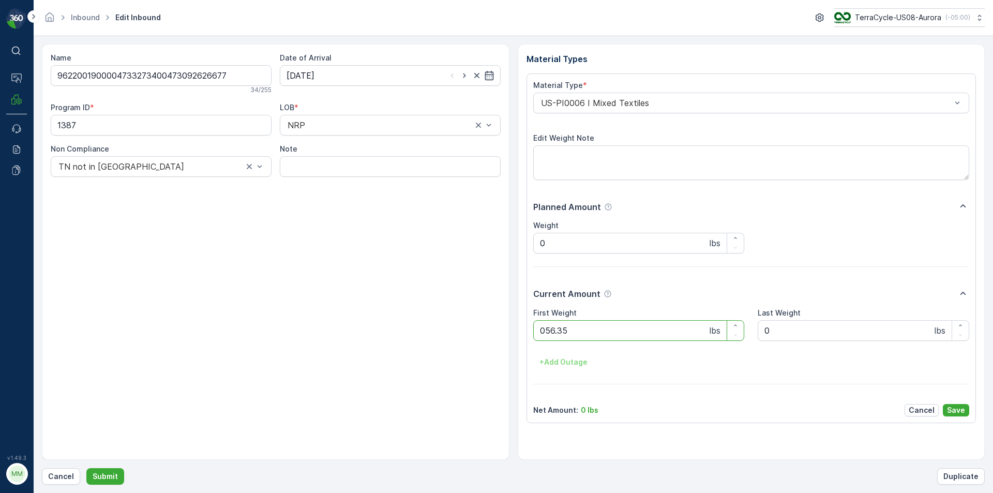
click button "Submit" at bounding box center [105, 476] width 38 height 17
click at [86, 468] on button "Submit" at bounding box center [105, 476] width 38 height 17
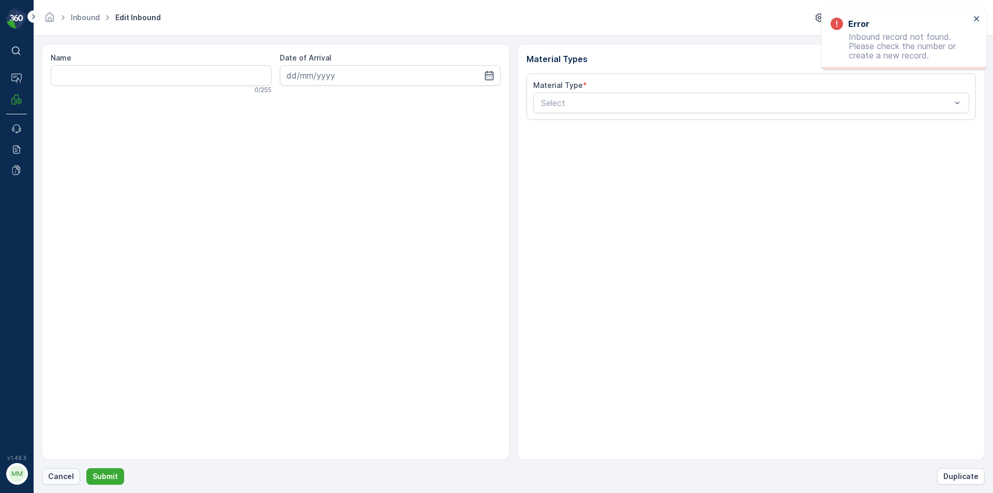
click at [62, 476] on p "Cancel" at bounding box center [61, 476] width 26 height 10
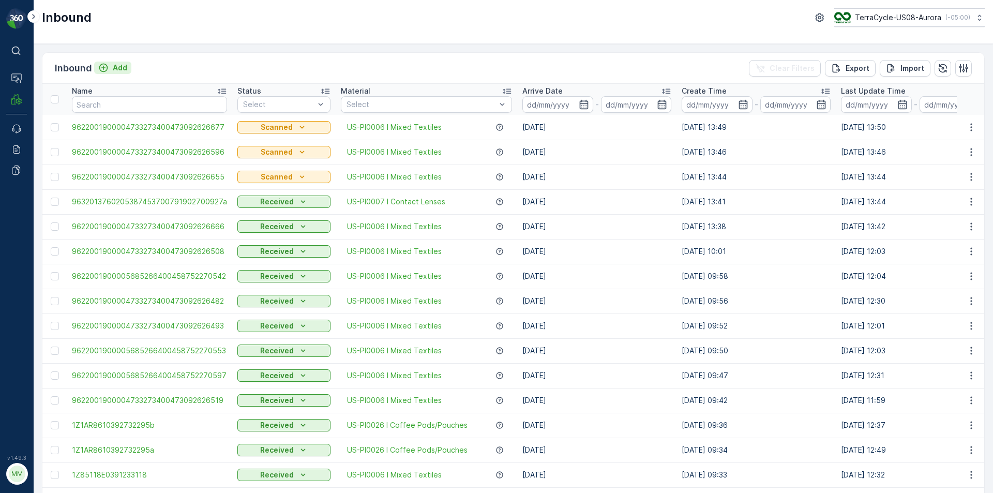
click at [124, 67] on p "Add" at bounding box center [120, 68] width 14 height 10
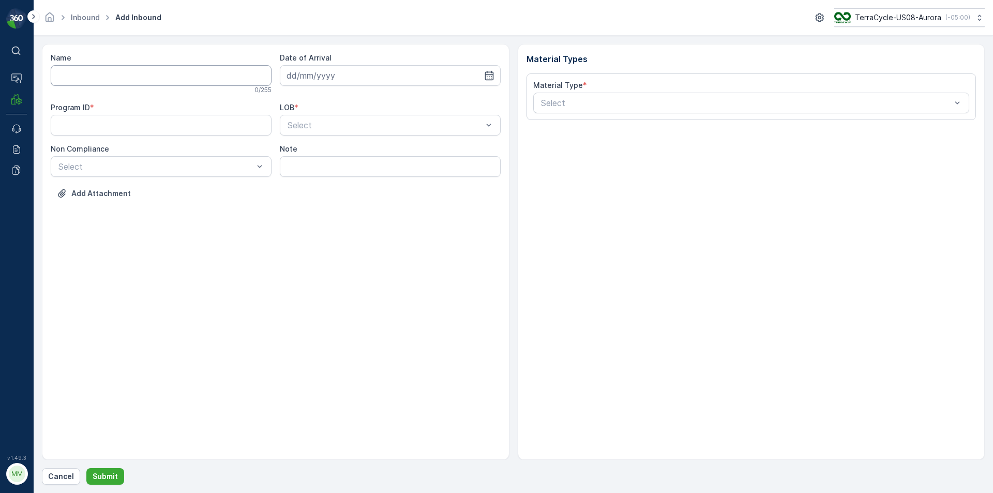
click at [145, 76] on input "Name" at bounding box center [161, 75] width 221 height 21
type input "9622001900004733273400473092626703"
click at [86, 468] on button "Submit" at bounding box center [105, 476] width 38 height 17
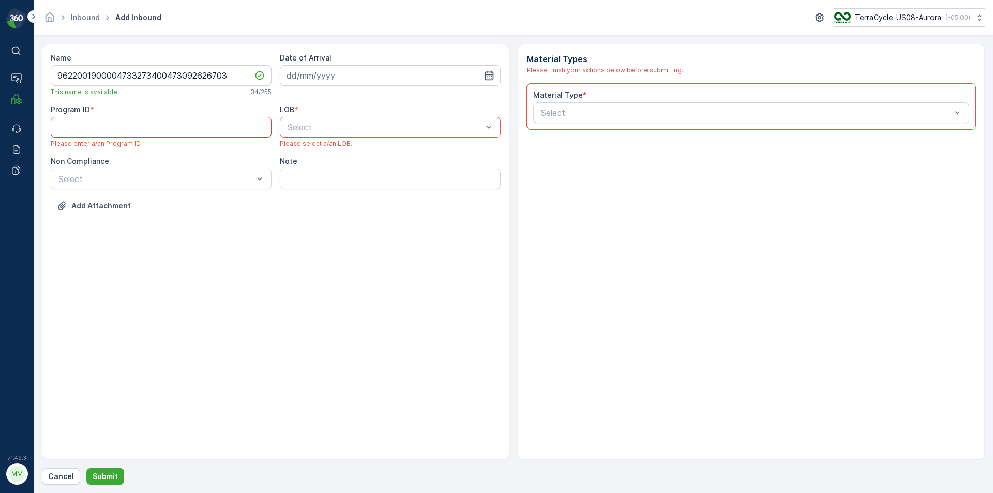
paste ID "1387"
type ID "1387"
click at [380, 156] on div "NRP" at bounding box center [390, 152] width 208 height 9
click at [490, 75] on icon "button" at bounding box center [489, 75] width 9 height 9
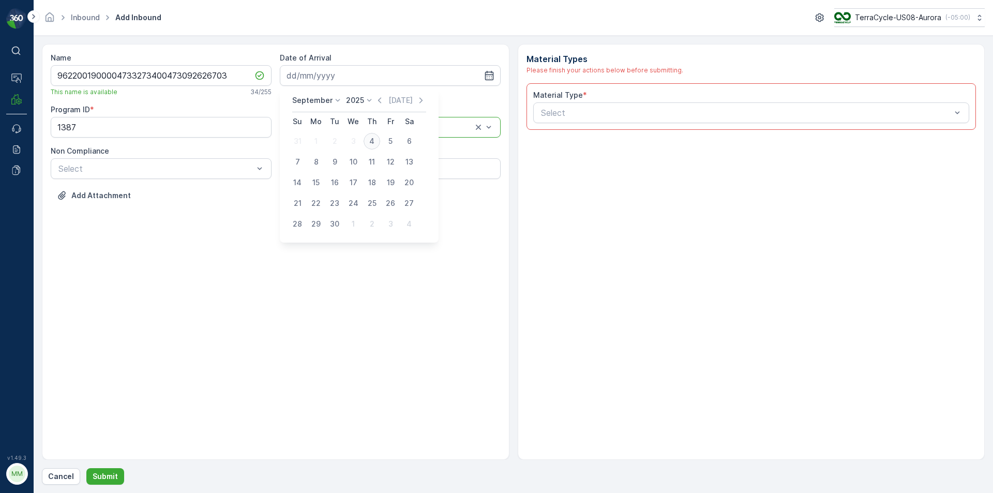
click at [369, 142] on div "4" at bounding box center [372, 141] width 17 height 17
type input "04.09.2025"
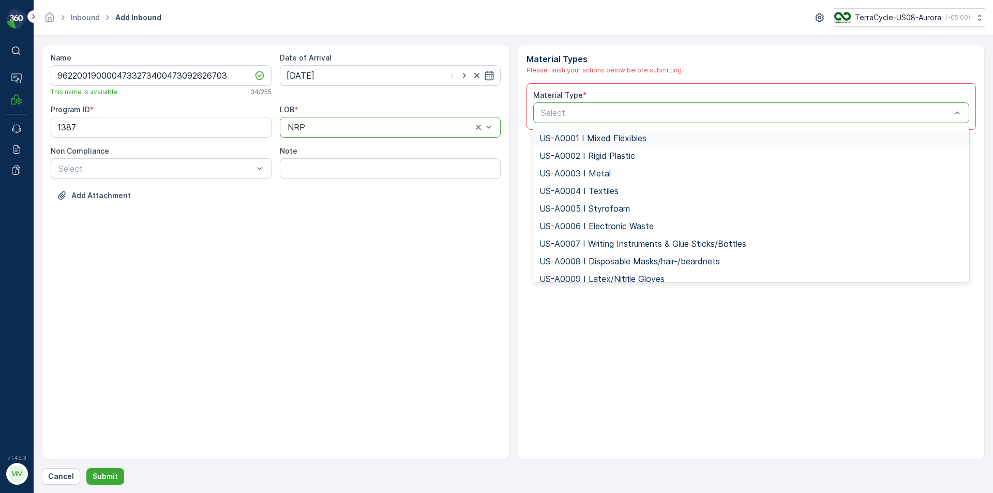
type input "0"
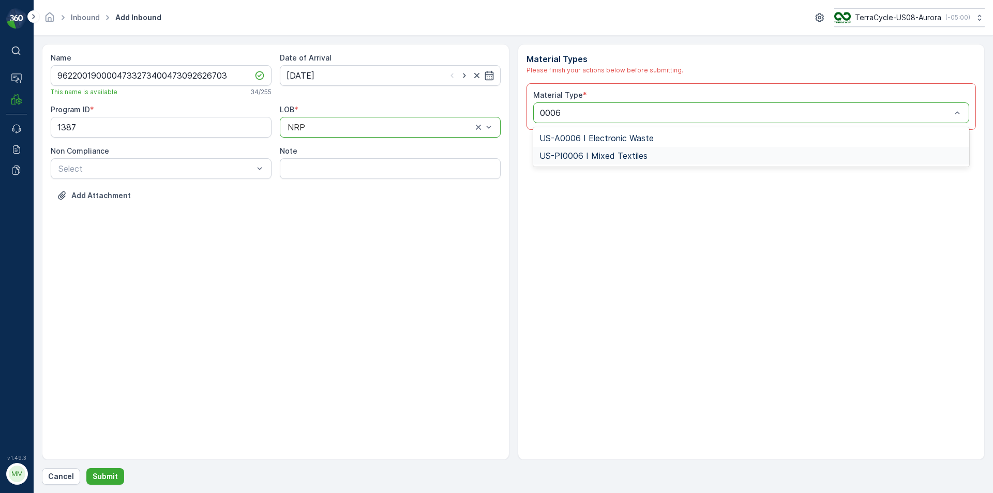
click at [598, 164] on div "US-PI0006 I Mixed Textiles" at bounding box center [751, 156] width 437 height 18
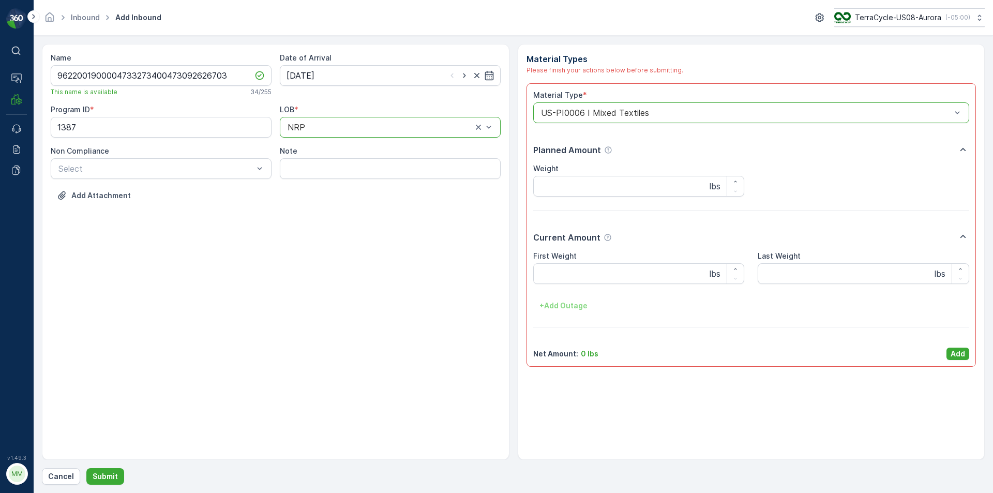
click at [971, 353] on div "Material Type * option US-PI0006 I Mixed Textiles, selected. US-PI0006 I Mixed …" at bounding box center [752, 224] width 450 height 283
click at [963, 354] on p "Add" at bounding box center [958, 354] width 14 height 10
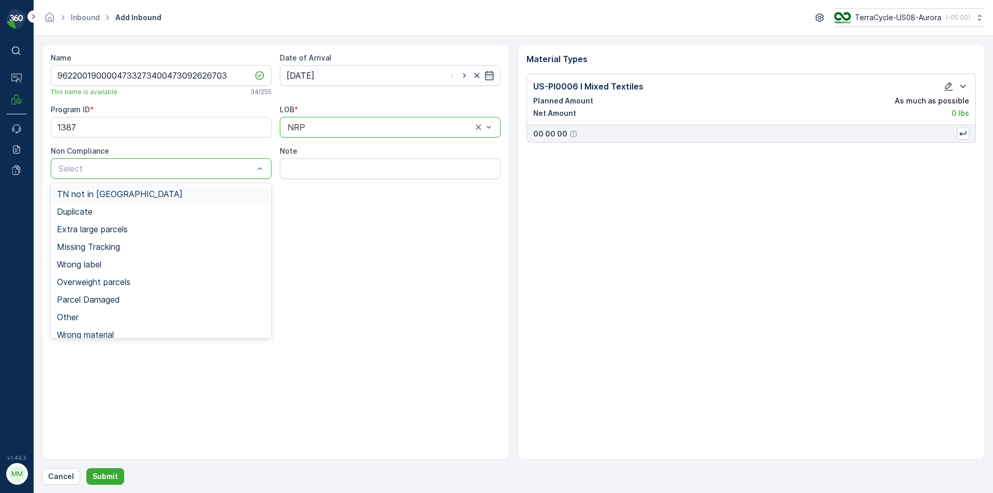
click at [96, 195] on span "TN not in Evreka" at bounding box center [120, 193] width 126 height 9
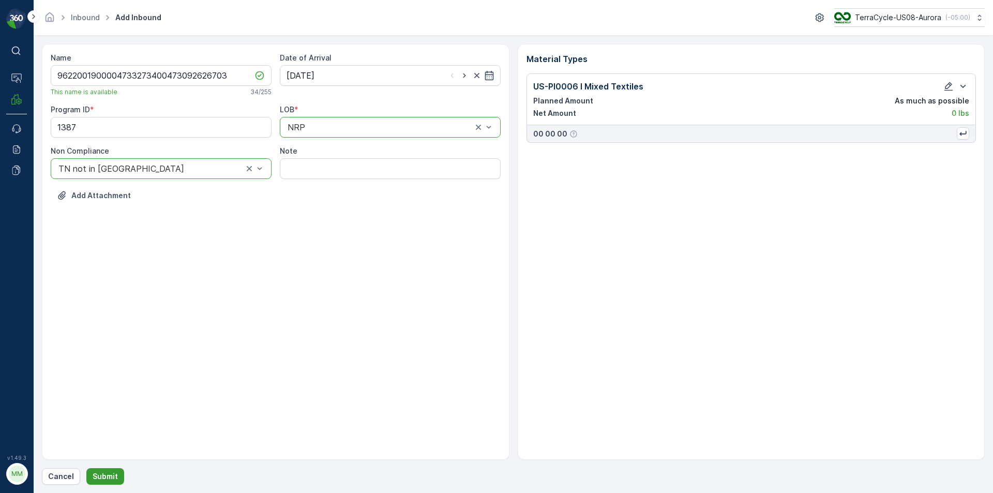
click at [100, 476] on p "Submit" at bounding box center [105, 476] width 25 height 10
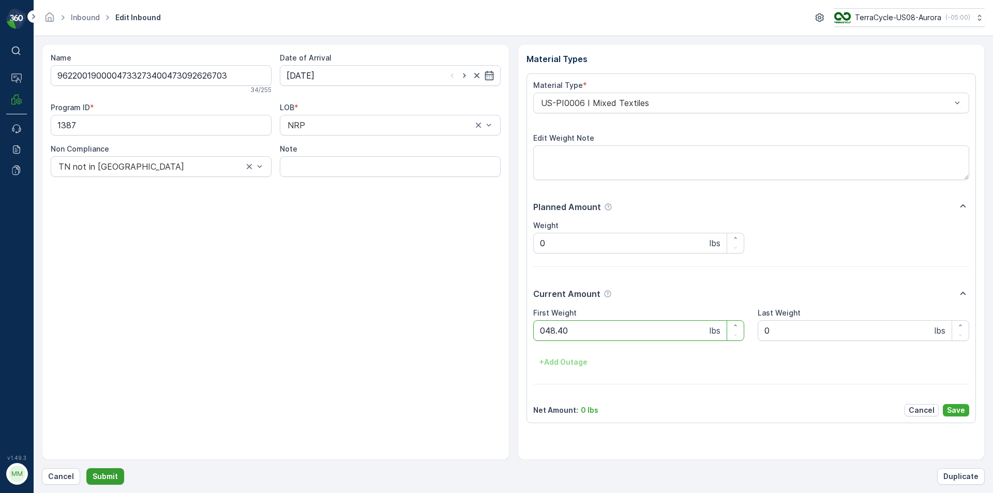
click button "Submit" at bounding box center [105, 476] width 38 height 17
click at [86, 468] on button "Submit" at bounding box center [105, 476] width 38 height 17
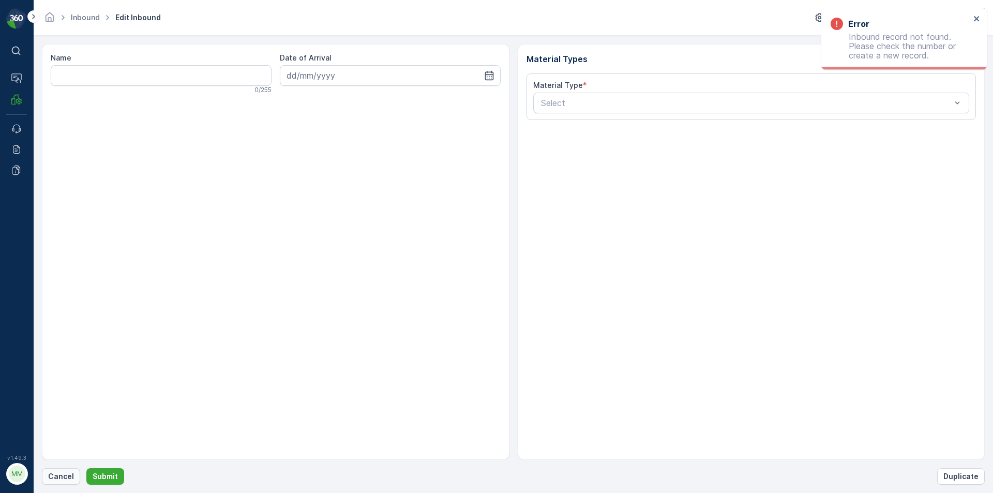
click at [64, 476] on p "Cancel" at bounding box center [61, 476] width 26 height 10
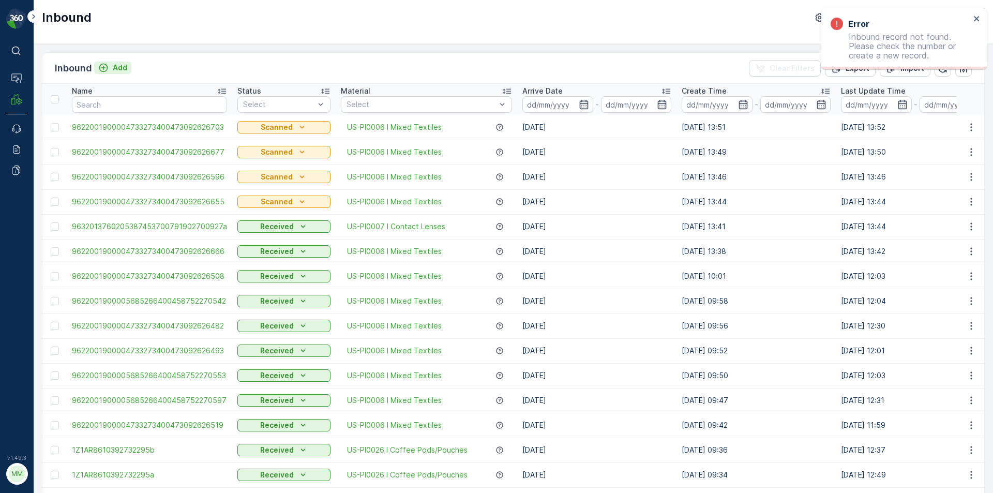
click at [113, 71] on p "Add" at bounding box center [120, 68] width 14 height 10
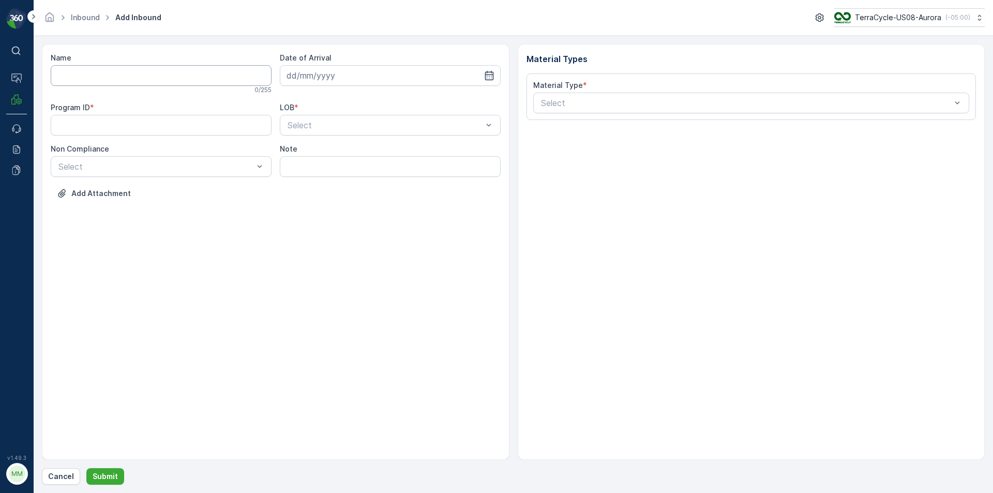
click at [115, 70] on input "Name" at bounding box center [161, 75] width 221 height 21
type input "9622001900004733273400473092626633"
click at [86, 468] on button "Submit" at bounding box center [105, 476] width 38 height 17
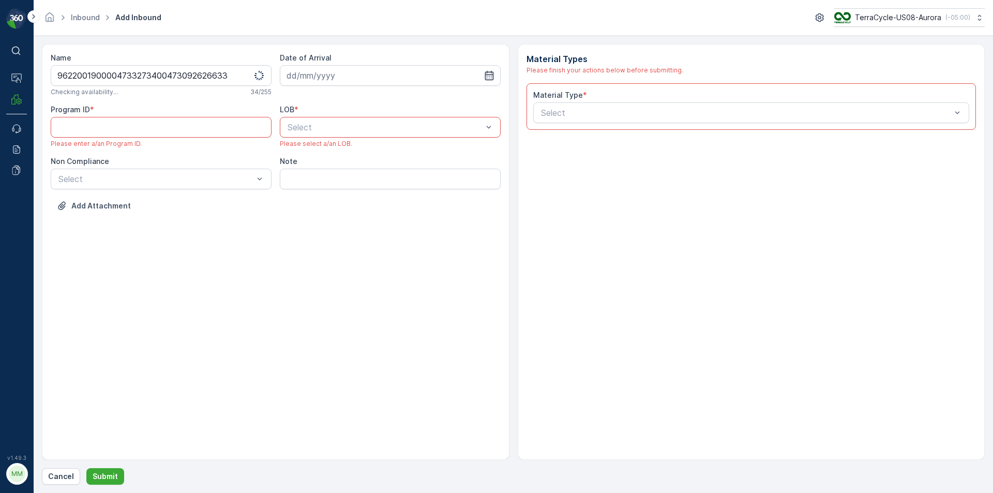
click at [490, 77] on icon "button" at bounding box center [489, 75] width 10 height 10
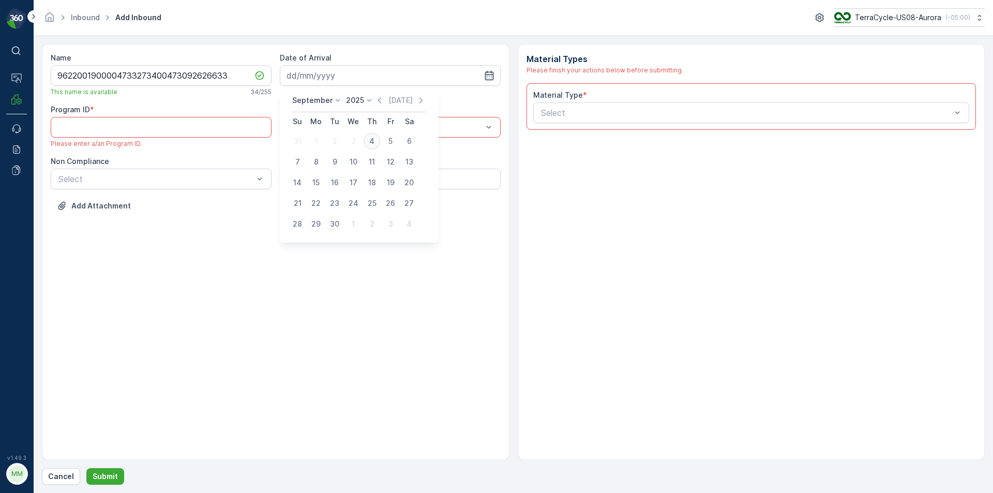
click at [375, 144] on div "4" at bounding box center [372, 141] width 17 height 17
type input "04.09.2025"
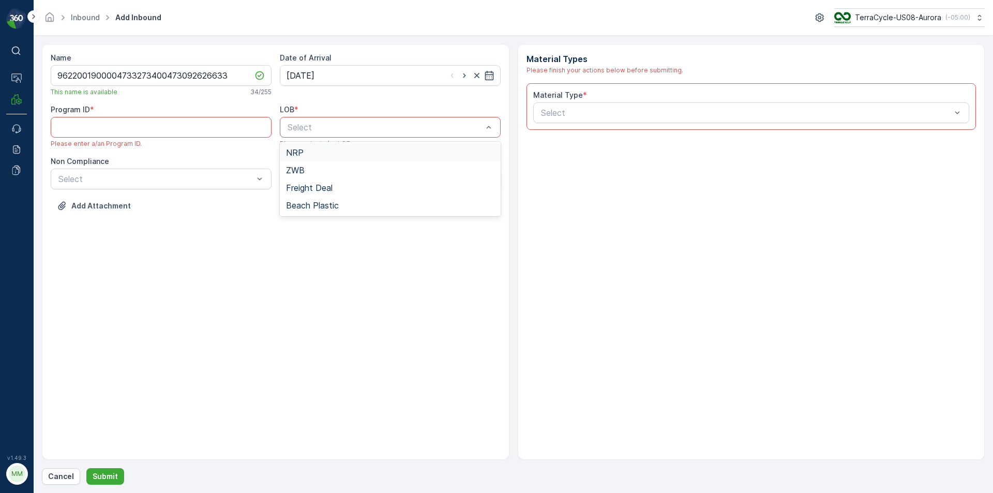
drag, startPoint x: 334, startPoint y: 155, endPoint x: 331, endPoint y: 148, distance: 7.6
click at [337, 155] on div "NRP" at bounding box center [390, 152] width 208 height 9
click at [163, 129] on ID "Program ID" at bounding box center [161, 127] width 221 height 21
paste ID "1387"
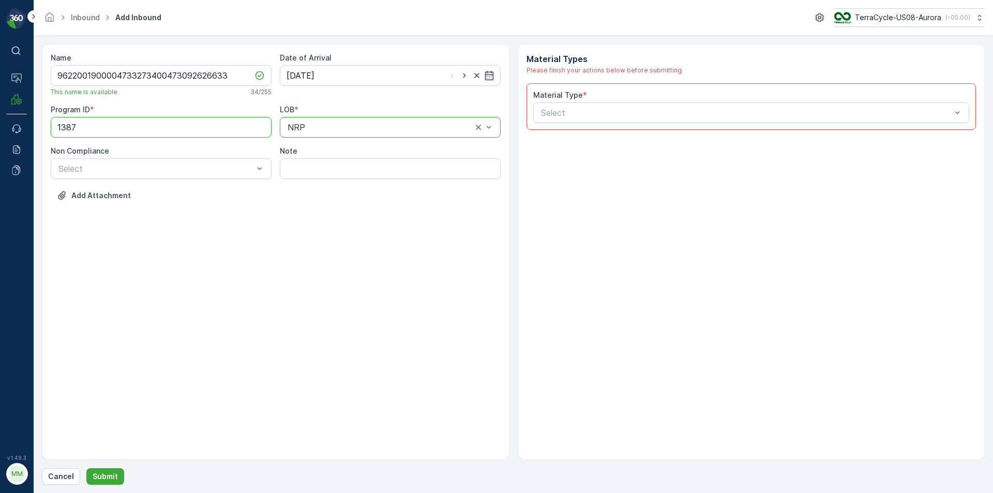
type ID "1387"
click at [219, 155] on div "Non Compliance" at bounding box center [161, 151] width 221 height 10
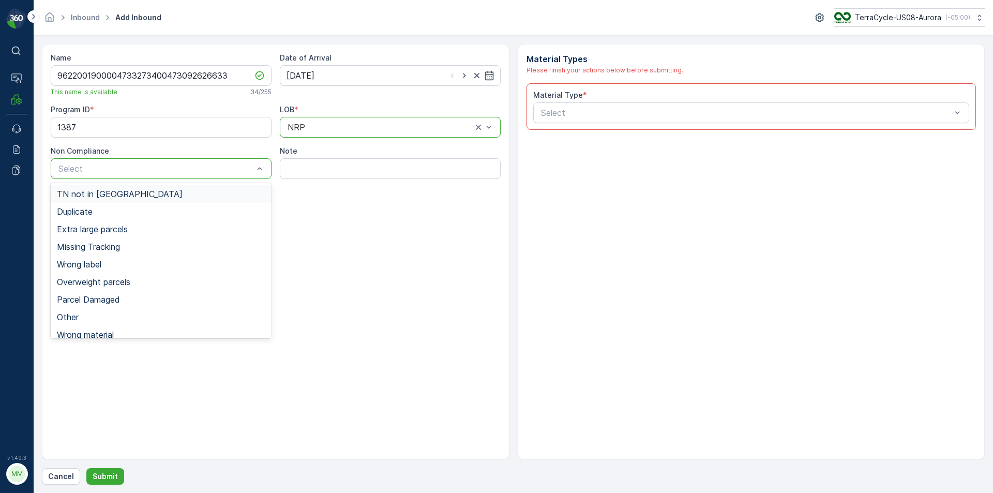
click at [198, 201] on div "TN not in Evreka" at bounding box center [161, 194] width 221 height 18
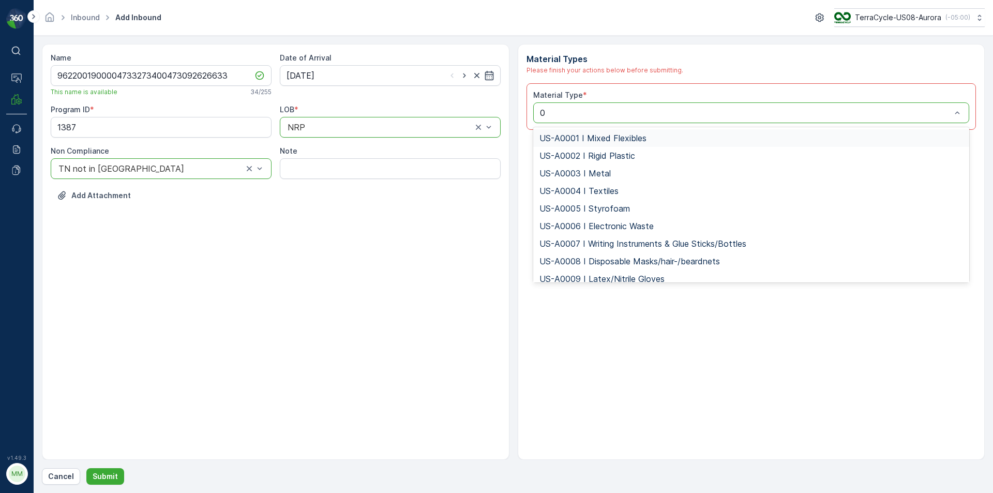
type input "00"
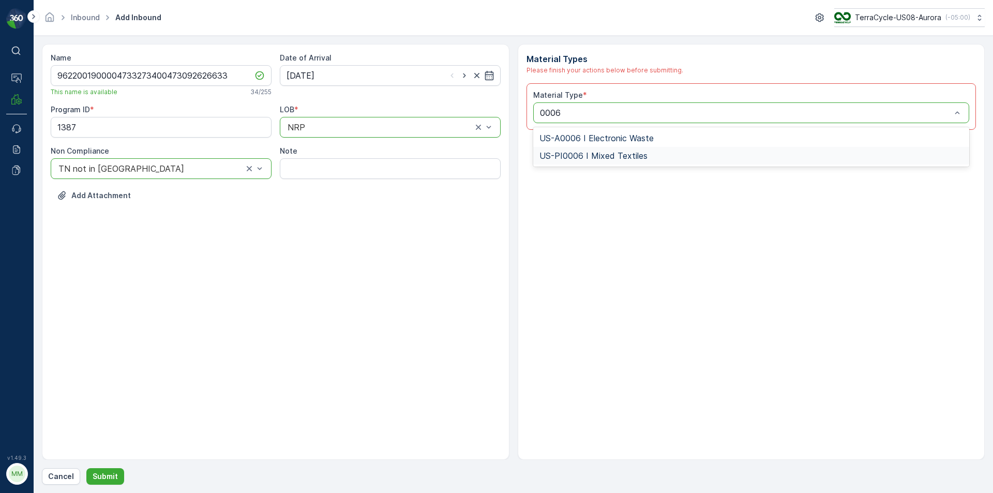
click at [600, 158] on span "US-PI0006 I Mixed Textiles" at bounding box center [594, 155] width 108 height 9
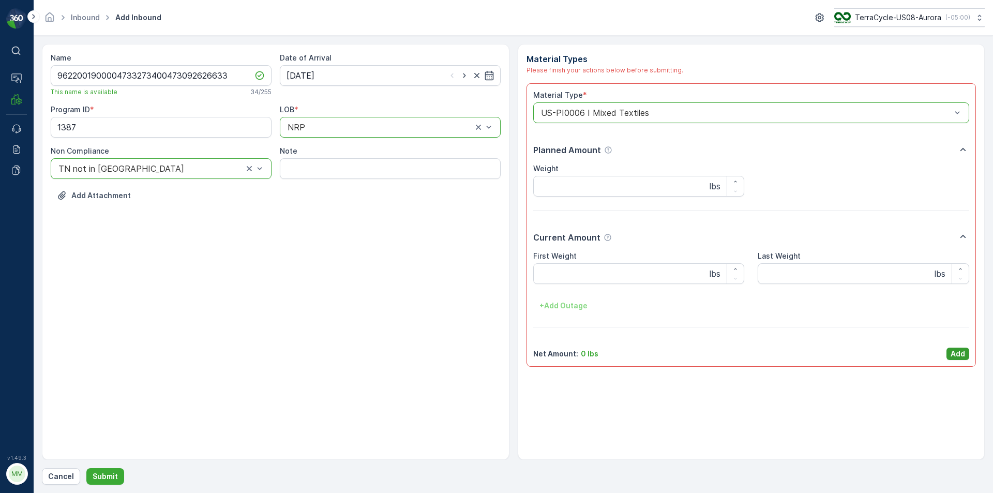
click at [950, 356] on button "Add" at bounding box center [958, 354] width 23 height 12
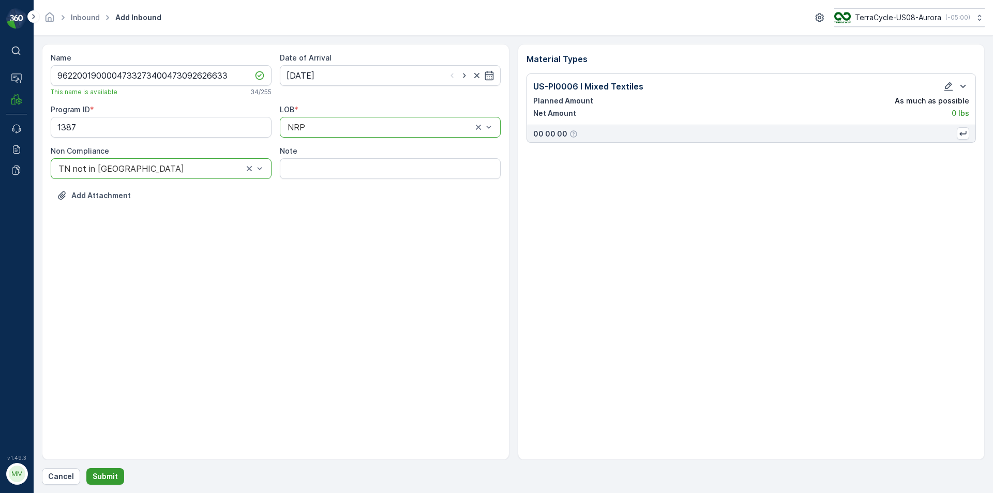
click at [108, 473] on p "Submit" at bounding box center [105, 476] width 25 height 10
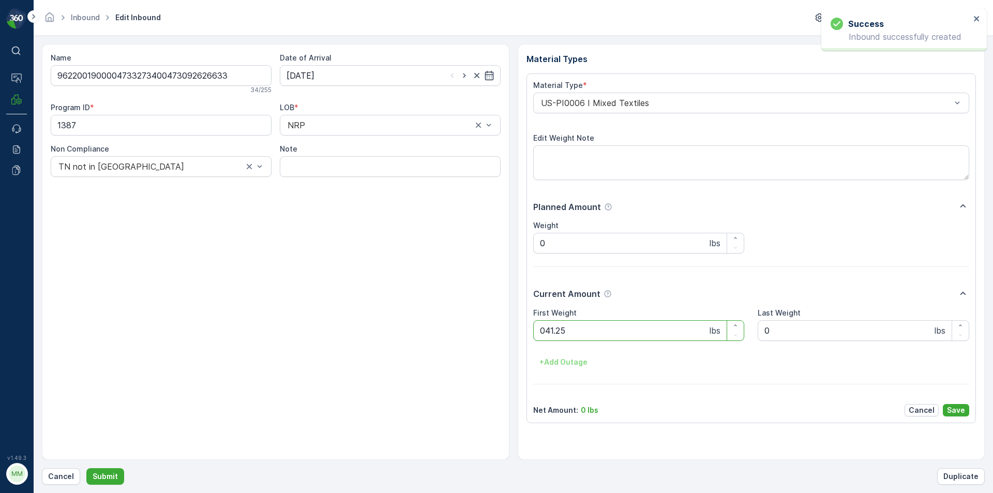
click button "Submit" at bounding box center [105, 476] width 38 height 17
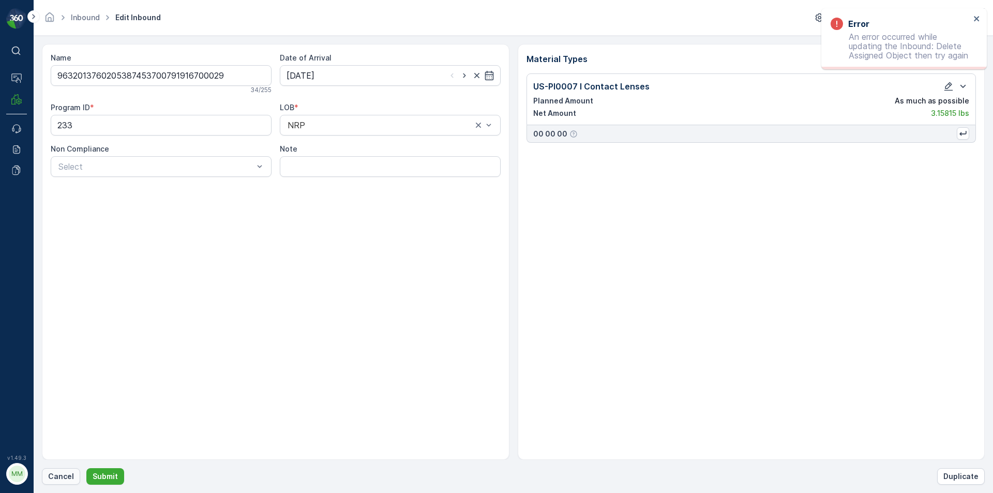
click at [56, 480] on p "Cancel" at bounding box center [61, 476] width 26 height 10
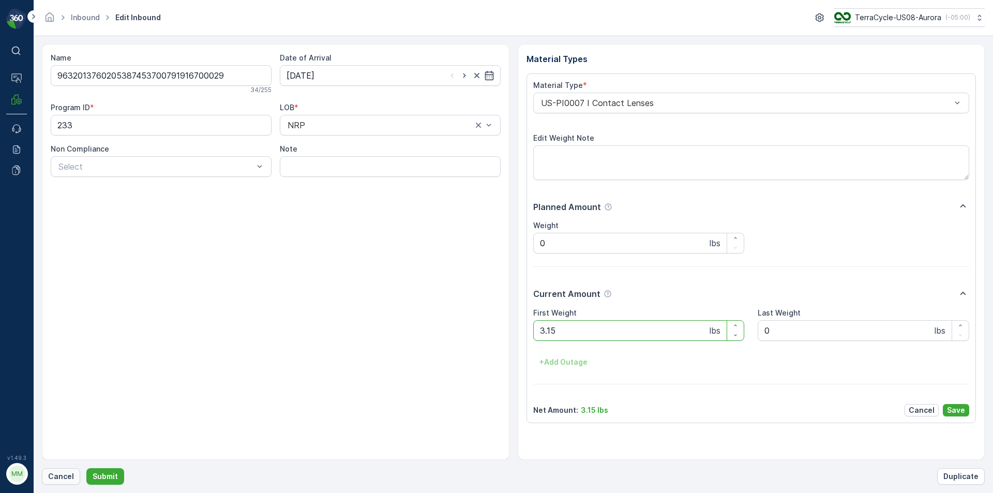
click at [55, 473] on p "Cancel" at bounding box center [61, 476] width 26 height 10
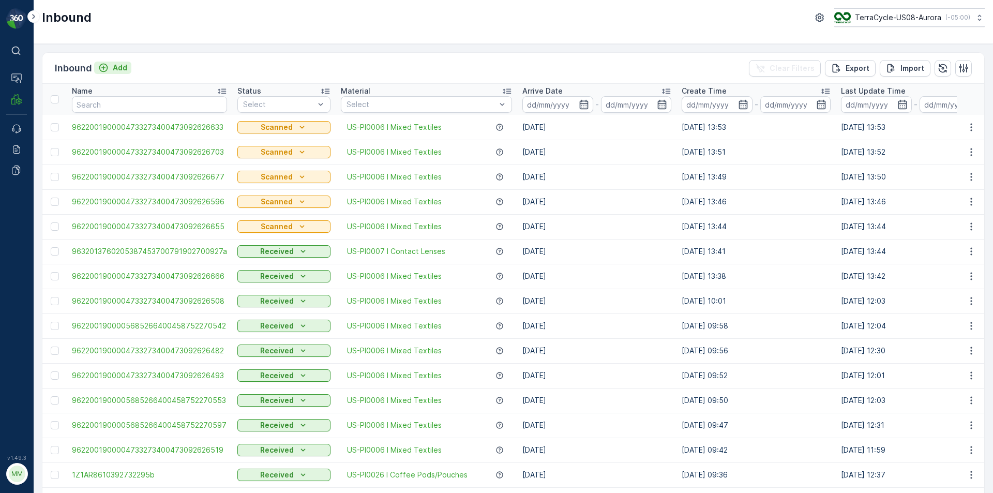
click at [116, 69] on p "Add" at bounding box center [120, 68] width 14 height 10
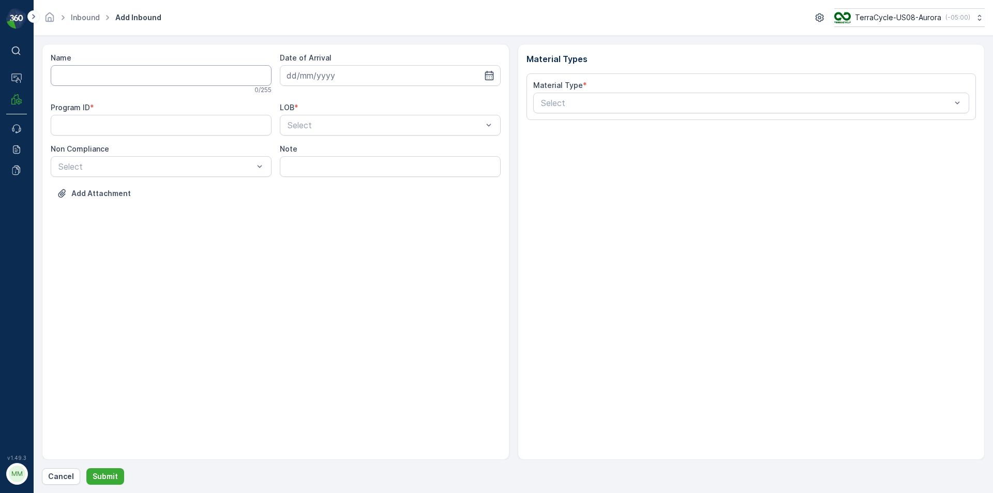
click at [127, 75] on input "Name" at bounding box center [161, 75] width 221 height 21
type input "9632013760205387453700791916700029"
click at [86, 468] on button "Submit" at bounding box center [105, 476] width 38 height 17
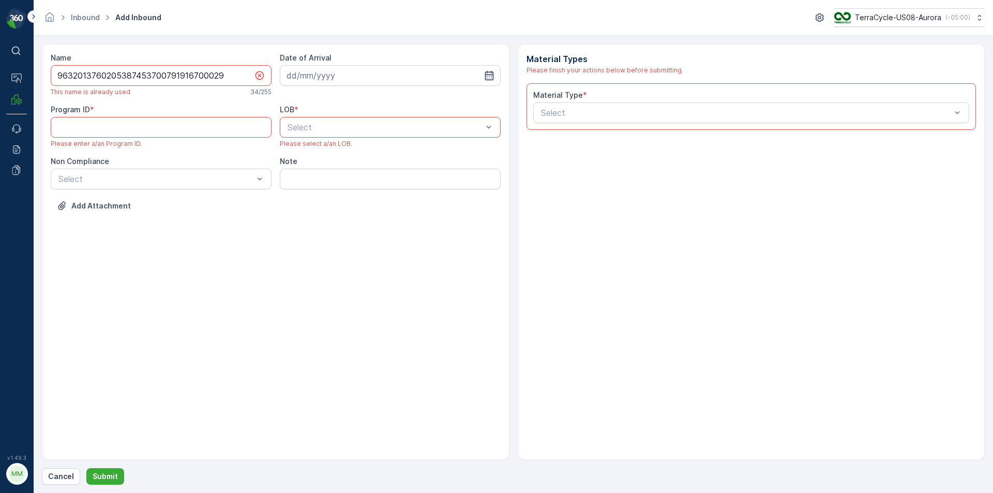
click at [487, 78] on icon "button" at bounding box center [489, 75] width 9 height 9
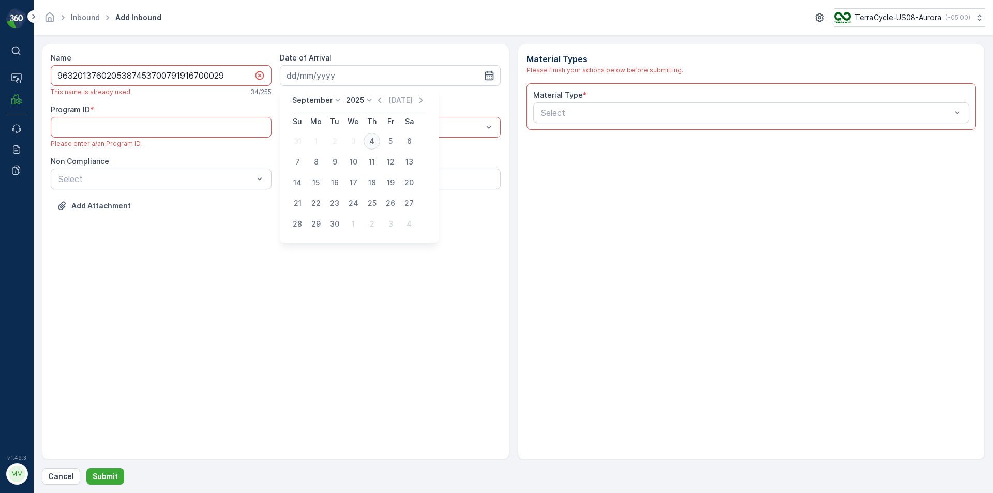
click at [374, 139] on div "4" at bounding box center [372, 141] width 17 height 17
type input "04.09.2025"
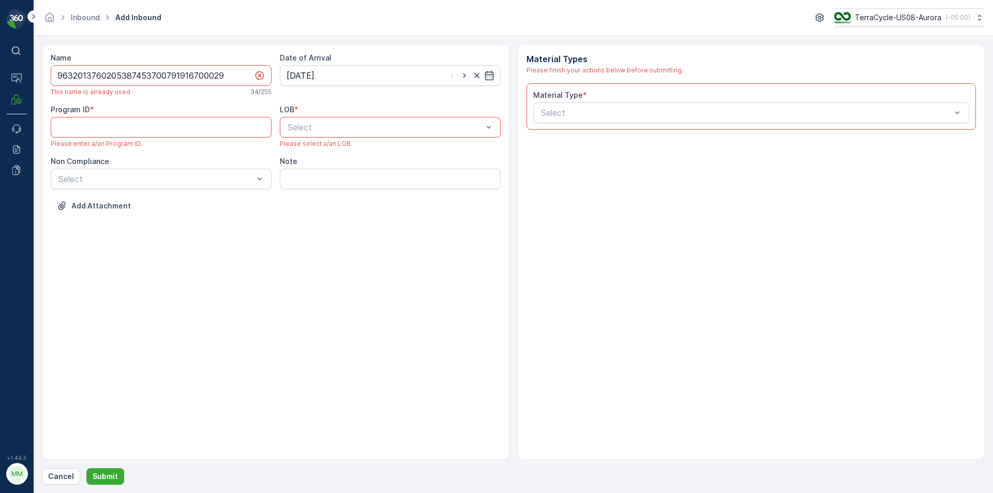
click at [375, 139] on div "LOB * Select Please select a/an LOB." at bounding box center [390, 125] width 221 height 43
click at [378, 109] on div "LOB *" at bounding box center [390, 109] width 221 height 10
drag, startPoint x: 377, startPoint y: 128, endPoint x: 372, endPoint y: 133, distance: 6.2
click at [312, 152] on div "NRP" at bounding box center [390, 152] width 208 height 9
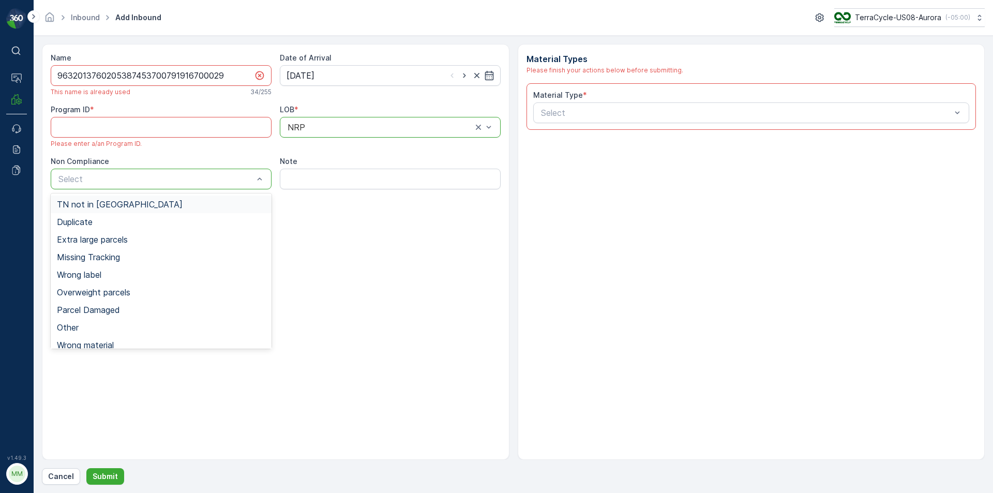
drag, startPoint x: 185, startPoint y: 206, endPoint x: 191, endPoint y: 207, distance: 5.8
click at [188, 206] on div "TN not in Evreka" at bounding box center [161, 204] width 208 height 9
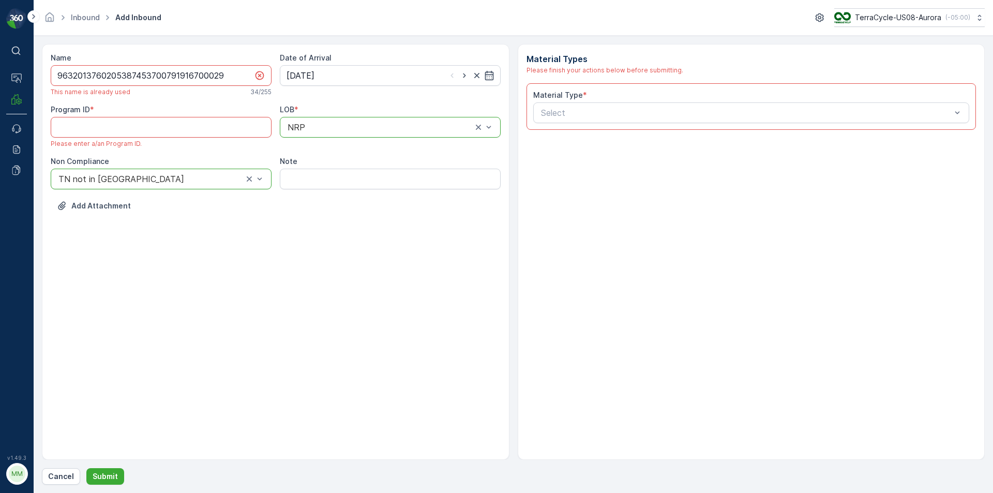
click at [685, 84] on div "Material Type * Select" at bounding box center [752, 106] width 450 height 47
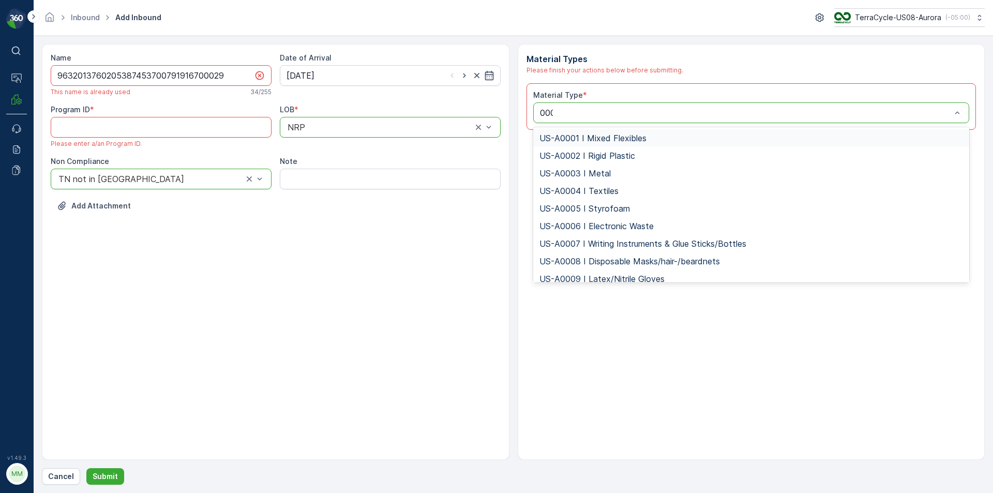
type input "0007"
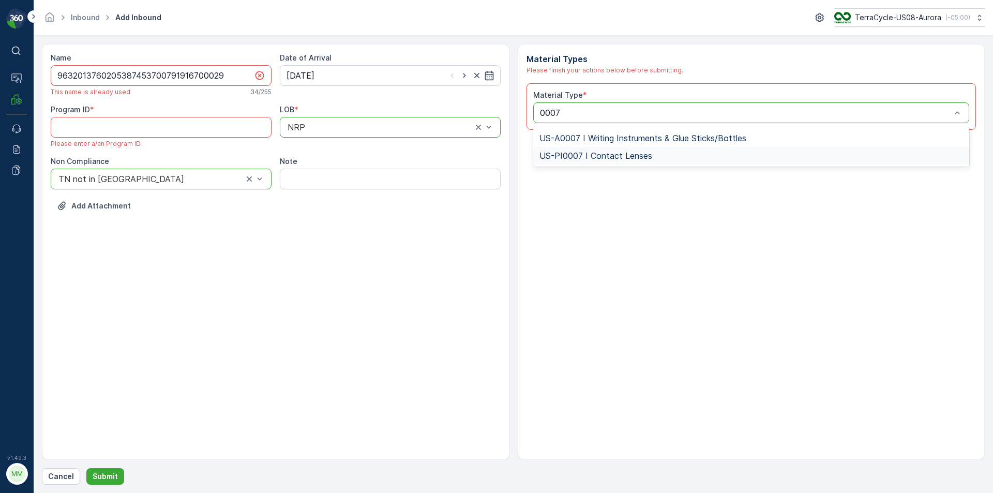
click at [651, 159] on div "US-PI0007 I Contact Lenses" at bounding box center [752, 155] width 424 height 9
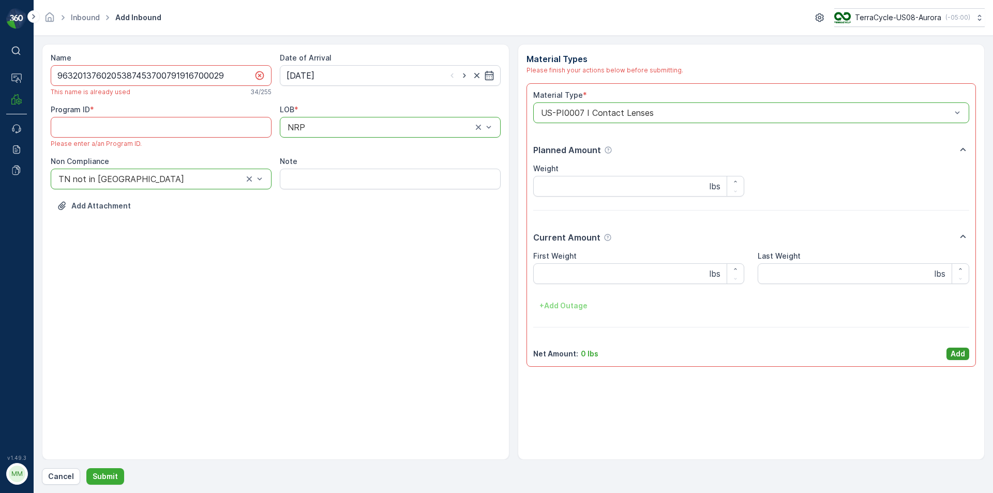
click at [951, 351] on p "Add" at bounding box center [958, 354] width 14 height 10
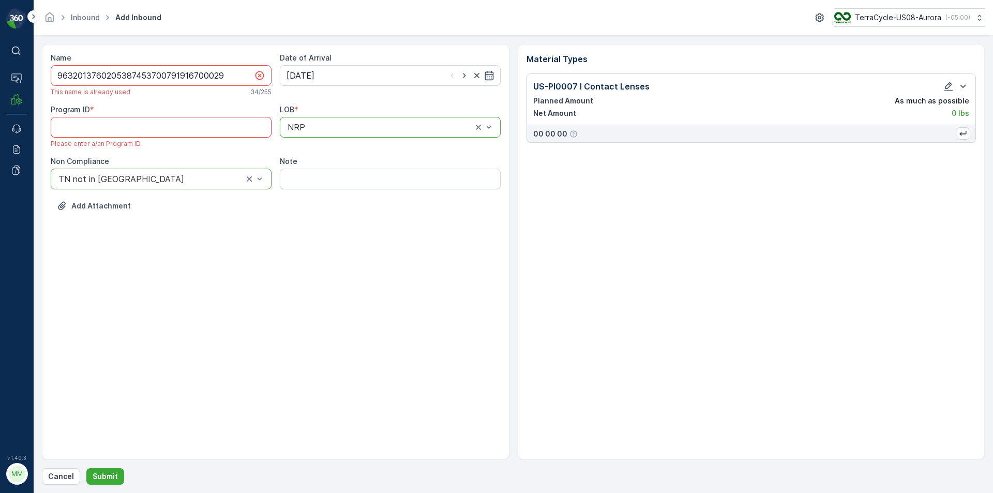
click at [108, 122] on ID "Program ID" at bounding box center [161, 127] width 221 height 21
type ID "233"
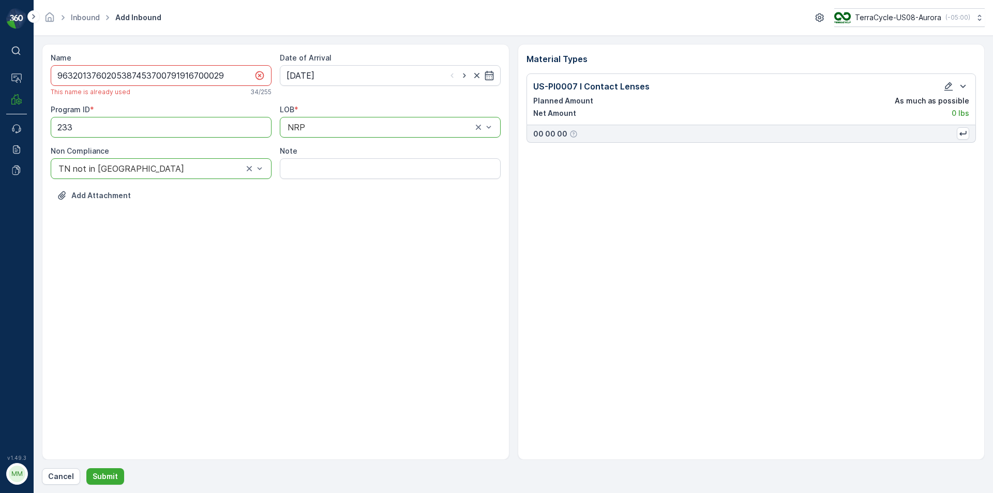
click at [227, 78] on input "9632013760205387453700791916700029" at bounding box center [161, 75] width 221 height 21
type input "9632013760205387453700791916700029a"
click at [107, 482] on button "Submit" at bounding box center [105, 476] width 38 height 17
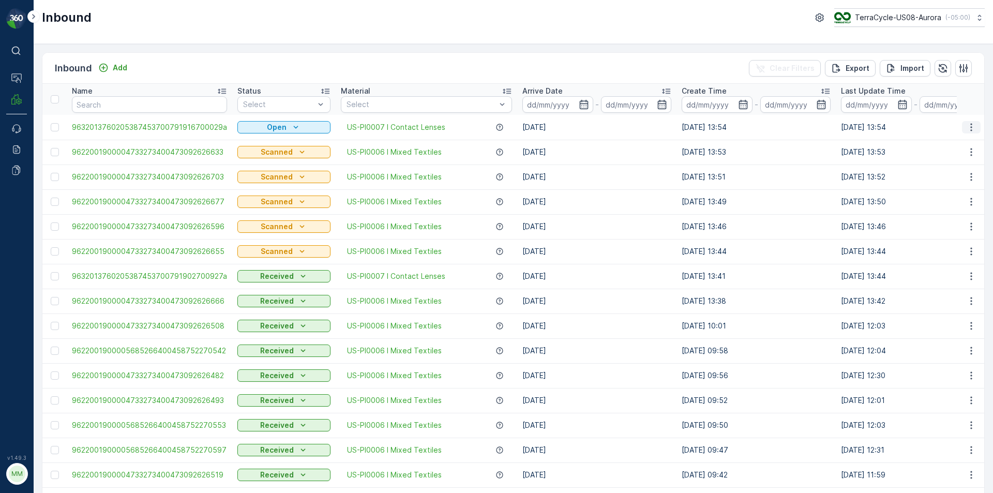
click at [971, 128] on icon "button" at bounding box center [971, 127] width 10 height 10
click at [937, 197] on span "Print QR" at bounding box center [930, 201] width 28 height 10
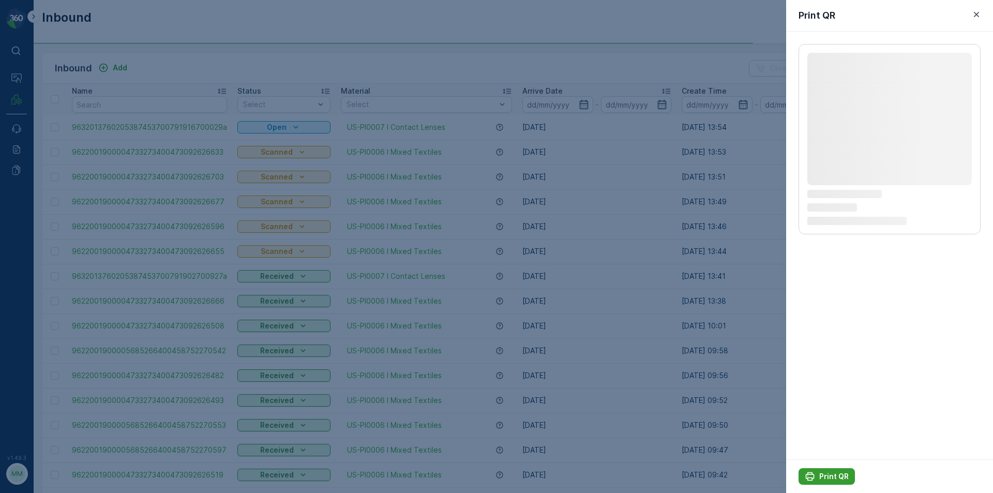
click at [831, 481] on p "Print QR" at bounding box center [833, 476] width 29 height 10
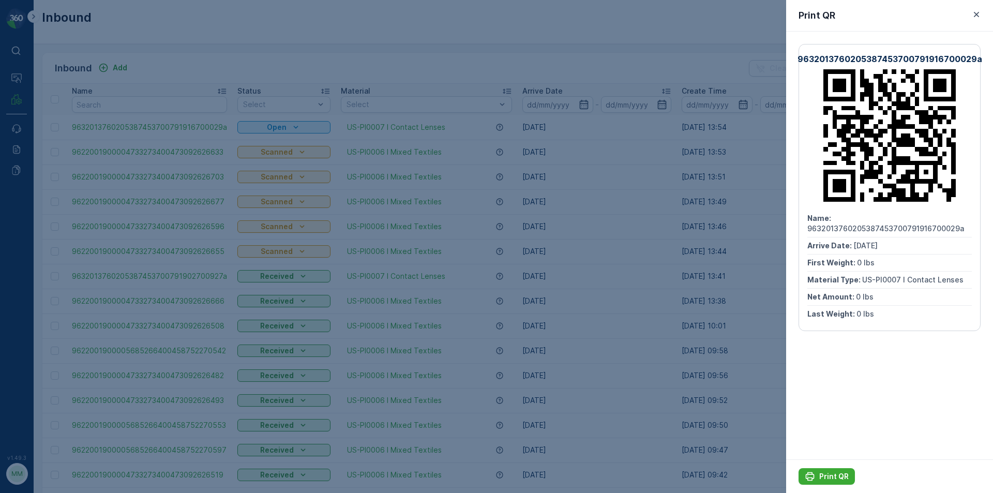
click at [767, 401] on div at bounding box center [496, 246] width 993 height 493
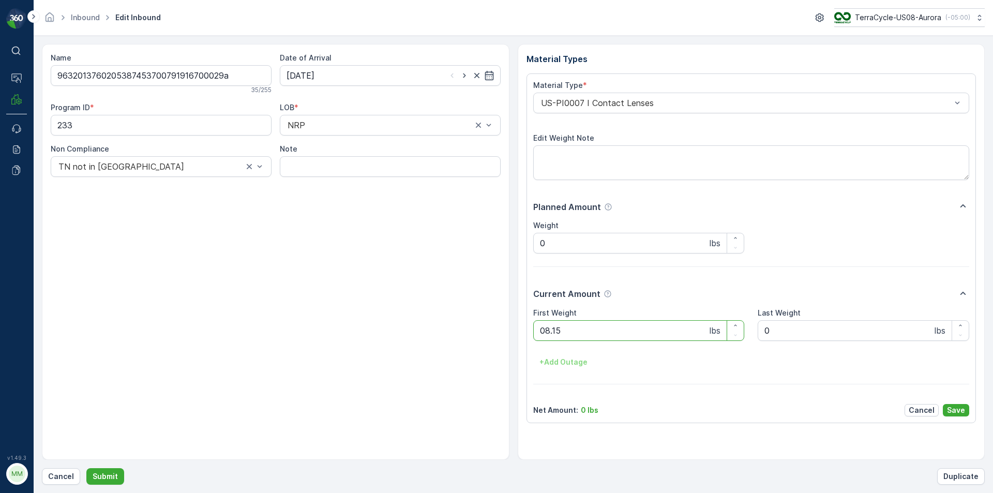
click button "Submit" at bounding box center [105, 476] width 38 height 17
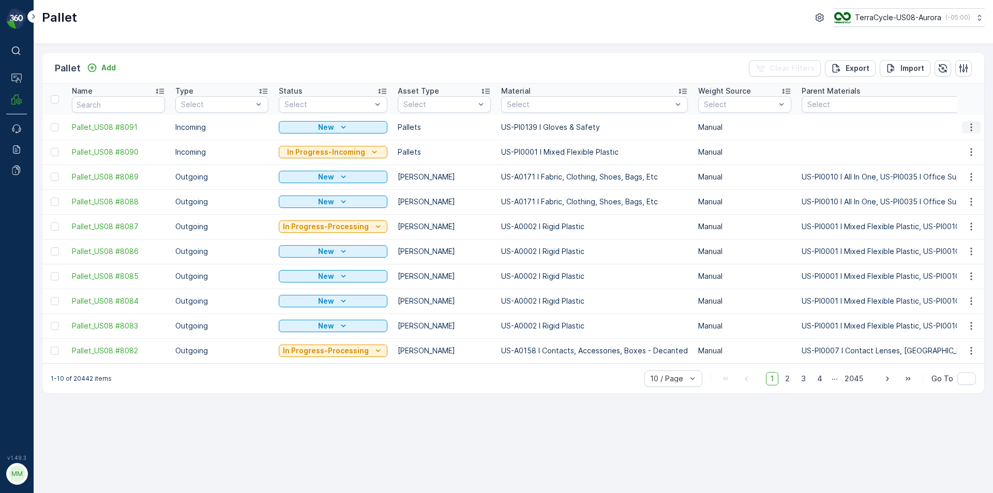
click at [964, 121] on button "button" at bounding box center [971, 127] width 19 height 12
click at [942, 196] on span "Print QR" at bounding box center [943, 201] width 28 height 10
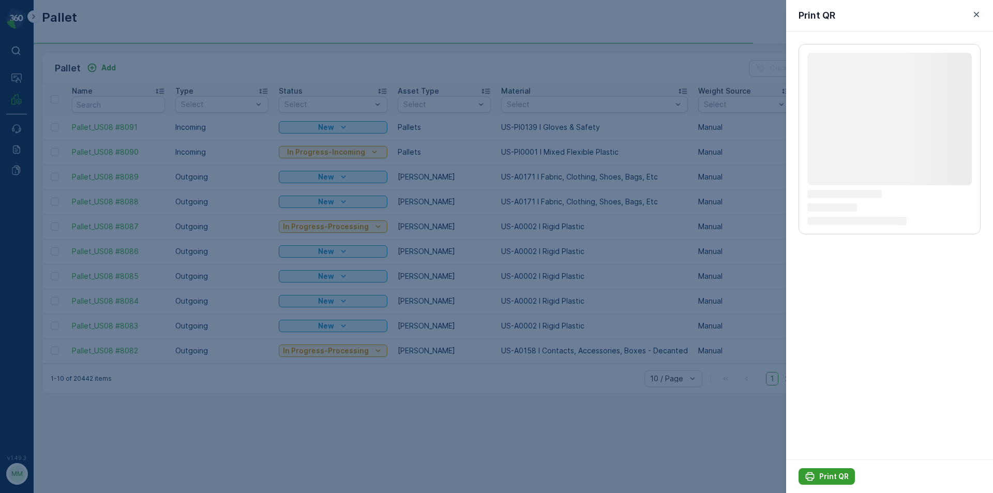
click at [824, 475] on p "Print QR" at bounding box center [833, 476] width 29 height 10
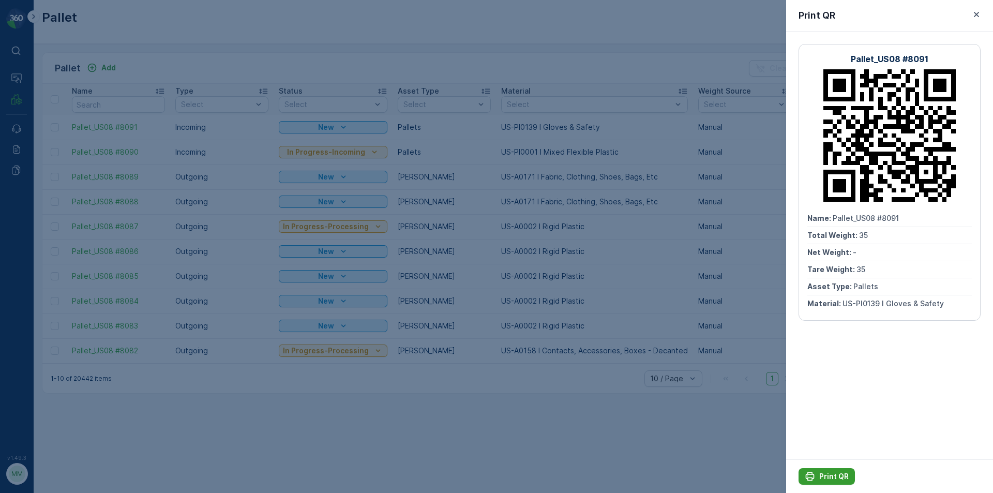
click at [823, 475] on p "Print QR" at bounding box center [833, 476] width 29 height 10
click at [736, 403] on div at bounding box center [496, 246] width 993 height 493
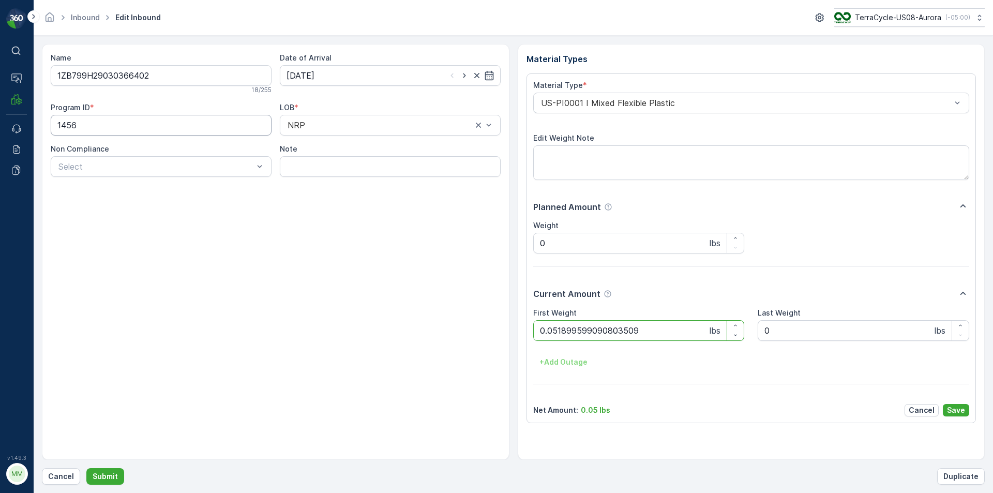
click at [86, 468] on button "Submit" at bounding box center [105, 476] width 38 height 17
drag, startPoint x: 558, startPoint y: 334, endPoint x: 844, endPoint y: 352, distance: 286.6
click at [839, 353] on div "First Weight 0.05189959909080351 lbs Last Weight 0 lbs + Add Outage" at bounding box center [751, 339] width 437 height 63
type Weight "0.05"
click at [86, 468] on button "Submit" at bounding box center [105, 476] width 38 height 17
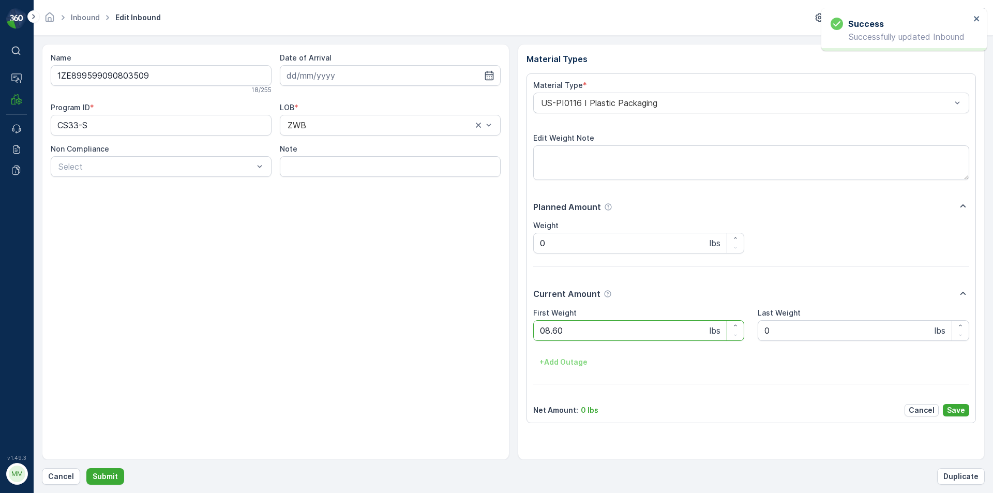
click at [86, 468] on button "Submit" at bounding box center [105, 476] width 38 height 17
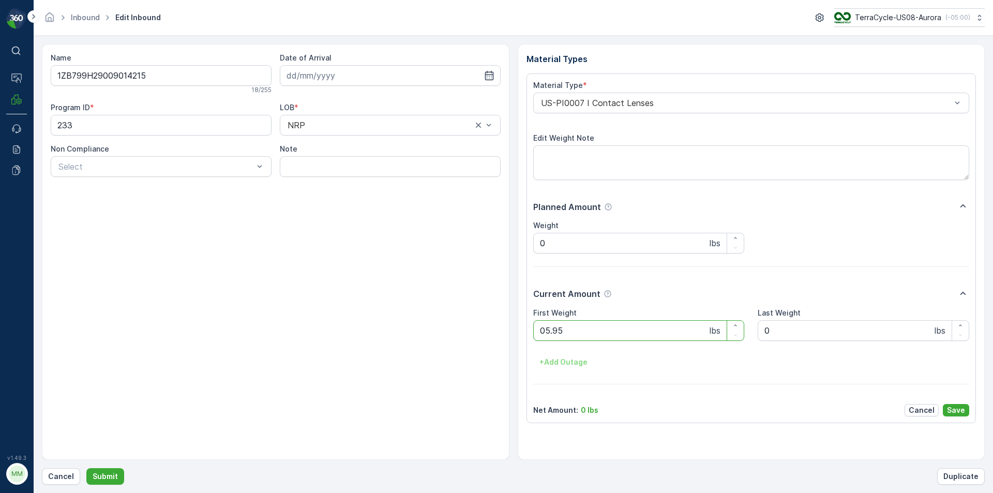
click at [86, 468] on button "Submit" at bounding box center [105, 476] width 38 height 17
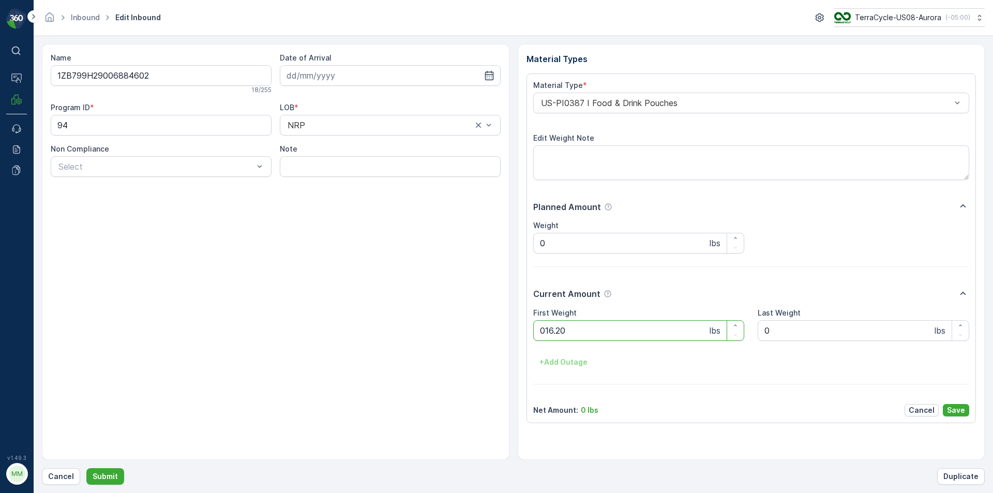
click at [86, 468] on button "Submit" at bounding box center [105, 476] width 38 height 17
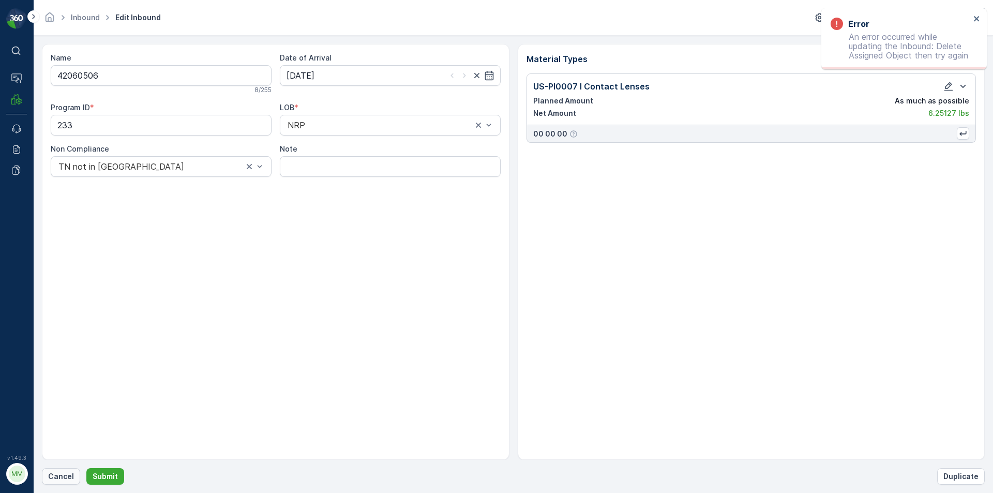
drag, startPoint x: 56, startPoint y: 466, endPoint x: 65, endPoint y: 483, distance: 19.2
click at [57, 468] on div "Name 42060506 8 / 255 Date of Arrival 10.07.2025 Program ID * 233 LOB * NRP Non…" at bounding box center [513, 264] width 943 height 441
click at [65, 483] on button "Cancel" at bounding box center [61, 476] width 38 height 17
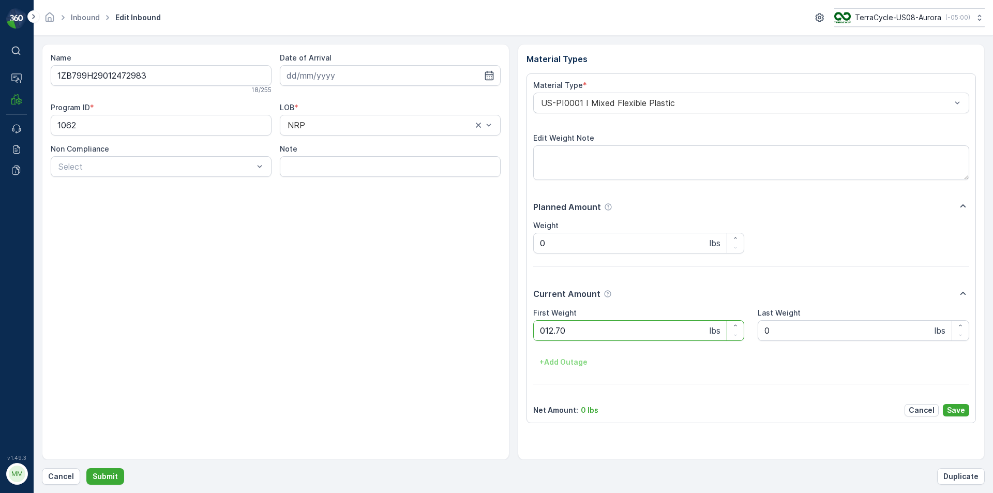
click at [86, 468] on button "Submit" at bounding box center [105, 476] width 38 height 17
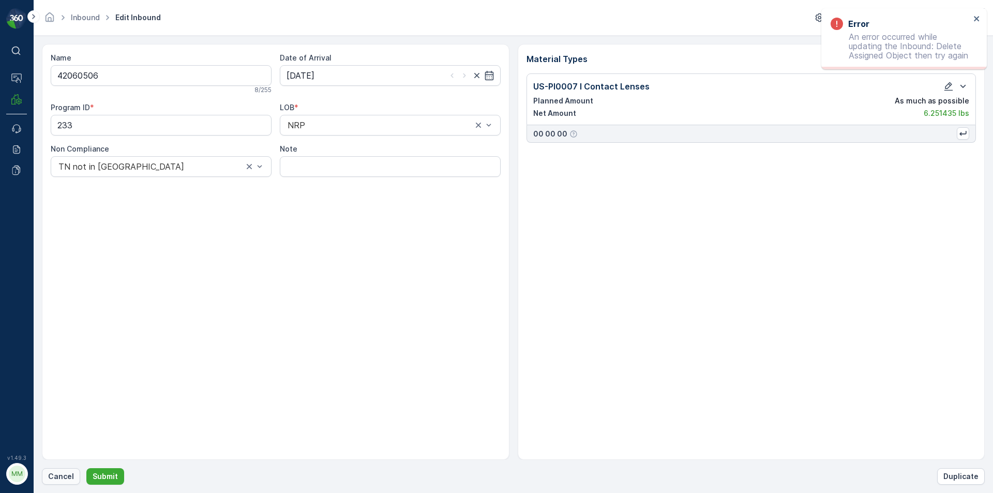
click at [71, 479] on p "Cancel" at bounding box center [61, 476] width 26 height 10
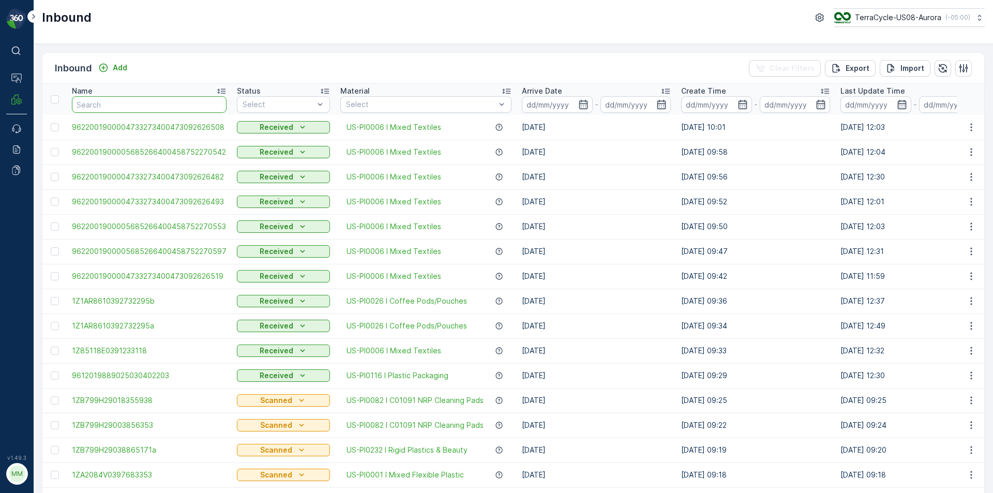
click at [148, 108] on input "text" at bounding box center [149, 104] width 155 height 17
type input "0713"
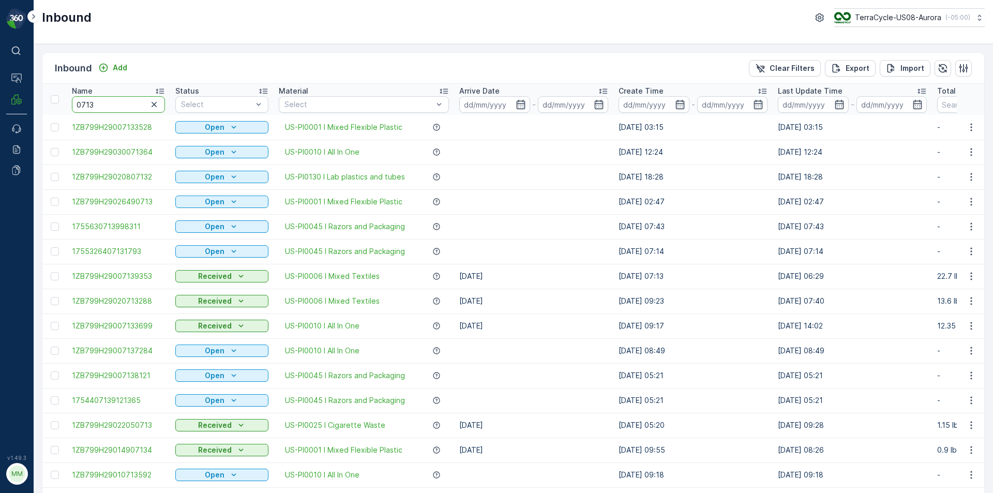
click at [116, 101] on input "0713" at bounding box center [118, 104] width 93 height 17
type input "07138121"
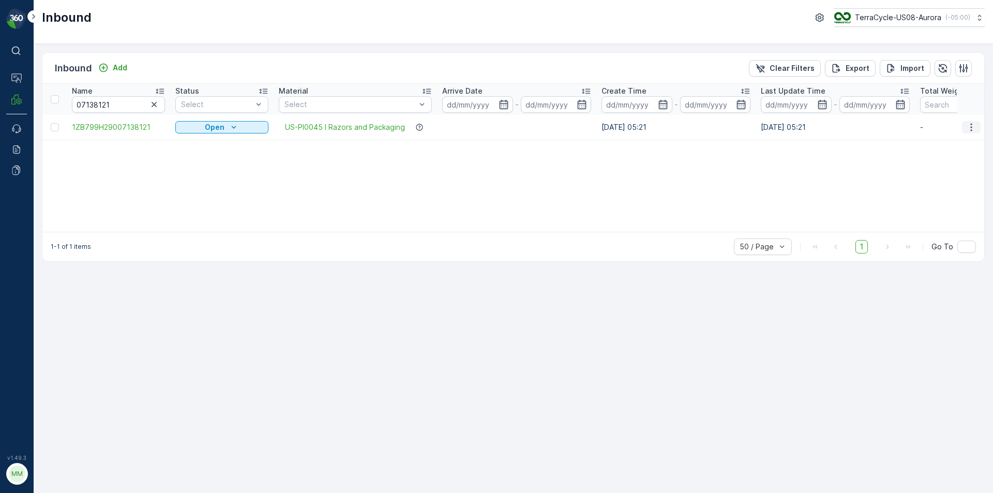
click at [970, 125] on icon "button" at bounding box center [971, 127] width 10 height 10
click at [944, 197] on div "Print QR" at bounding box center [952, 200] width 82 height 14
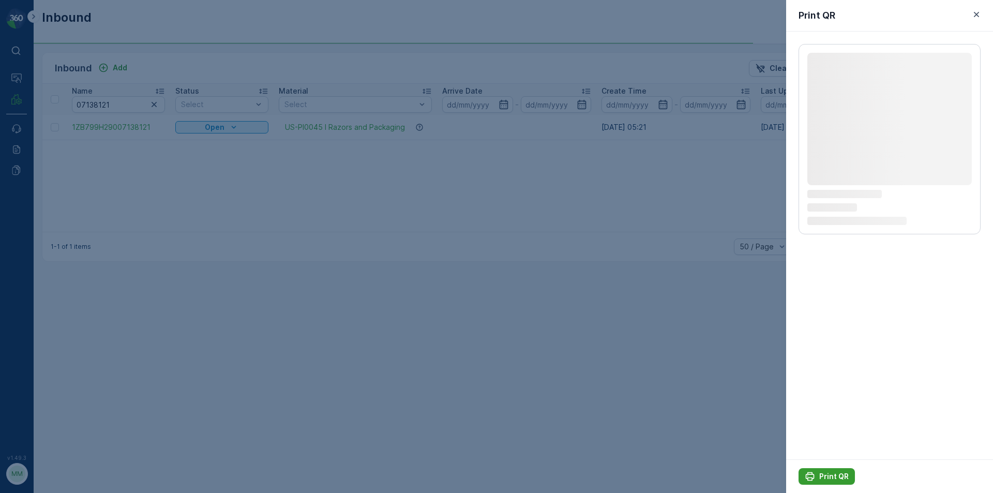
click at [823, 474] on p "Print QR" at bounding box center [833, 476] width 29 height 10
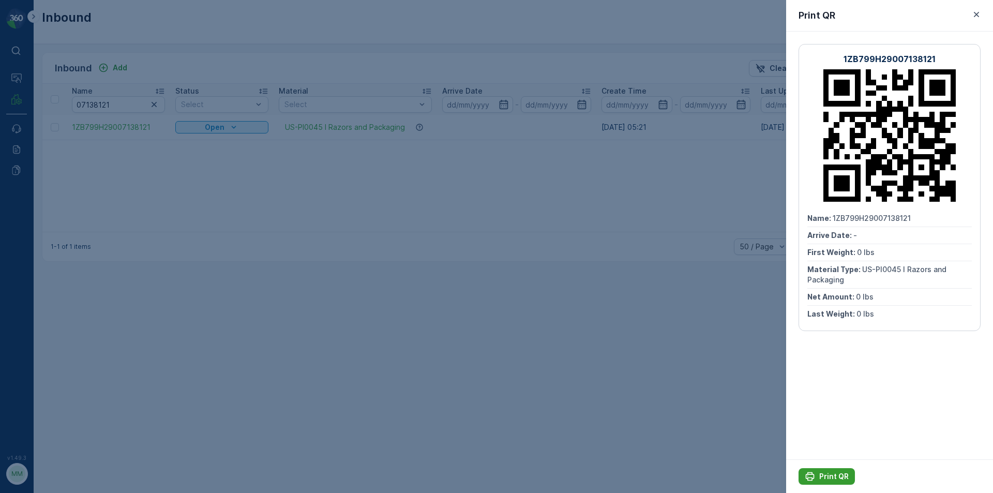
click at [826, 479] on p "Print QR" at bounding box center [833, 476] width 29 height 10
click at [732, 414] on div at bounding box center [496, 246] width 993 height 493
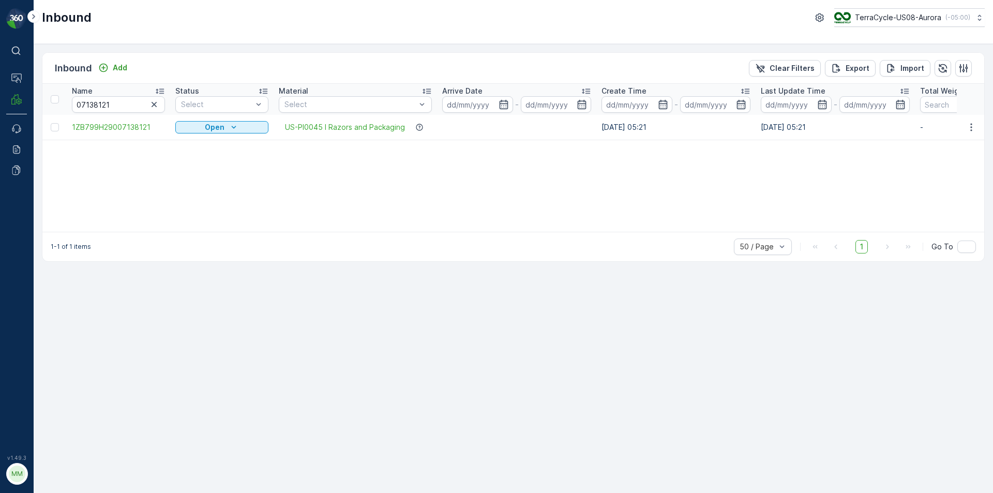
click at [153, 97] on input "07138121" at bounding box center [118, 104] width 93 height 17
click at [154, 103] on icon "button" at bounding box center [154, 104] width 10 height 10
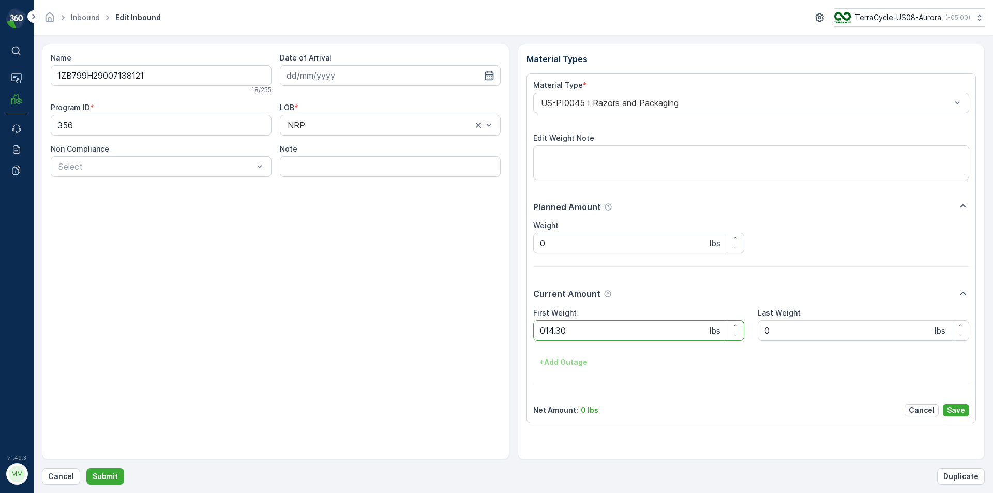
click at [86, 468] on button "Submit" at bounding box center [105, 476] width 38 height 17
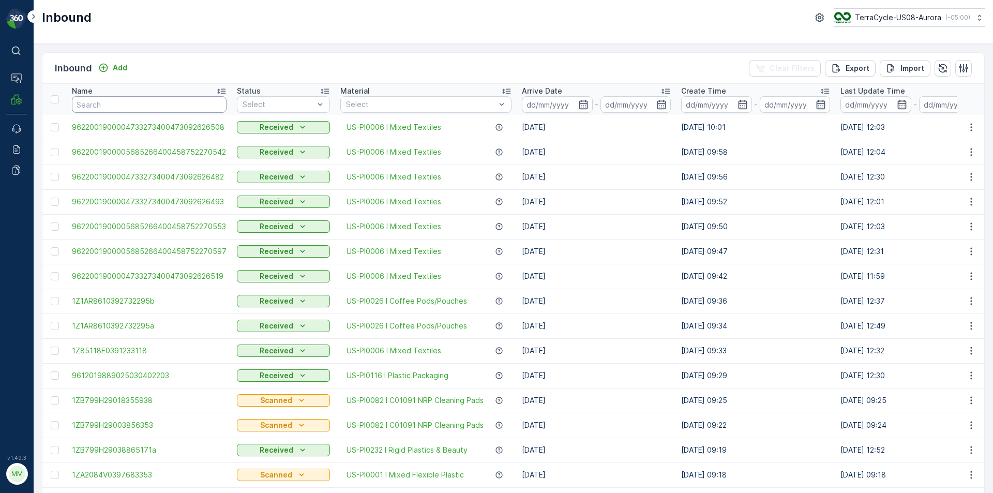
click at [154, 104] on input "text" at bounding box center [149, 104] width 155 height 17
type input "0904"
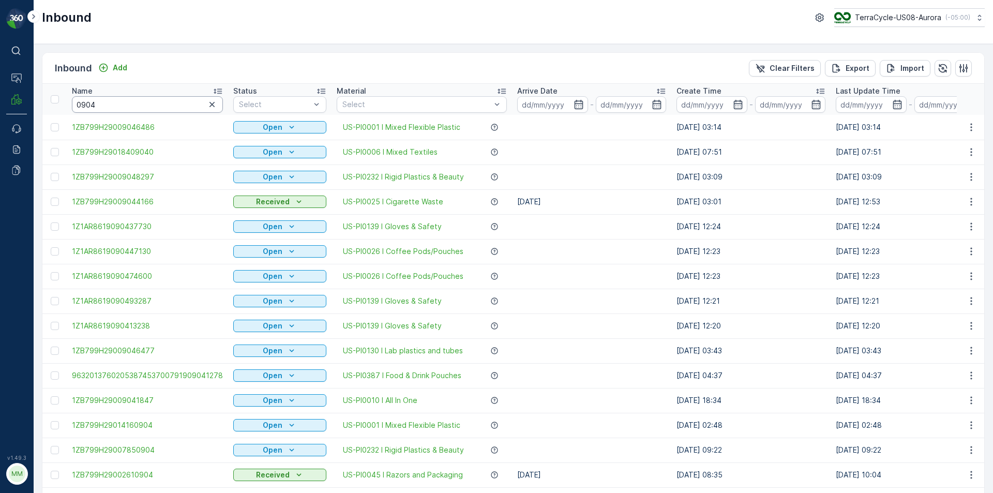
click at [136, 109] on input "0904" at bounding box center [147, 104] width 151 height 17
type input "09046486"
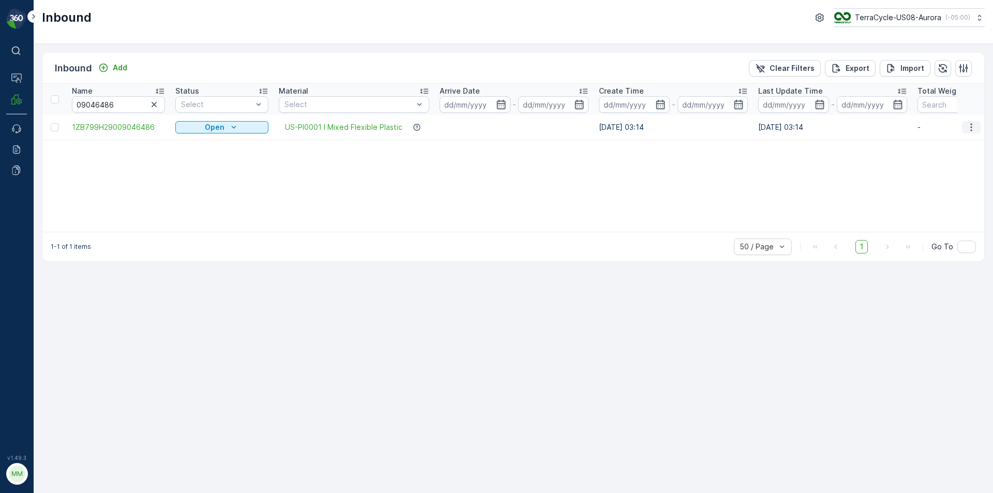
click at [970, 132] on icon "button" at bounding box center [971, 127] width 10 height 10
click at [942, 200] on span "Print QR" at bounding box center [930, 201] width 28 height 10
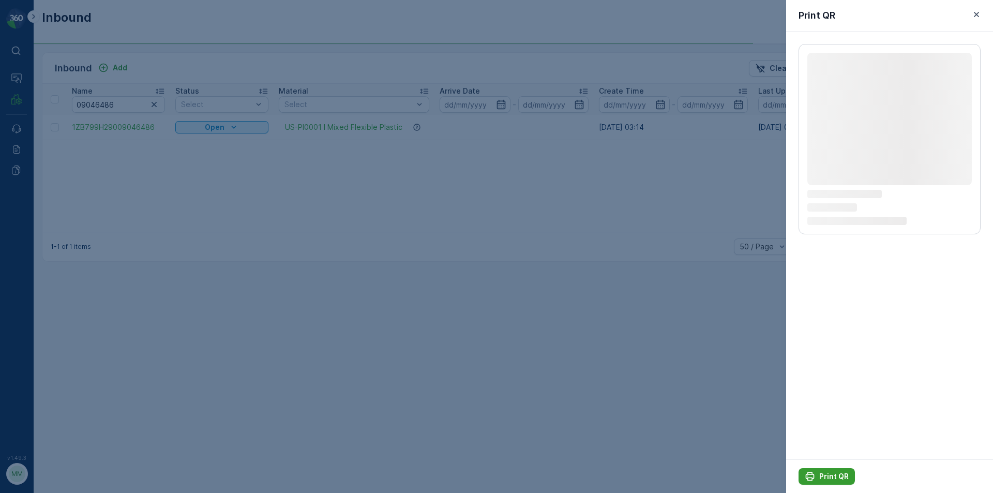
click at [818, 477] on div "Print QR" at bounding box center [827, 476] width 44 height 10
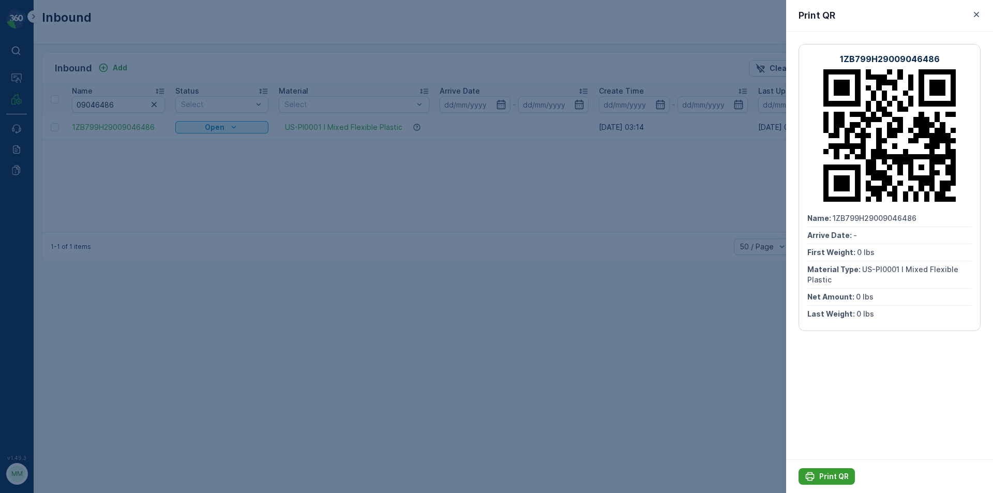
click at [815, 482] on button "Print QR" at bounding box center [827, 476] width 56 height 17
click at [712, 405] on div at bounding box center [496, 246] width 993 height 493
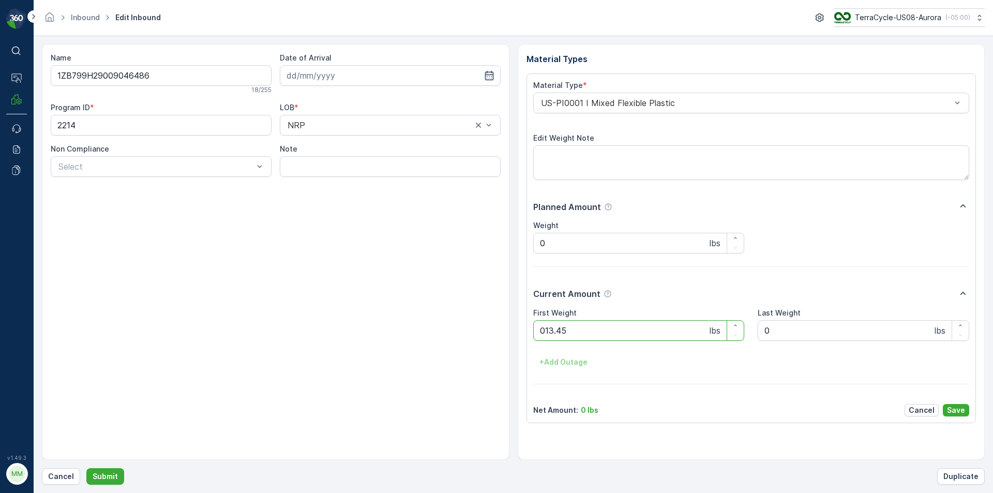
click at [86, 468] on button "Submit" at bounding box center [105, 476] width 38 height 17
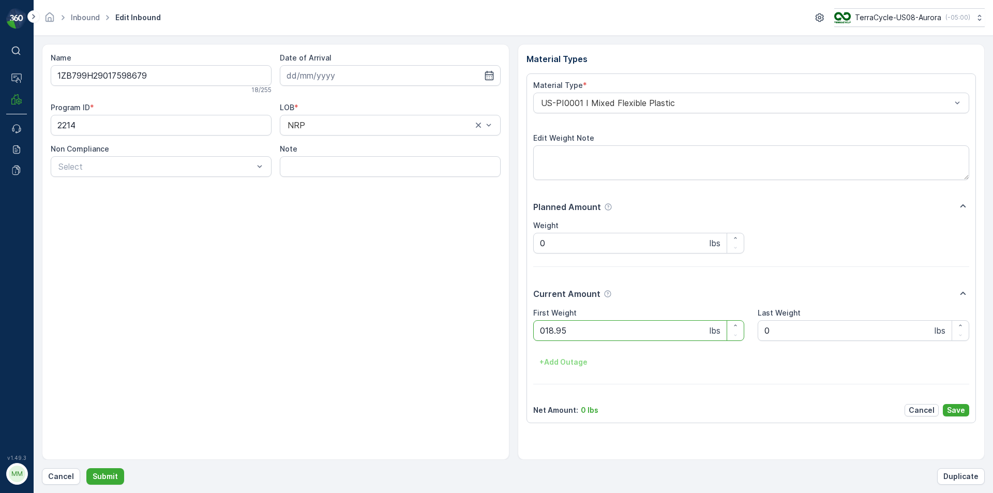
click at [86, 468] on button "Submit" at bounding box center [105, 476] width 38 height 17
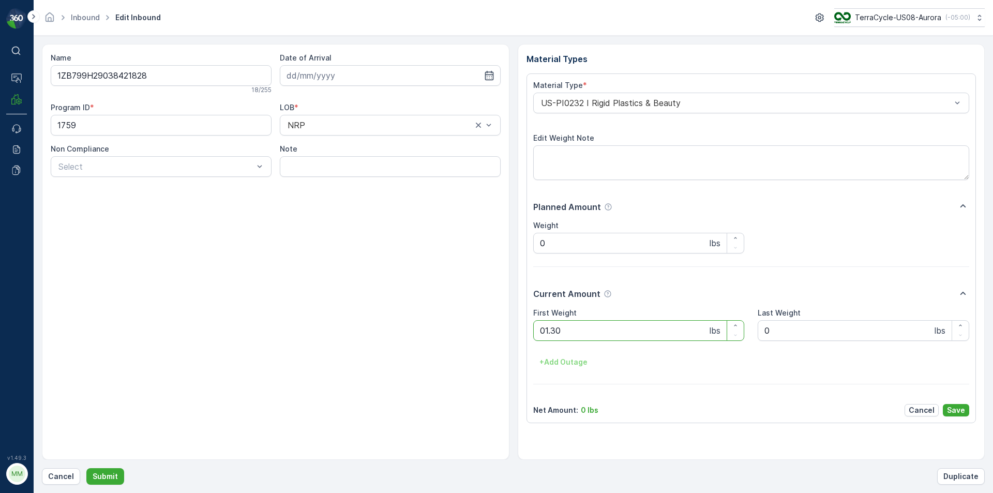
click at [86, 468] on button "Submit" at bounding box center [105, 476] width 38 height 17
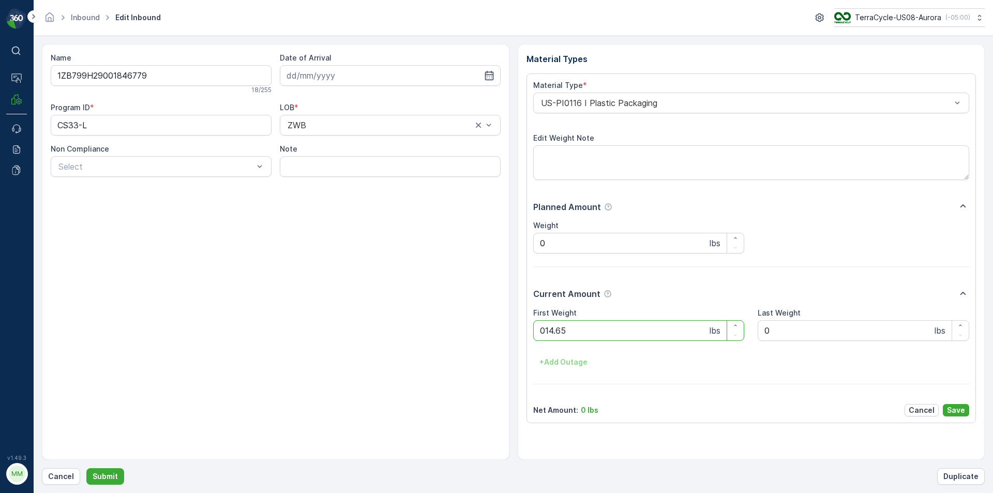
click at [86, 468] on button "Submit" at bounding box center [105, 476] width 38 height 17
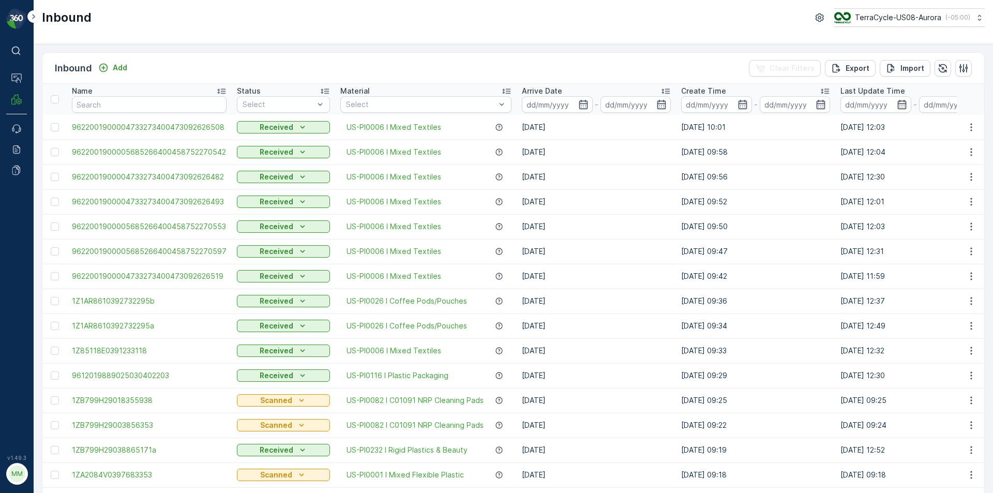
click at [185, 34] on div "Inbound TerraCycle-US08-Aurora ( -05:00 )" at bounding box center [514, 22] width 960 height 44
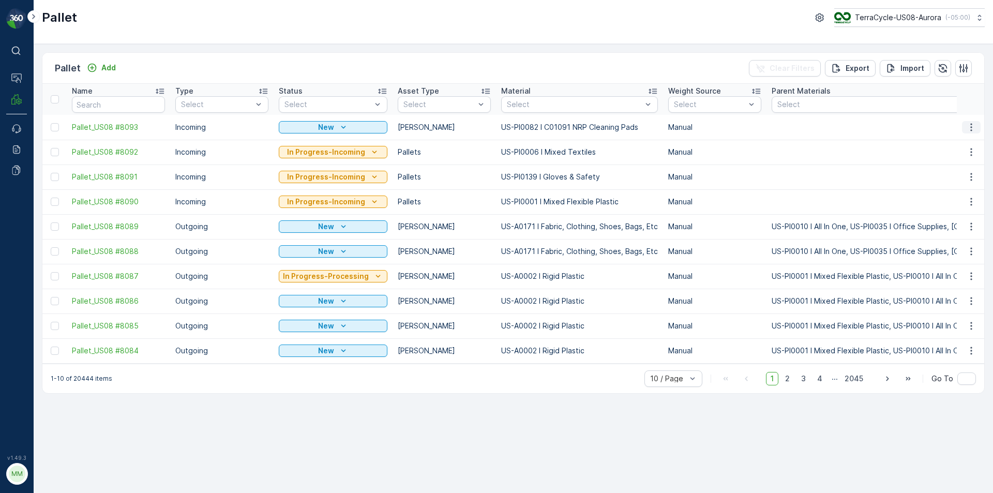
click at [975, 132] on button "button" at bounding box center [971, 127] width 19 height 12
click at [950, 198] on span "Print QR" at bounding box center [943, 201] width 28 height 10
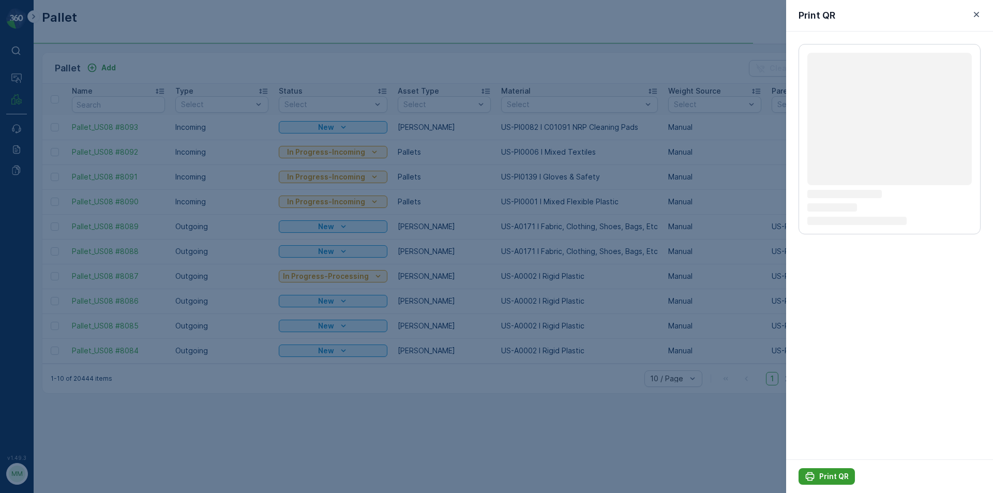
click at [818, 478] on div "Print QR" at bounding box center [827, 476] width 44 height 10
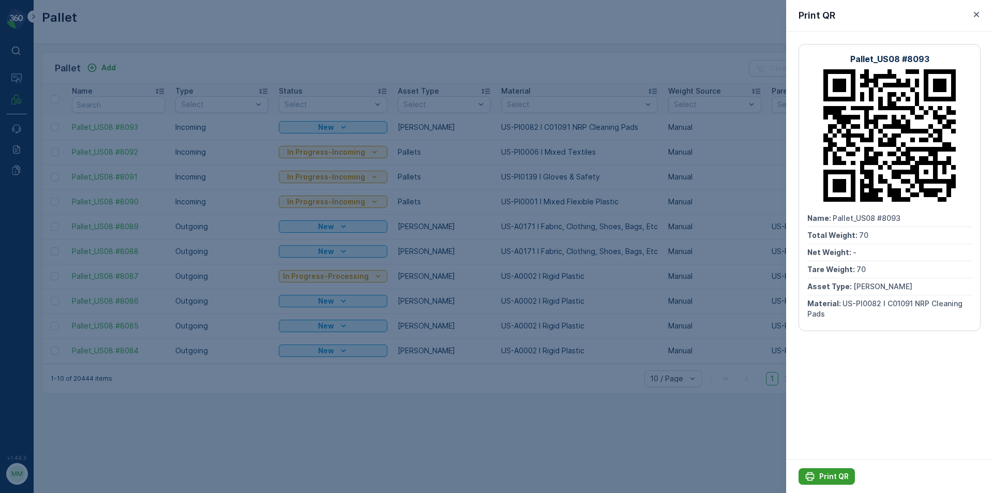
click at [809, 482] on button "Print QR" at bounding box center [827, 476] width 56 height 17
click at [765, 417] on div at bounding box center [496, 246] width 993 height 493
